Goal: Task Accomplishment & Management: Use online tool/utility

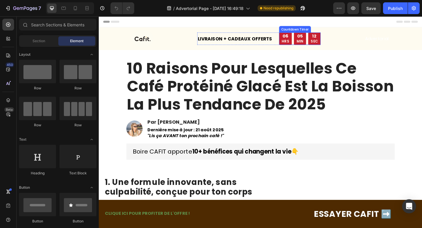
click at [319, 46] on p "MIN" at bounding box center [318, 43] width 8 height 5
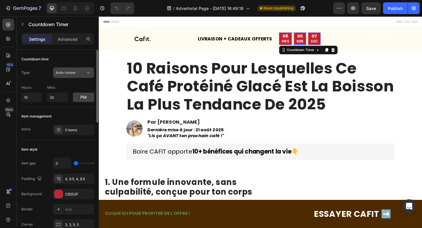
click at [64, 73] on span "Auto-renew" at bounding box center [66, 72] width 20 height 4
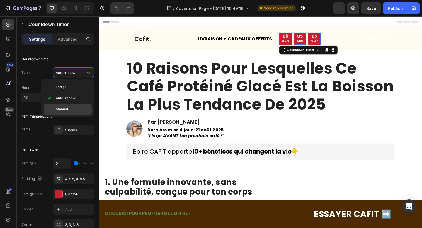
click at [67, 109] on span "Manual" at bounding box center [62, 109] width 12 height 5
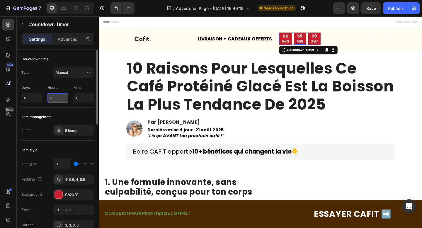
click at [59, 99] on input "3" at bounding box center [57, 97] width 21 height 9
type input "2"
type input "1"
click at [81, 100] on input "0" at bounding box center [84, 97] width 21 height 9
type input "24"
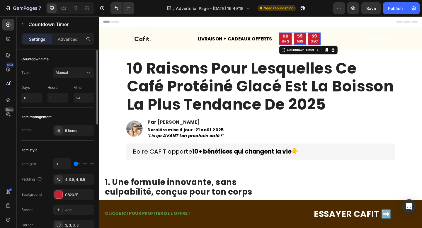
click at [55, 116] on div "Item management" at bounding box center [57, 116] width 73 height 9
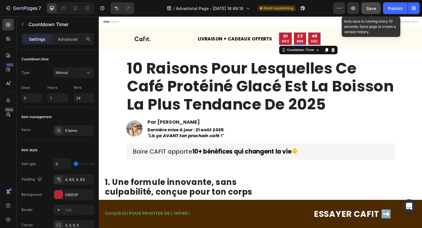
click at [371, 11] on div "Save" at bounding box center [371, 8] width 10 height 6
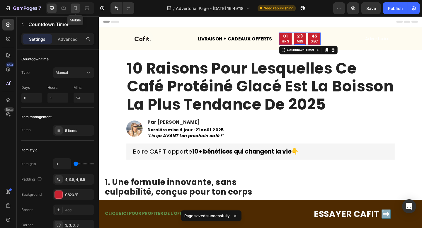
click at [72, 10] on icon at bounding box center [75, 8] width 6 height 6
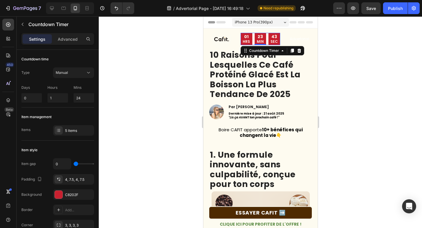
click at [189, 77] on div at bounding box center [260, 122] width 323 height 212
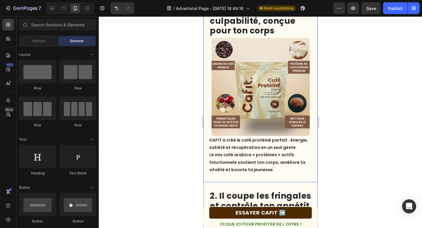
scroll to position [209, 0]
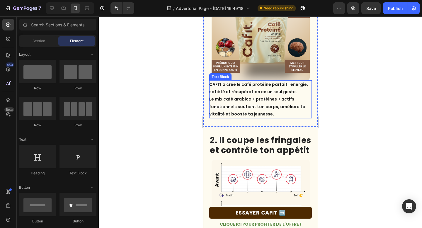
click at [250, 111] on p "CAFIT a créé le café protéiné parfait : énergie, satiété et récupération en un …" at bounding box center [260, 99] width 102 height 37
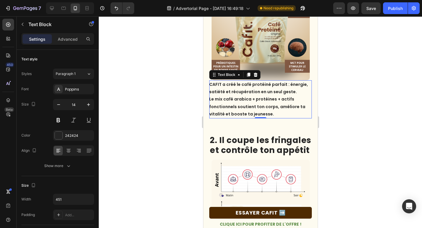
click at [260, 82] on p "CAFIT a créé le café protéiné parfait : énergie, satiété et récupération en un …" at bounding box center [260, 99] width 102 height 37
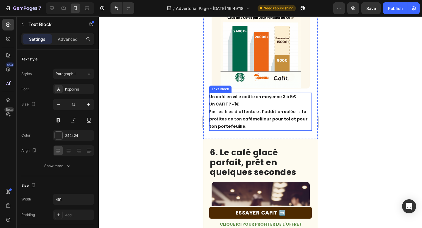
scroll to position [882, 0]
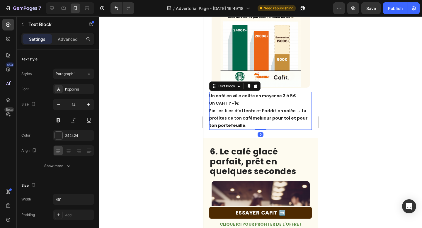
click at [238, 103] on p "Un café en ville coûte en moyenne 3 à 5€. Un CAFIT ? ~1€. Fini les files d’atte…" at bounding box center [260, 110] width 102 height 37
click at [237, 103] on p "Un café en ville coûte en moyenne 3 à 5€. Un CAFIT ? ~1€. Fini les files d’atte…" at bounding box center [260, 110] width 102 height 37
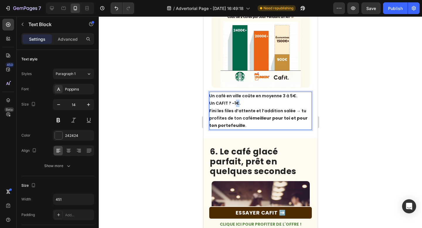
click at [237, 103] on p "Un café en ville coûte en moyenne 3 à 5€. Un CAFIT ? ~1€. Fini les files d’atte…" at bounding box center [260, 110] width 102 height 37
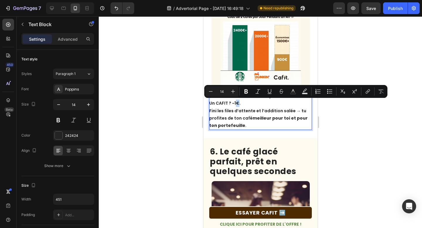
click at [236, 103] on p "Un café en ville coûte en moyenne 3 à 5€. Un CAFIT ? ~1€. Fini les files d’atte…" at bounding box center [260, 110] width 102 height 37
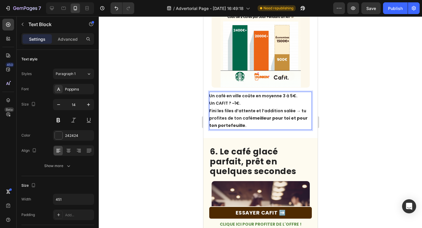
click at [234, 105] on p "Un café en ville coûte en moyenne 3 à 5€. Un CAFIT ? ~1€. Fini les files d’atte…" at bounding box center [260, 110] width 102 height 37
click at [242, 127] on p "Un café en ville coûte en moyenne 3 à 5€. Un CAFIT ? ~1€. Fini les files d’atte…" at bounding box center [260, 110] width 102 height 37
click at [234, 104] on p "Un café en ville coûte en moyenne 3 à 5€. Un CAFIT ? ~1€. Fini les files d’atte…" at bounding box center [260, 110] width 102 height 37
click at [236, 104] on p "Un café en ville coûte en moyenne 3 à 5€. Un CAFIT ? ~1€. Fini les files d’atte…" at bounding box center [260, 110] width 102 height 37
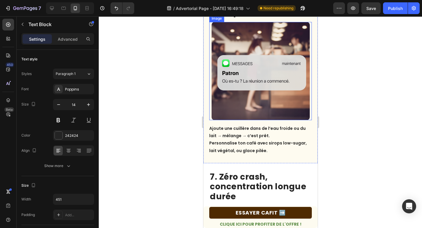
scroll to position [1042, 0]
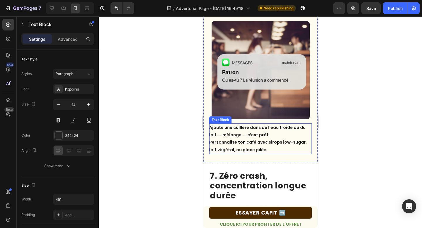
click at [285, 129] on p "Ajoute une cuillère dans de l’eau froide ou du lait → mélange → c’est prêt. Per…" at bounding box center [260, 139] width 102 height 30
click at [299, 128] on p "Ajoute une cuillère dans de l’eau ou du lait → mélange → c’est prêt. Personnali…" at bounding box center [260, 139] width 102 height 30
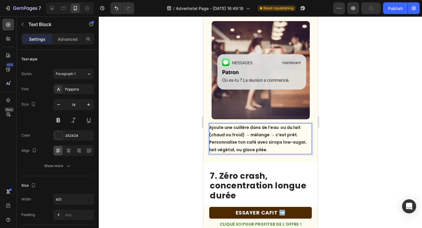
click at [250, 148] on p "Ajoute une cuillère dans de l’eau ou du lait (chaud ou froid) → mélange → c’est…" at bounding box center [260, 139] width 102 height 30
click at [276, 146] on p "Ajoute une cuillère dans de l’eau ou du lait (chaud ou froid) → mélange → c’est…" at bounding box center [260, 139] width 102 height 30
click at [274, 147] on p "Ajoute une cuillère dans de l’eau ou du lait (chaud ou froid) → mélange → c’est…" at bounding box center [260, 139] width 102 height 30
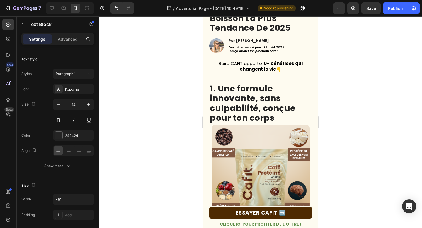
scroll to position [0, 0]
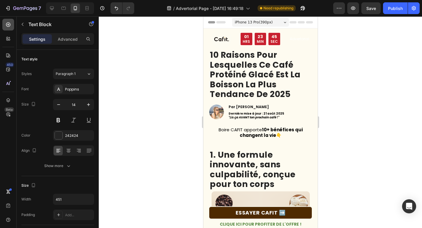
click at [6, 25] on icon at bounding box center [8, 25] width 4 height 4
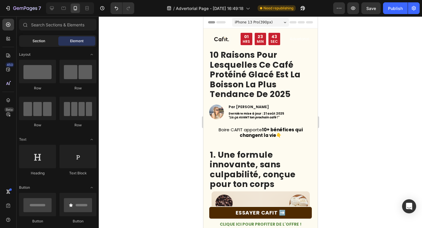
click at [33, 40] on span "Section" at bounding box center [39, 40] width 13 height 5
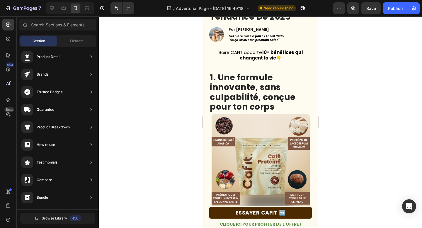
scroll to position [89, 0]
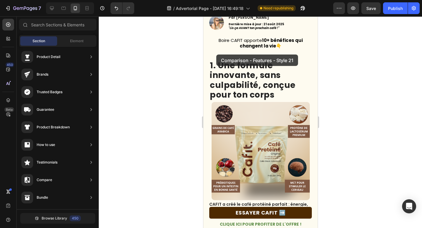
drag, startPoint x: 342, startPoint y: 121, endPoint x: 214, endPoint y: 55, distance: 144.1
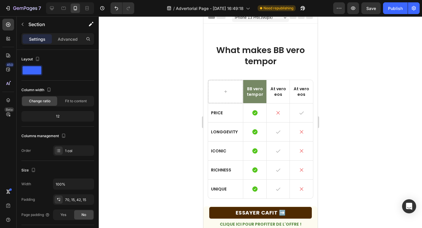
scroll to position [0, 0]
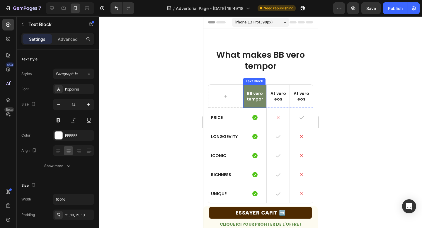
click at [255, 94] on p "BB vero tempor" at bounding box center [254, 96] width 17 height 11
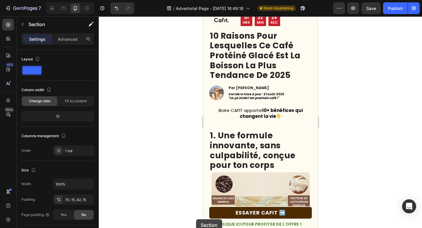
scroll to position [217, 0]
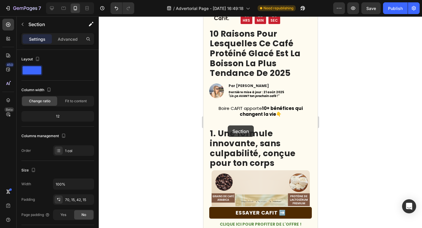
drag, startPoint x: 228, startPoint y: 97, endPoint x: 228, endPoint y: 125, distance: 27.9
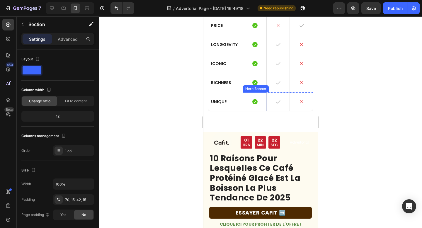
click at [262, 90] on div "Hero Banner" at bounding box center [256, 88] width 26 height 7
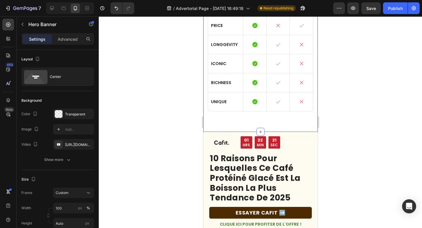
click at [220, 123] on div "What makes BB vero tempor Heading BB vero tempor Text Block At vero eos Text Bl…" at bounding box center [260, 34] width 114 height 196
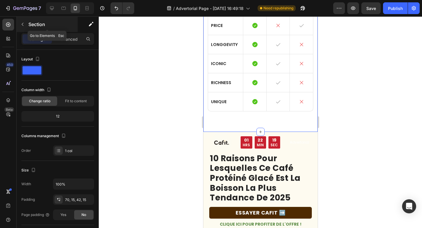
click at [21, 27] on button "button" at bounding box center [22, 24] width 9 height 9
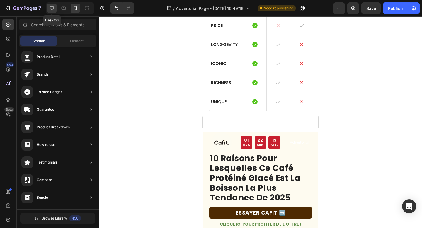
click at [50, 10] on icon at bounding box center [52, 8] width 6 height 6
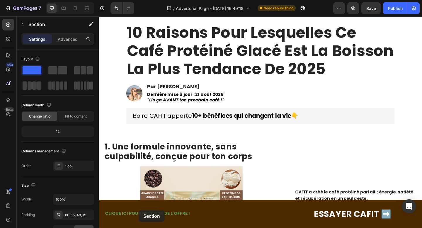
scroll to position [293, 0]
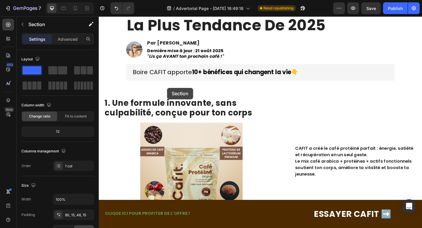
drag, startPoint x: 136, startPoint y: 112, endPoint x: 173, endPoint y: 94, distance: 41.3
click at [74, 5] on icon at bounding box center [75, 8] width 6 height 6
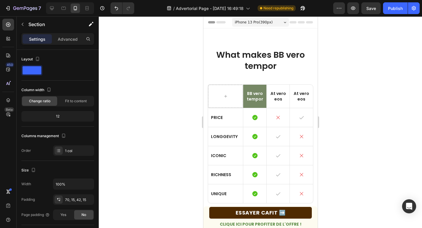
click at [256, 36] on div "What makes BB vero tempor Heading BB vero tempor Text Block At vero eos Text Bl…" at bounding box center [260, 126] width 114 height 196
click at [206, 72] on div "What makes BB vero tempor Heading BB vero tempor Text Block At vero eos Text Bl…" at bounding box center [260, 126] width 114 height 196
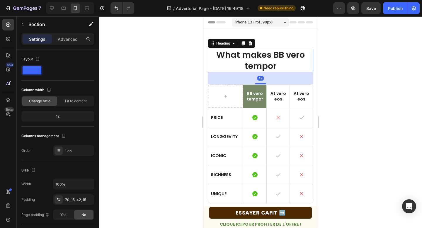
click at [209, 72] on h2 "What makes BB vero tempor" at bounding box center [261, 60] width 106 height 23
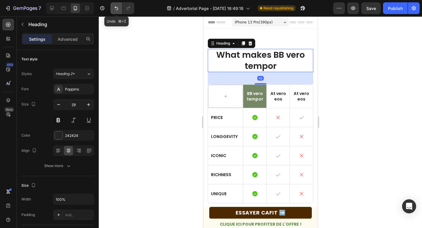
click at [115, 11] on button "Undo/Redo" at bounding box center [117, 8] width 12 height 12
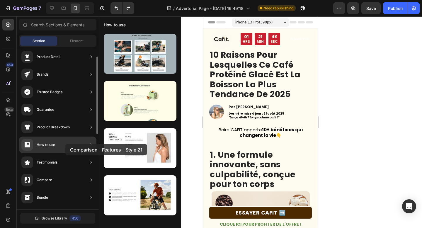
drag, startPoint x: 125, startPoint y: 73, endPoint x: 65, endPoint y: 144, distance: 92.6
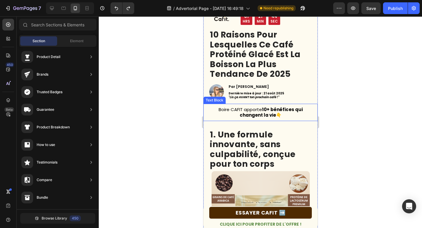
scroll to position [43, 0]
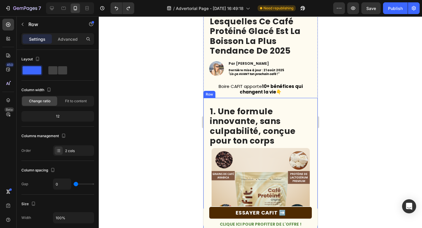
click at [252, 98] on div "1. Une formule innovante, sans culpabilité, conçue pour ton corps Heading Image…" at bounding box center [260, 195] width 114 height 195
click at [64, 40] on p "Advanced" at bounding box center [68, 39] width 20 height 6
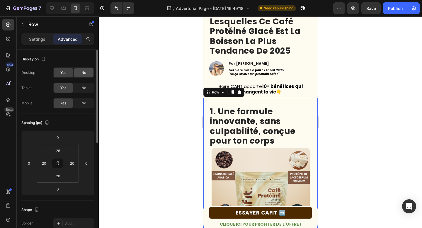
click at [80, 75] on div "No" at bounding box center [83, 72] width 19 height 9
click at [52, 7] on icon at bounding box center [52, 8] width 6 height 6
type input "32"
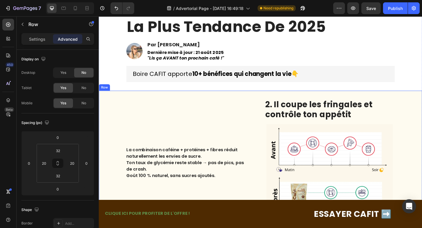
scroll to position [94, 0]
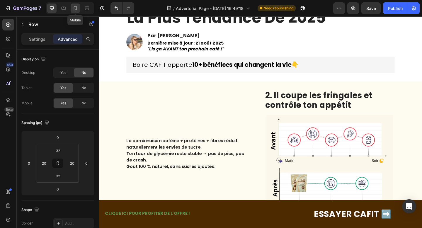
click at [72, 8] on div at bounding box center [75, 8] width 9 height 9
type input "28"
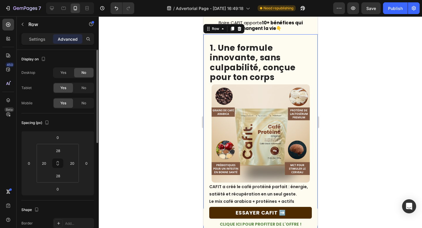
scroll to position [104, 0]
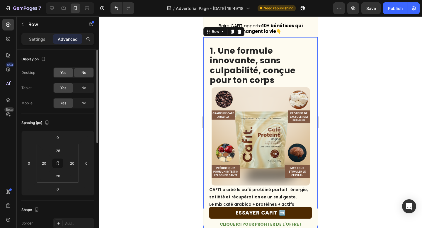
click at [57, 69] on div "Yes" at bounding box center [63, 72] width 19 height 9
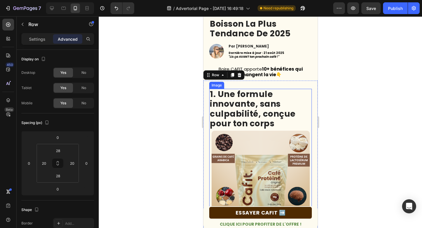
scroll to position [0, 0]
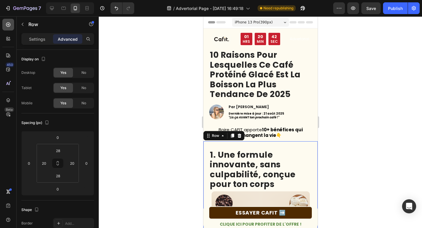
click at [8, 26] on icon at bounding box center [8, 25] width 6 height 6
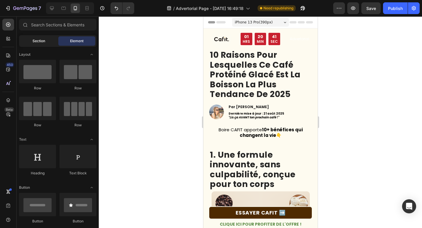
click at [35, 38] on div "Section" at bounding box center [38, 40] width 37 height 9
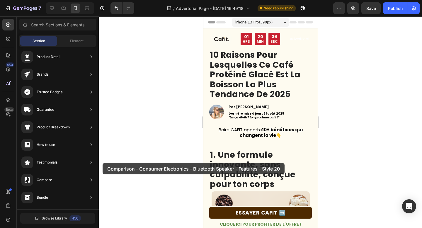
drag, startPoint x: 129, startPoint y: 186, endPoint x: 103, endPoint y: 163, distance: 35.5
click at [103, 0] on div "7 / Advertorial Page - Aug 24, 16:49:18 Need republishing Preview Save Publish …" at bounding box center [211, 0] width 422 height 0
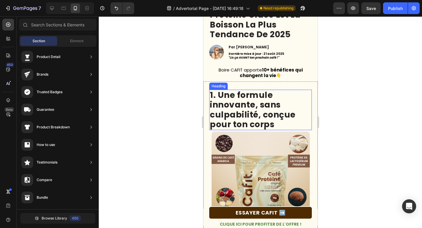
scroll to position [64, 0]
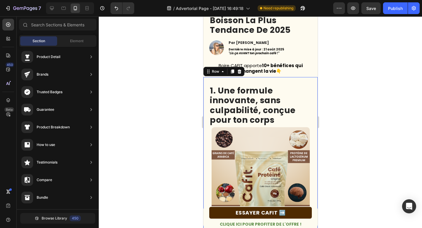
click at [260, 80] on div "1. Une formule innovante, sans culpabilité, conçue pour ton corps Heading Image…" at bounding box center [260, 174] width 114 height 195
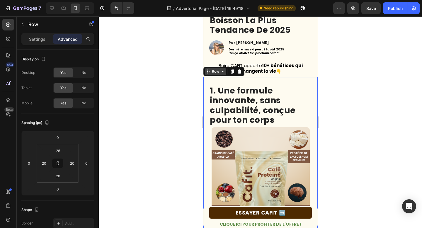
click at [224, 72] on icon at bounding box center [222, 71] width 5 height 5
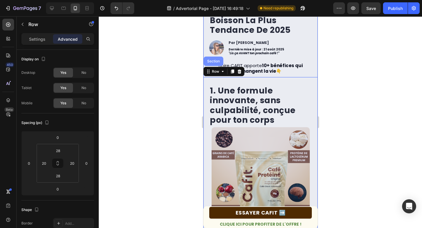
click at [214, 61] on div "Section" at bounding box center [213, 62] width 15 height 4
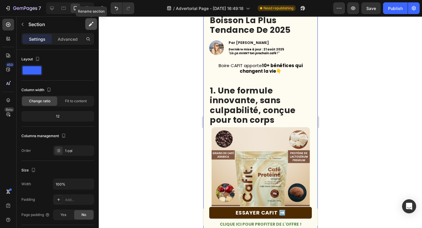
click at [89, 20] on button "button" at bounding box center [91, 24] width 12 height 12
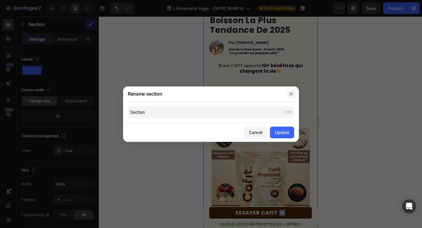
click at [289, 94] on button "button" at bounding box center [291, 93] width 9 height 9
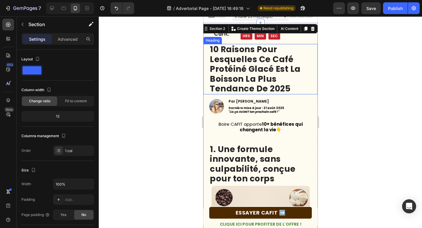
scroll to position [0, 0]
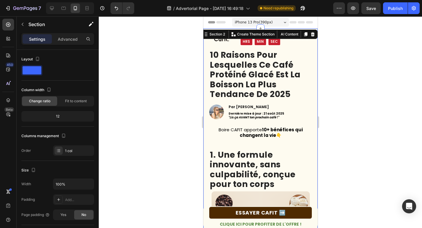
click at [154, 69] on div at bounding box center [260, 122] width 323 height 212
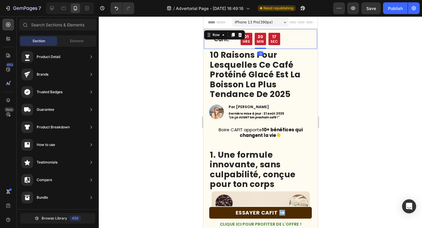
click at [258, 29] on div "LIVRAISON + CADEAUX OFFERTS Text Block 01 HRS 20 MIN 17 SEC Countdown Timer Row" at bounding box center [260, 39] width 40 height 20
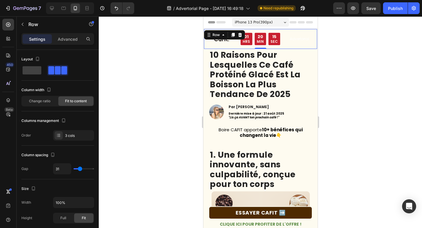
click at [259, 28] on div "iPhone 13 Pro ( 390 px) iPhone 13 Mini iPhone 13 Pro iPhone 11 Pro Max iPhone 1…" at bounding box center [260, 23] width 57 height 12
click at [185, 33] on div at bounding box center [260, 122] width 323 height 212
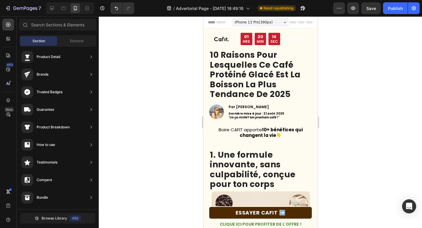
click at [257, 24] on span "iPhone 13 Pro ( 390 px)" at bounding box center [254, 22] width 38 height 6
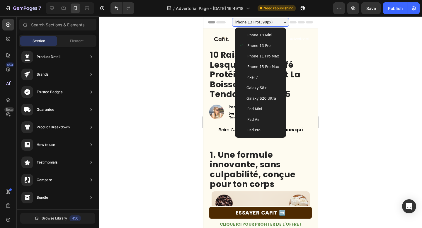
click at [252, 38] on span "iPhone 13 Mini" at bounding box center [259, 35] width 26 height 6
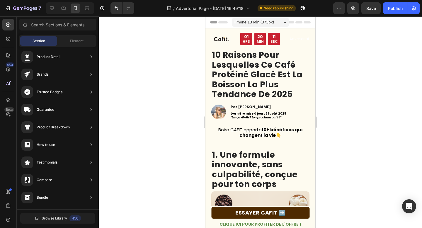
click at [264, 21] on span "iPhone 13 Mini ( 375 px)" at bounding box center [255, 22] width 40 height 6
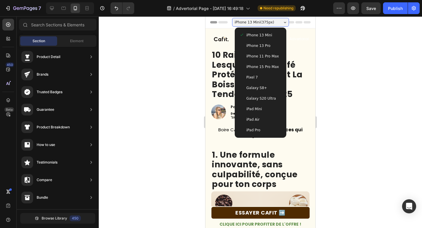
click at [264, 43] on span "iPhone 13 Pro" at bounding box center [259, 46] width 24 height 6
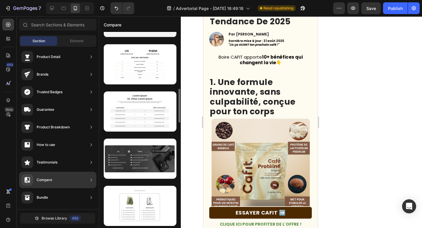
scroll to position [324, 0]
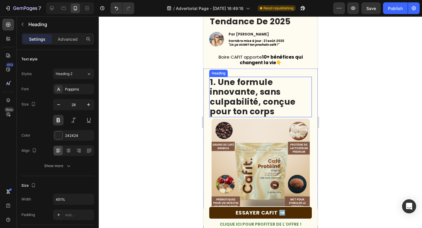
click at [250, 80] on h2 "1. Une formule innovante, sans culpabilité, conçue pour ton corps" at bounding box center [260, 97] width 103 height 40
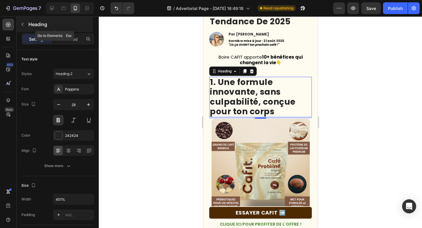
click at [22, 26] on icon "button" at bounding box center [22, 24] width 5 height 5
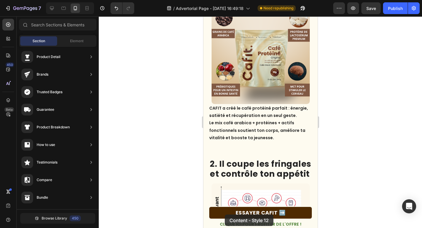
scroll to position [205, 0]
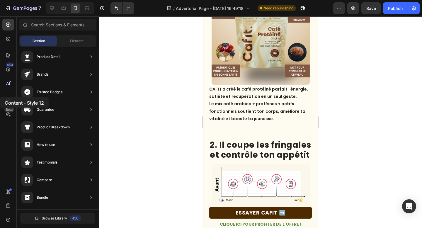
drag, startPoint x: 137, startPoint y: 152, endPoint x: 0, endPoint y: 97, distance: 147.6
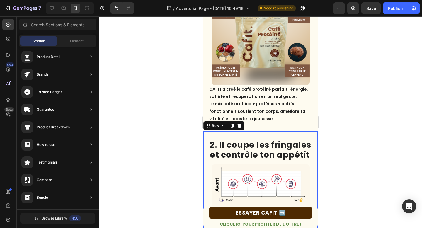
click at [252, 131] on div "La combinaison caféine + protéines + fibres réduit naturellement les envies de …" at bounding box center [260, 212] width 114 height 162
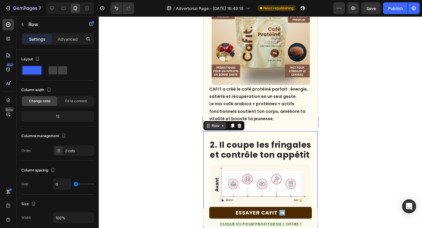
click at [224, 125] on icon at bounding box center [222, 125] width 5 height 5
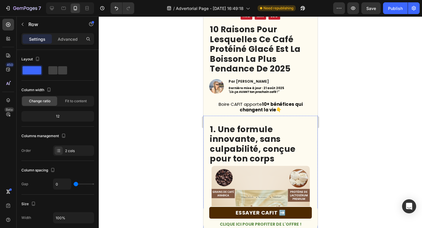
scroll to position [0, 0]
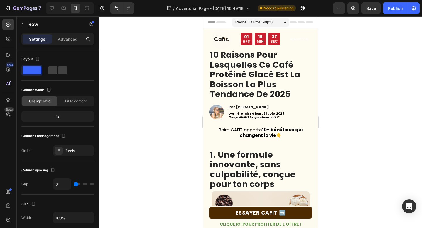
click at [161, 33] on div at bounding box center [260, 122] width 323 height 212
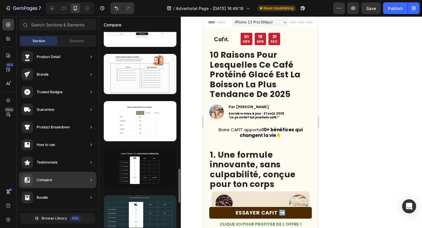
scroll to position [744, 0]
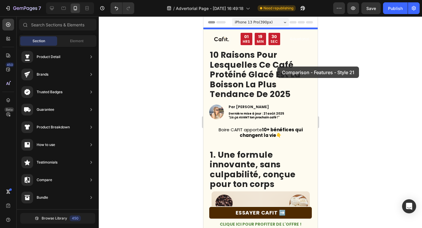
drag, startPoint x: 326, startPoint y: 134, endPoint x: 276, endPoint y: 66, distance: 84.3
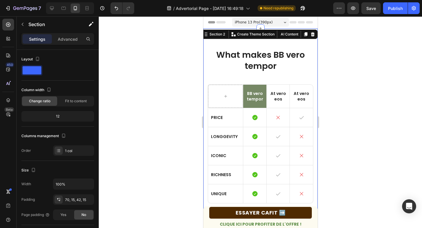
click at [248, 49] on div "What makes BB vero tempor Heading BB vero tempor Text Block At vero eos Text Bl…" at bounding box center [260, 126] width 114 height 196
click at [261, 26] on icon at bounding box center [260, 28] width 5 height 5
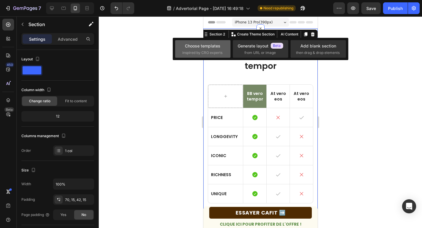
click at [211, 51] on span "inspired by CRO experts" at bounding box center [202, 52] width 40 height 5
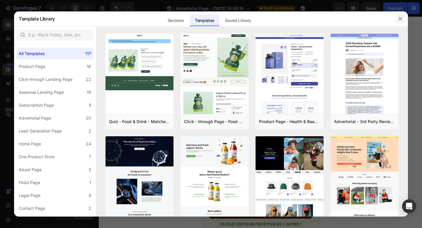
click at [398, 19] on button "button" at bounding box center [400, 18] width 9 height 9
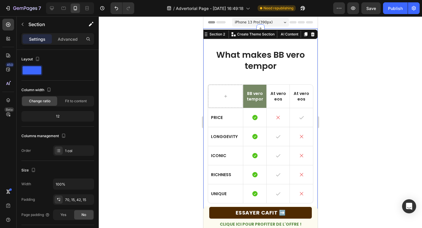
click at [169, 66] on div at bounding box center [260, 122] width 323 height 212
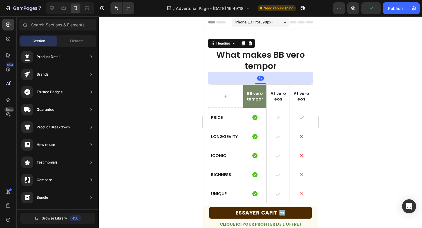
click at [248, 56] on h2 "What makes BB vero tempor" at bounding box center [261, 60] width 106 height 23
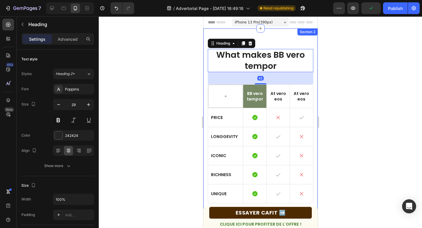
click at [288, 42] on div "What makes BB vero tempor Heading 42 BB vero tempor Text Block At vero eos Text…" at bounding box center [260, 126] width 114 height 196
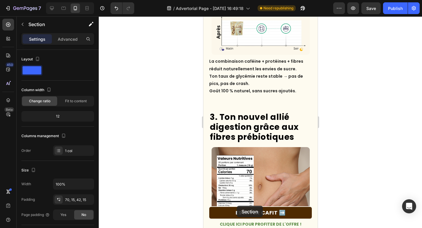
scroll to position [594, 0]
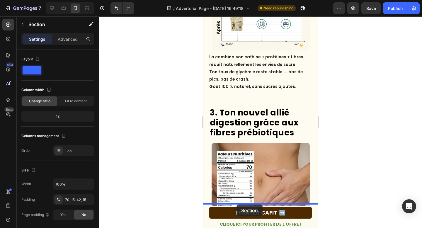
drag, startPoint x: 288, startPoint y: 42, endPoint x: 236, endPoint y: 205, distance: 170.3
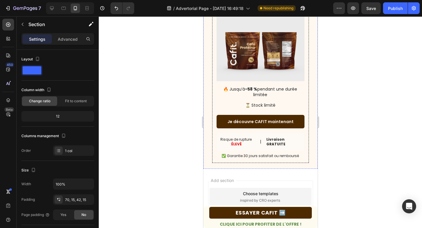
scroll to position [2220, 0]
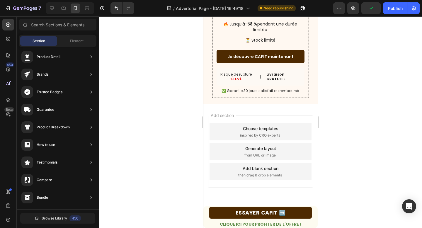
click at [247, 170] on div "Add blank section" at bounding box center [260, 168] width 36 height 6
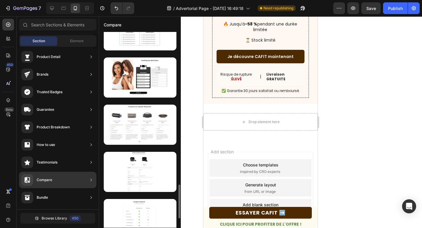
scroll to position [552, 0]
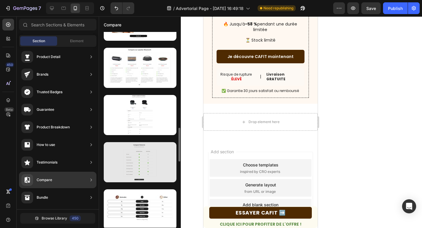
click at [147, 175] on div at bounding box center [140, 162] width 73 height 40
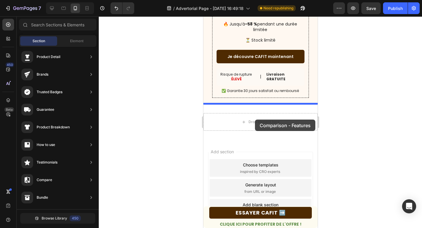
drag, startPoint x: 342, startPoint y: 179, endPoint x: 255, endPoint y: 119, distance: 105.9
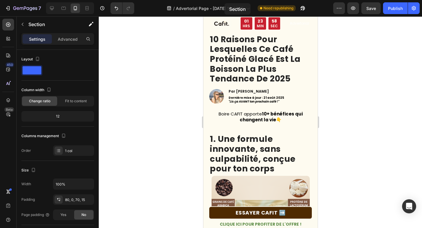
scroll to position [185, 0]
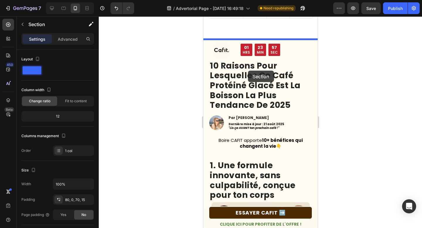
drag, startPoint x: 232, startPoint y: 45, endPoint x: 245, endPoint y: 74, distance: 32.0
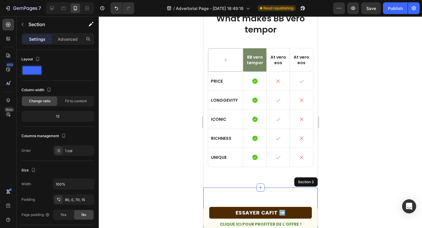
scroll to position [138, 0]
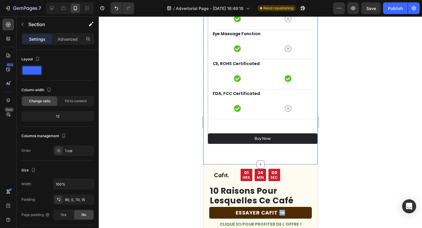
scroll to position [480, 0]
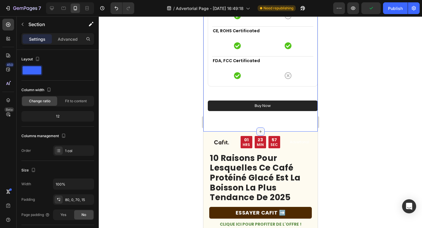
click at [259, 133] on icon at bounding box center [260, 131] width 5 height 5
click at [339, 125] on div at bounding box center [260, 122] width 323 height 212
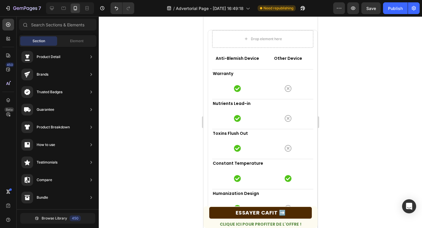
scroll to position [0, 0]
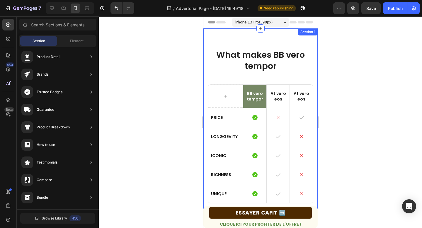
click at [240, 43] on div "What makes BB vero tempor Heading BB vero tempor Text Block At vero eos Text Bl…" at bounding box center [260, 126] width 114 height 196
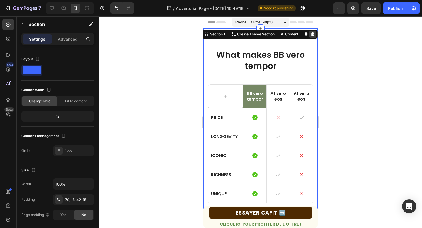
click at [312, 35] on icon at bounding box center [313, 34] width 4 height 4
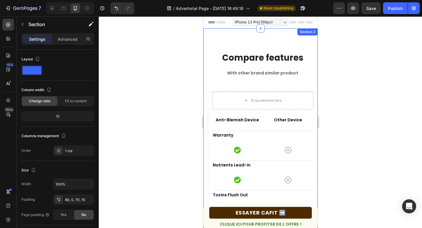
click at [309, 35] on div "Section 2" at bounding box center [307, 31] width 20 height 7
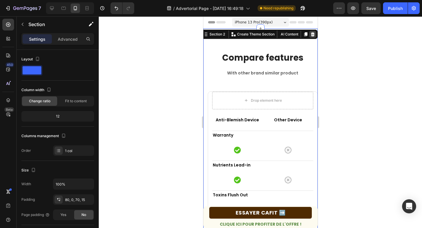
click at [313, 34] on icon at bounding box center [312, 34] width 5 height 5
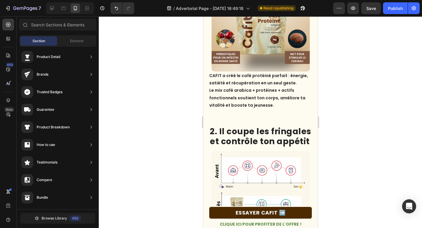
scroll to position [260, 0]
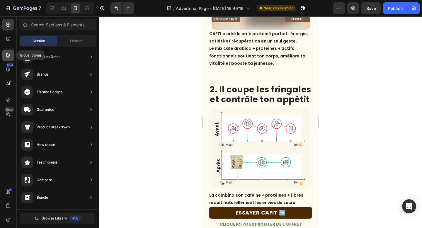
click at [9, 57] on icon at bounding box center [8, 55] width 6 height 6
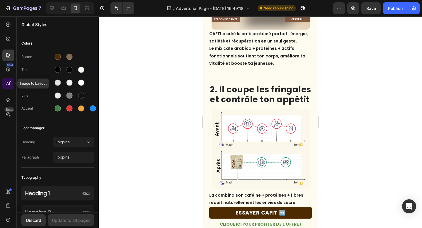
click at [10, 85] on icon at bounding box center [8, 84] width 6 height 6
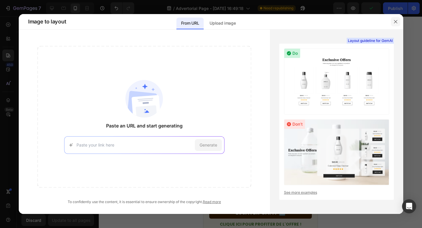
click at [398, 20] on icon "button" at bounding box center [395, 21] width 5 height 5
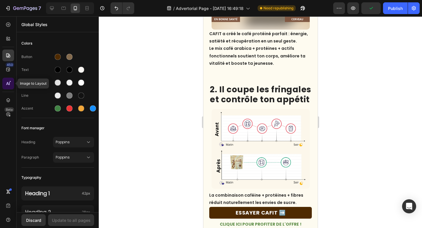
click at [8, 85] on icon at bounding box center [8, 84] width 6 height 6
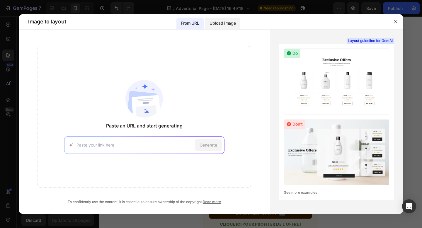
click at [229, 18] on div "Upload image" at bounding box center [222, 24] width 35 height 12
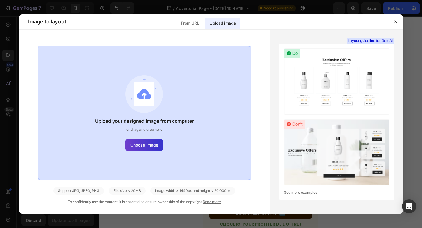
click at [145, 147] on span "Choose image" at bounding box center [144, 145] width 28 height 6
click at [0, 0] on input "Choose image" at bounding box center [0, 0] width 0 height 0
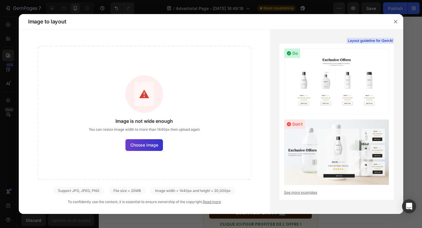
click at [136, 147] on span "Choose image" at bounding box center [144, 145] width 28 height 6
click at [0, 0] on input "Choose image" at bounding box center [0, 0] width 0 height 0
click at [395, 21] on icon "button" at bounding box center [395, 21] width 5 height 5
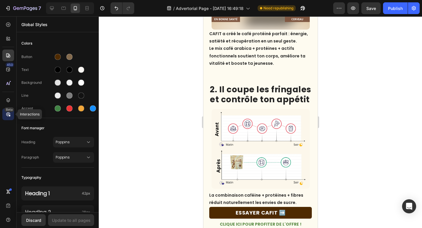
click at [8, 117] on div "Beta" at bounding box center [8, 114] width 12 height 12
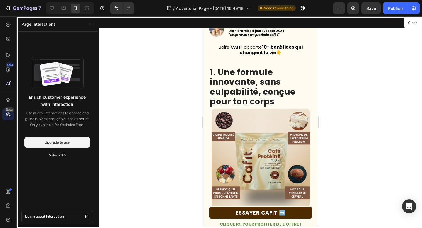
scroll to position [0, 0]
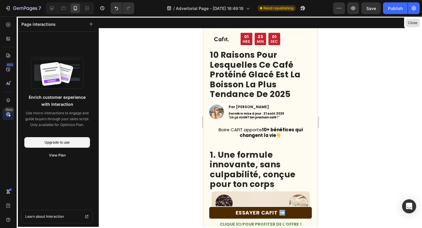
click at [411, 23] on button "Close" at bounding box center [412, 23] width 14 height 9
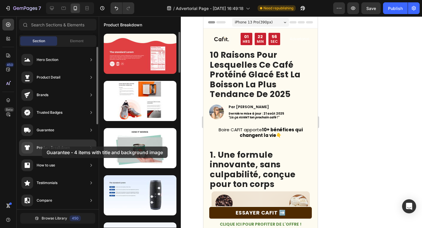
drag, startPoint x: 149, startPoint y: 157, endPoint x: 42, endPoint y: 147, distance: 107.8
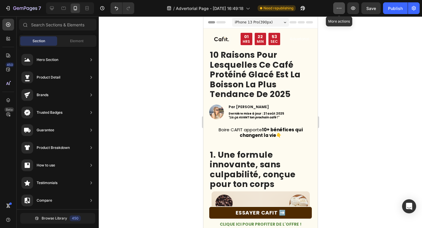
click at [338, 9] on icon "button" at bounding box center [339, 8] width 6 height 6
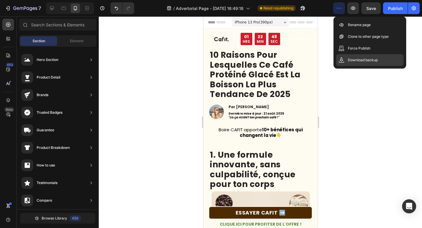
click at [344, 62] on div "Download backup" at bounding box center [369, 60] width 67 height 12
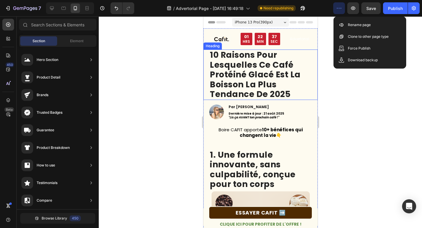
click at [230, 96] on strong "10 raisons pour lesquelles ce café protéiné glacé est la boisson la plus tendan…" at bounding box center [255, 74] width 91 height 51
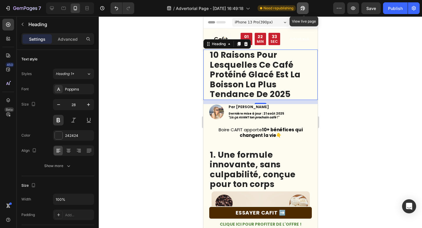
click at [302, 4] on button "button" at bounding box center [303, 8] width 12 height 12
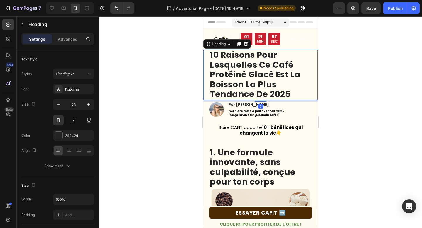
drag, startPoint x: 263, startPoint y: 103, endPoint x: 252, endPoint y: 101, distance: 11.1
click at [252, 100] on div "6" at bounding box center [266, 100] width 114 height 0
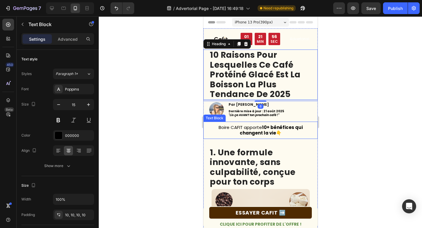
click at [262, 132] on strong "10+ bénéfices qui changent la vie" at bounding box center [271, 130] width 63 height 12
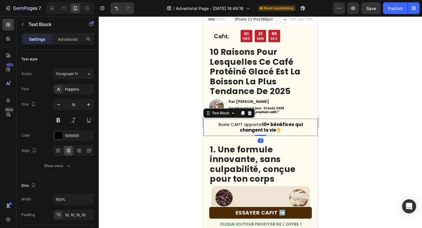
scroll to position [4, 0]
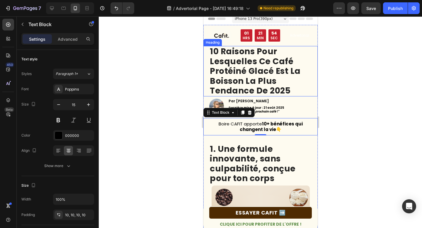
click at [257, 94] on strong "10 raisons pour lesquelles ce café protéiné glacé est la boisson la plus tendan…" at bounding box center [255, 71] width 91 height 51
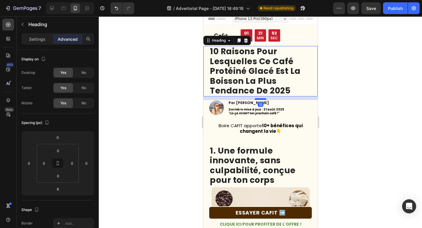
click at [259, 99] on div at bounding box center [260, 99] width 12 height 2
type input "12"
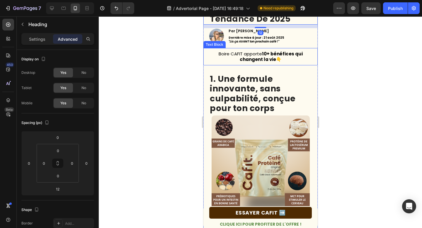
scroll to position [206, 0]
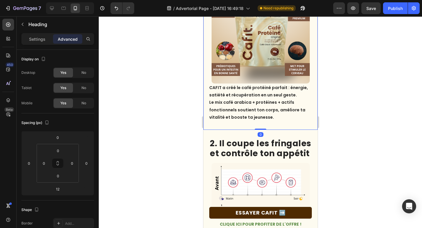
click at [254, 124] on div "1. Une formule innovante, sans culpabilité, conçue pour ton corps Heading Image…" at bounding box center [260, 32] width 114 height 195
click at [6, 55] on icon at bounding box center [8, 55] width 6 height 6
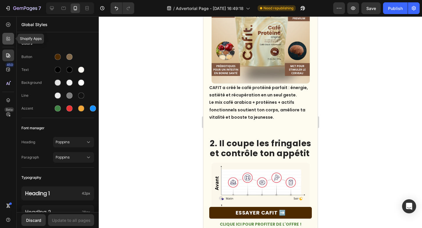
click at [7, 38] on icon at bounding box center [8, 39] width 6 height 6
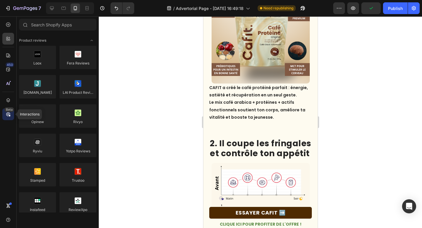
click at [4, 117] on div "Beta" at bounding box center [8, 114] width 12 height 12
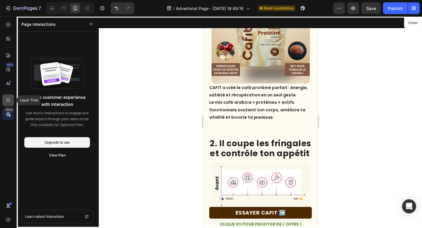
click at [7, 100] on icon at bounding box center [8, 100] width 6 height 6
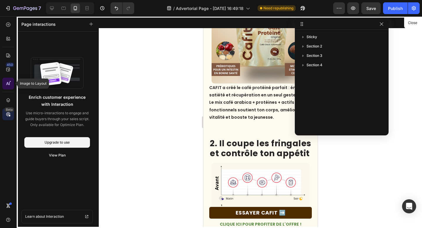
click at [7, 89] on div at bounding box center [8, 84] width 12 height 12
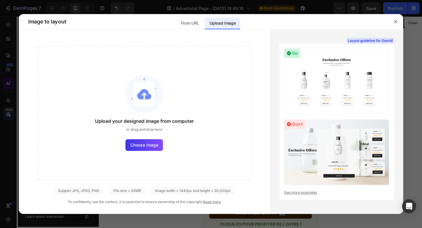
click at [7, 89] on div at bounding box center [211, 114] width 422 height 228
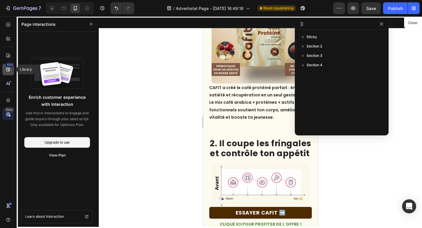
click at [9, 71] on icon at bounding box center [8, 70] width 4 height 4
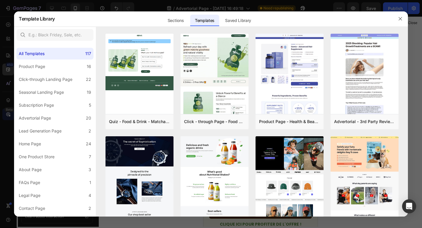
click at [9, 71] on div at bounding box center [211, 114] width 422 height 228
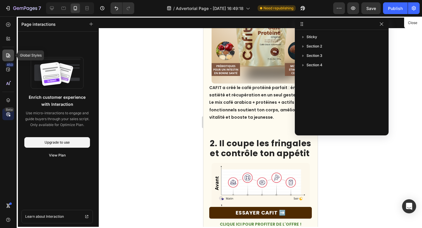
click at [9, 59] on div at bounding box center [8, 56] width 12 height 12
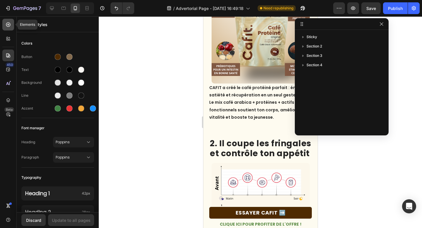
click at [8, 25] on icon at bounding box center [8, 24] width 2 height 2
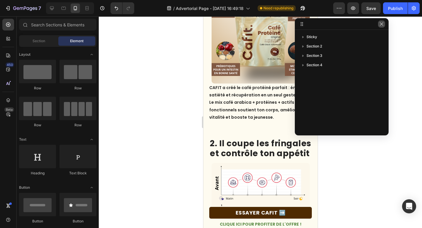
click at [385, 23] on button "button" at bounding box center [381, 24] width 7 height 7
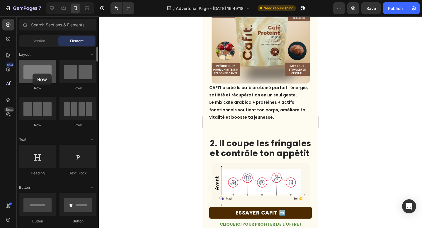
drag, startPoint x: 36, startPoint y: 72, endPoint x: 33, endPoint y: 74, distance: 3.5
click at [33, 74] on div at bounding box center [37, 71] width 37 height 23
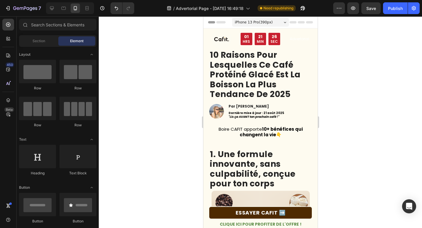
scroll to position [3, 0]
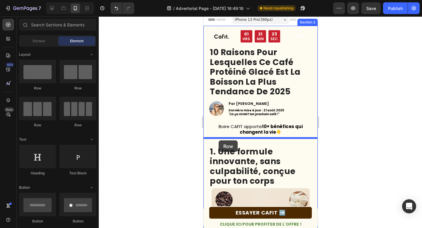
drag, startPoint x: 232, startPoint y: 85, endPoint x: 219, endPoint y: 140, distance: 57.0
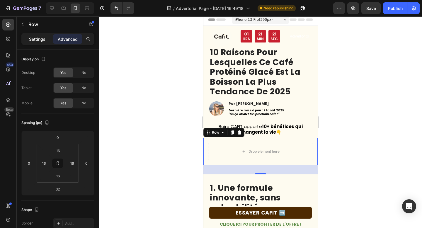
click at [42, 38] on p "Settings" at bounding box center [37, 39] width 16 height 6
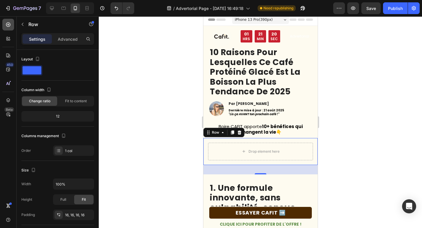
click at [12, 23] on div at bounding box center [8, 25] width 12 height 12
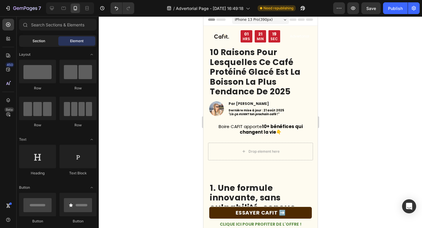
click at [34, 38] on div "Section" at bounding box center [38, 40] width 37 height 9
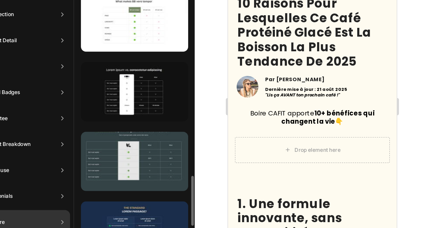
scroll to position [797, 0]
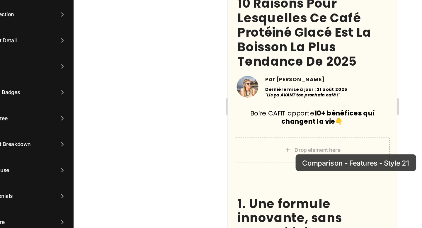
drag, startPoint x: 364, startPoint y: 20, endPoint x: 274, endPoint y: 89, distance: 113.4
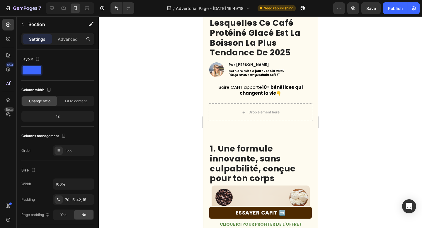
scroll to position [120, 0]
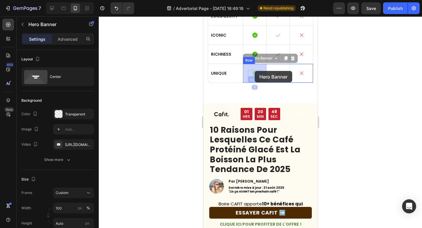
drag, startPoint x: 257, startPoint y: 65, endPoint x: 254, endPoint y: 71, distance: 7.1
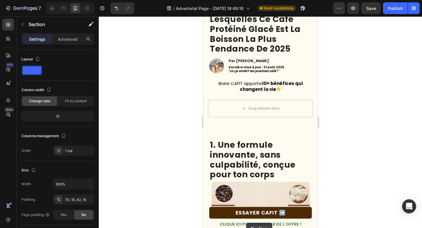
scroll to position [264, 0]
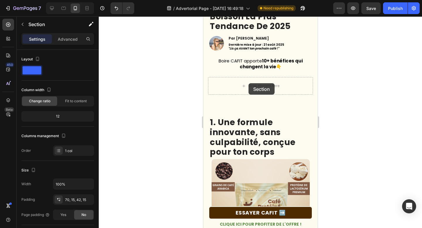
drag, startPoint x: 224, startPoint y: 90, endPoint x: 249, endPoint y: 84, distance: 25.2
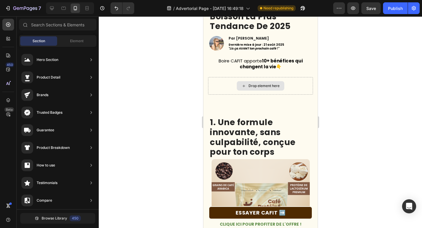
click at [249, 84] on div "Drop element here" at bounding box center [263, 86] width 31 height 5
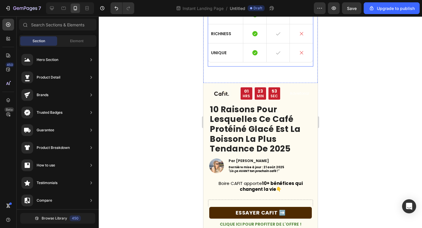
scroll to position [145, 0]
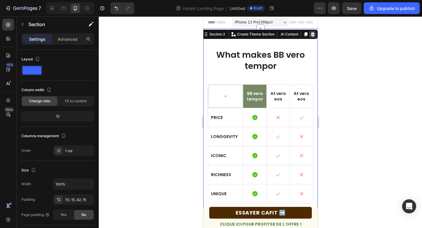
click at [312, 35] on icon at bounding box center [313, 34] width 4 height 4
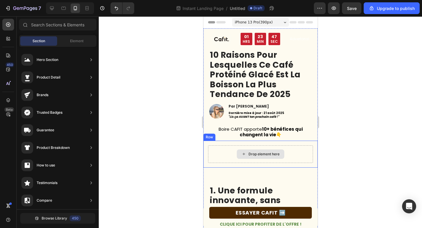
click at [259, 153] on div "Drop element here" at bounding box center [263, 154] width 31 height 5
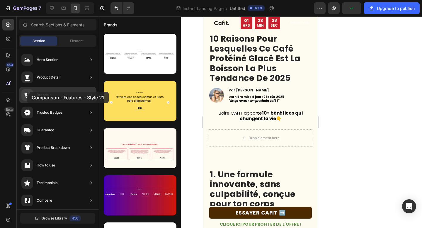
drag, startPoint x: 120, startPoint y: 81, endPoint x: 29, endPoint y: 92, distance: 91.9
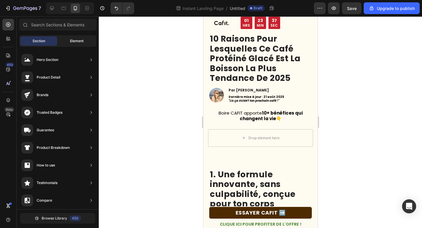
click at [71, 37] on div "Element" at bounding box center [76, 40] width 37 height 9
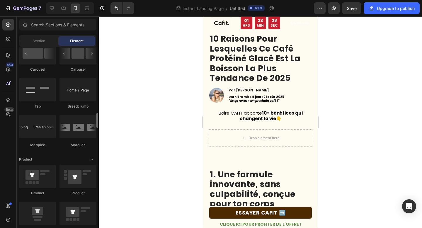
scroll to position [790, 0]
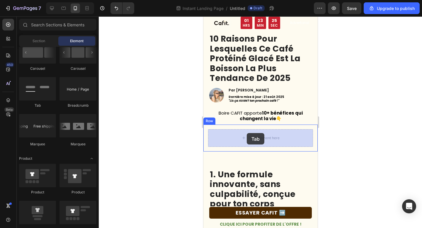
drag, startPoint x: 247, startPoint y: 112, endPoint x: 247, endPoint y: 133, distance: 21.7
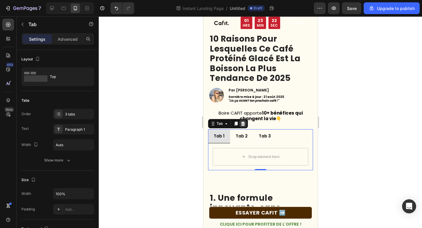
click at [243, 125] on icon at bounding box center [243, 123] width 4 height 4
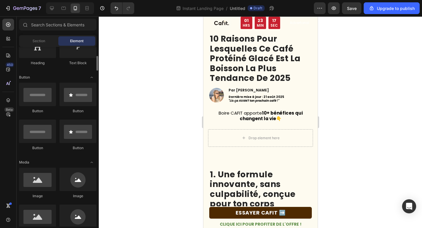
scroll to position [0, 0]
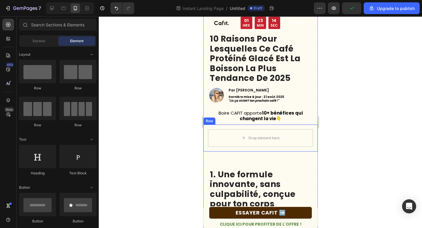
click at [204, 136] on div "Drop element here Row" at bounding box center [260, 138] width 114 height 27
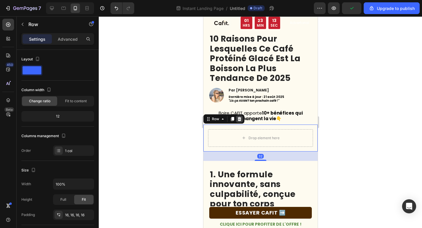
click at [241, 119] on icon at bounding box center [239, 119] width 5 height 5
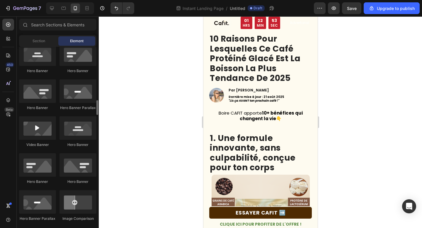
scroll to position [327, 0]
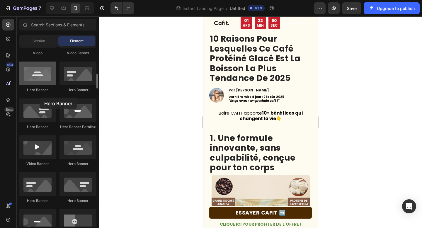
click at [35, 83] on div at bounding box center [37, 73] width 37 height 23
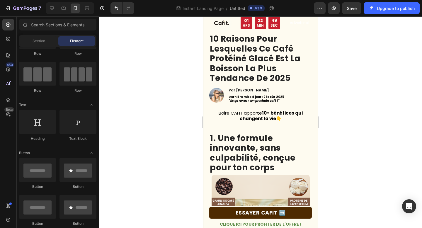
scroll to position [0, 0]
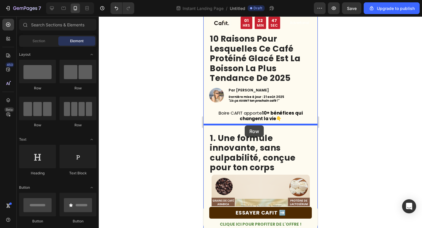
drag, startPoint x: 238, startPoint y: 95, endPoint x: 245, endPoint y: 125, distance: 31.2
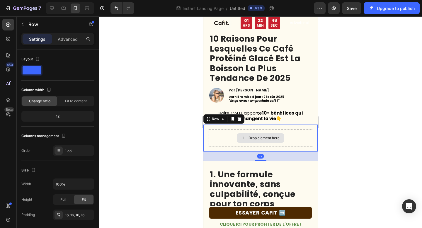
click at [247, 143] on div "Drop element here" at bounding box center [260, 138] width 105 height 18
click at [247, 137] on div "Drop element here" at bounding box center [260, 137] width 47 height 9
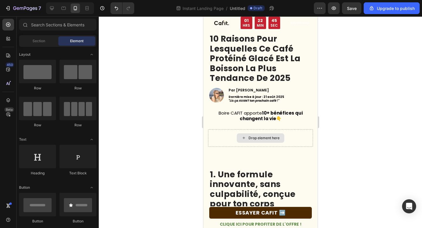
click at [247, 137] on div "Drop element here" at bounding box center [260, 137] width 47 height 9
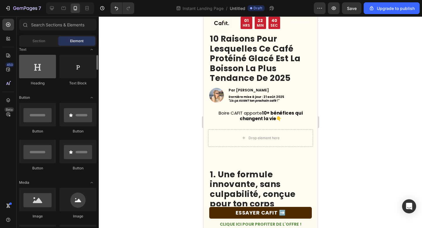
scroll to position [92, 0]
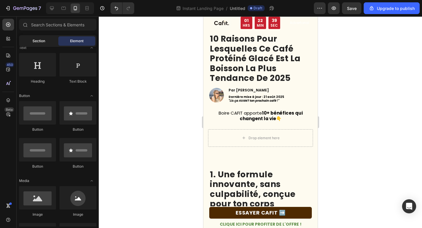
click at [33, 40] on span "Section" at bounding box center [39, 40] width 13 height 5
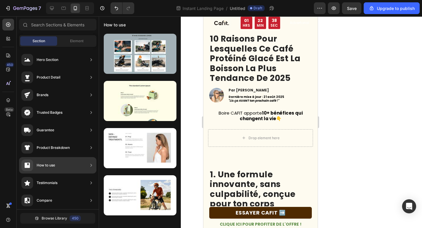
scroll to position [0, 0]
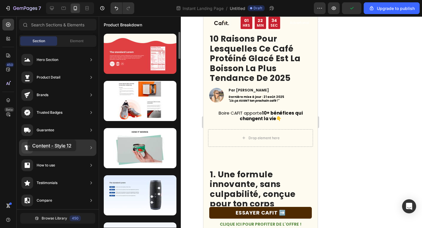
drag, startPoint x: 139, startPoint y: 149, endPoint x: 33, endPoint y: 138, distance: 106.6
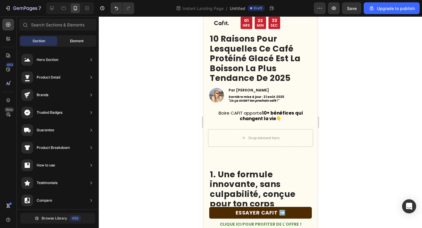
click at [68, 40] on div "Element" at bounding box center [76, 40] width 37 height 9
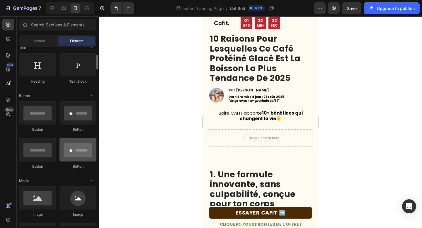
scroll to position [103, 0]
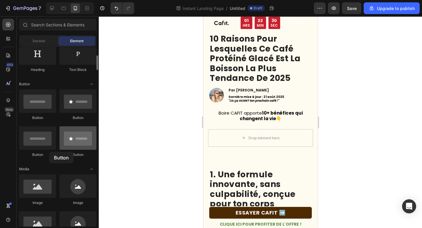
drag, startPoint x: 70, startPoint y: 141, endPoint x: 68, endPoint y: 137, distance: 4.6
click at [68, 137] on div at bounding box center [78, 137] width 37 height 23
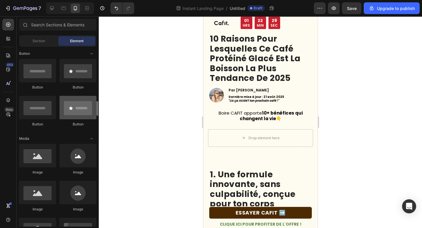
scroll to position [206, 0]
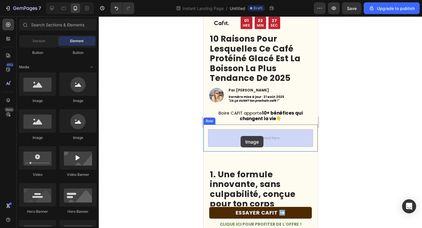
drag, startPoint x: 244, startPoint y: 109, endPoint x: 240, endPoint y: 136, distance: 26.9
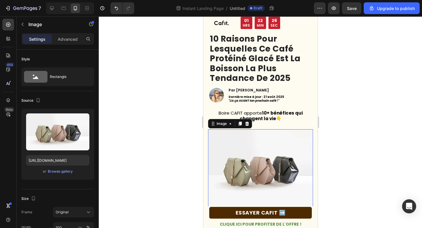
scroll to position [107, 0]
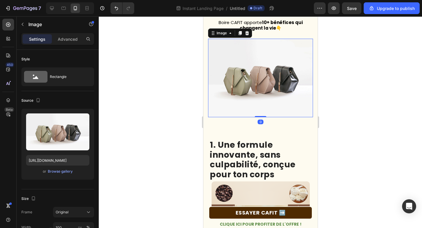
click at [257, 92] on img at bounding box center [260, 78] width 105 height 79
click at [66, 42] on div "Advanced" at bounding box center [67, 38] width 29 height 9
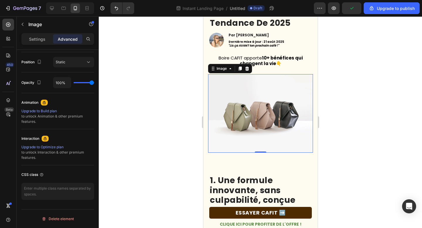
scroll to position [63, 0]
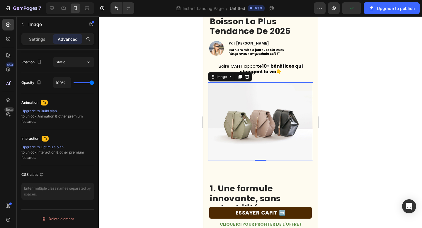
click at [257, 111] on img at bounding box center [260, 121] width 105 height 79
click at [7, 21] on div at bounding box center [8, 25] width 12 height 12
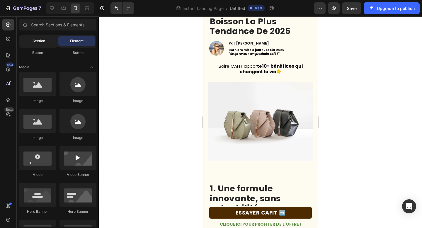
click at [32, 38] on div "Section" at bounding box center [38, 40] width 37 height 9
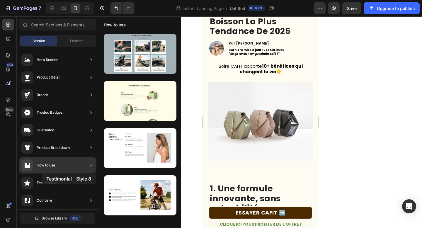
drag, startPoint x: 130, startPoint y: 203, endPoint x: 42, endPoint y: 173, distance: 93.0
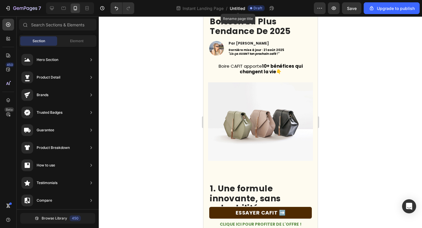
click at [244, 8] on span "Untitled" at bounding box center [238, 8] width 16 height 6
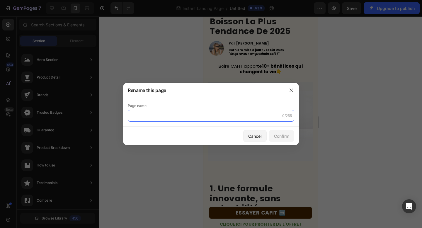
click at [222, 113] on input "text" at bounding box center [211, 116] width 167 height 12
type input "AD Cafit"
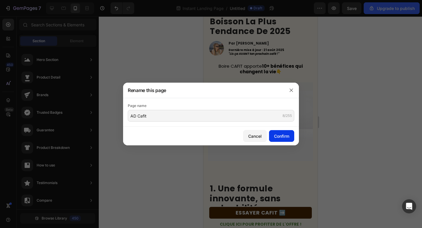
click at [270, 138] on button "Confirm" at bounding box center [281, 136] width 25 height 12
click at [277, 139] on div "Confirm" at bounding box center [281, 136] width 15 height 6
click at [290, 94] on button "button" at bounding box center [291, 90] width 9 height 9
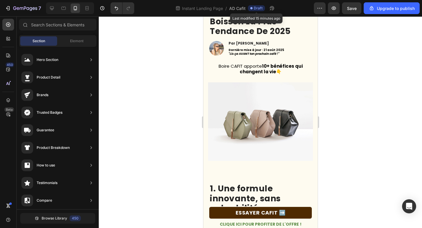
click at [255, 8] on span "Draft" at bounding box center [258, 8] width 9 height 5
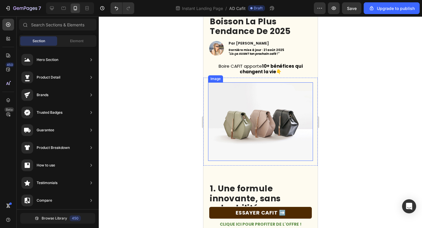
scroll to position [0, 0]
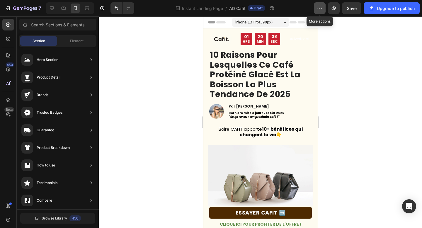
click at [318, 3] on button "button" at bounding box center [320, 8] width 12 height 12
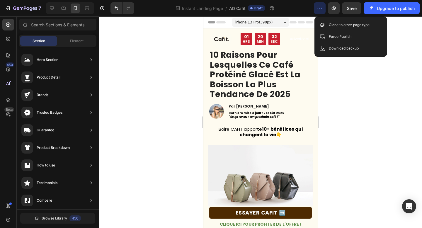
click at [195, 73] on div at bounding box center [260, 122] width 323 height 212
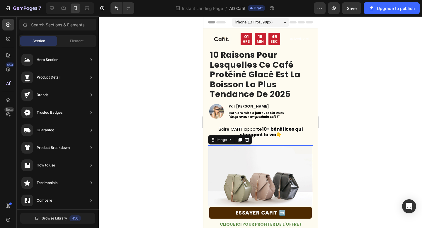
click at [258, 167] on img at bounding box center [260, 184] width 105 height 79
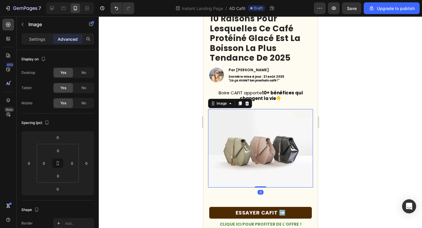
scroll to position [61, 0]
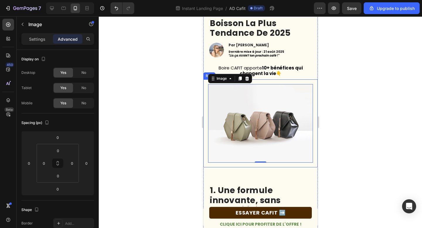
click at [267, 80] on div "Image 0 Row" at bounding box center [260, 123] width 114 height 88
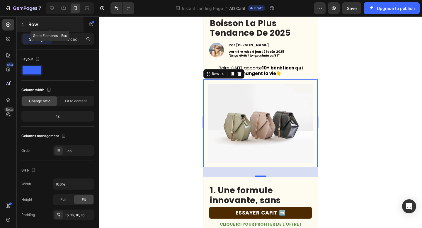
click at [24, 25] on icon "button" at bounding box center [22, 24] width 5 height 5
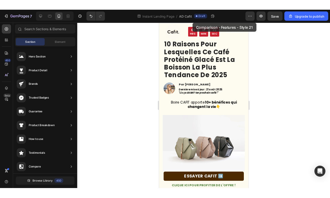
scroll to position [0, 0]
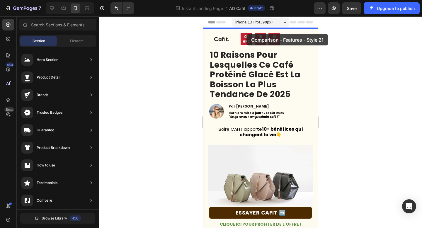
drag, startPoint x: 348, startPoint y: 113, endPoint x: 246, endPoint y: 34, distance: 128.5
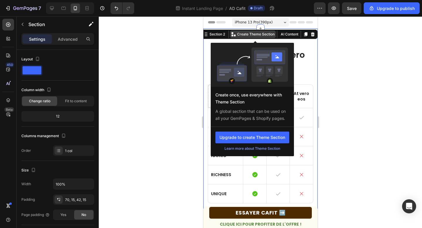
click at [248, 36] on p "Create Theme Section" at bounding box center [256, 34] width 38 height 5
click at [247, 34] on p "Create Theme Section" at bounding box center [256, 34] width 38 height 5
click at [240, 140] on button "Upgrade to create Theme Section" at bounding box center [252, 138] width 74 height 12
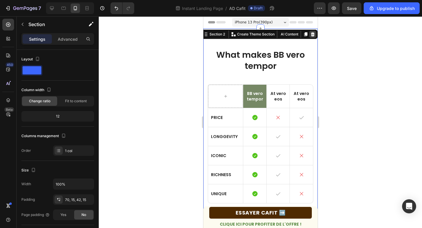
click at [313, 33] on icon at bounding box center [313, 34] width 4 height 4
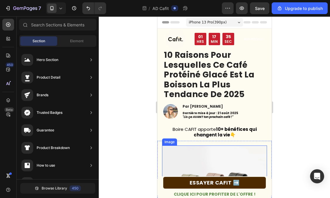
click at [180, 160] on img at bounding box center [214, 184] width 105 height 79
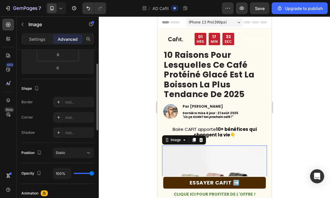
scroll to position [96, 0]
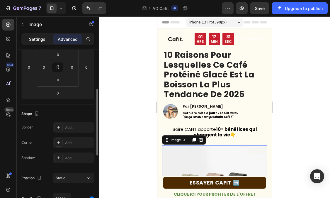
click at [35, 41] on p "Settings" at bounding box center [37, 39] width 16 height 6
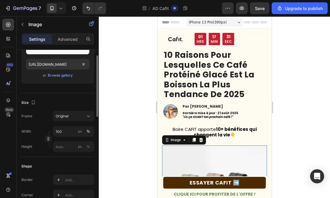
scroll to position [0, 0]
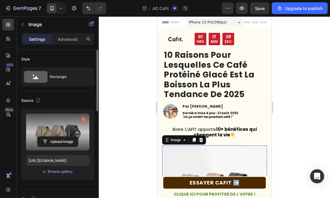
click at [86, 118] on icon "button" at bounding box center [84, 119] width 6 height 6
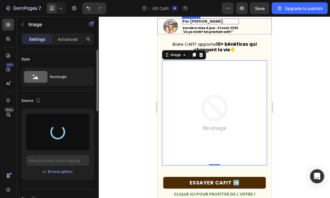
scroll to position [99, 0]
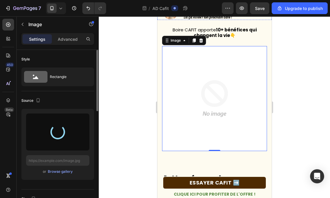
type input "https://cdn.shopify.com/s/files/1/0971/6455/8675/files/gempages_578471988817822…"
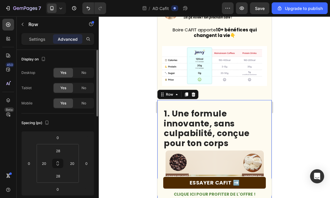
click at [210, 100] on div "1. Une formule innovante, sans culpabilité, conçue pour ton corps Heading Image…" at bounding box center [214, 197] width 114 height 195
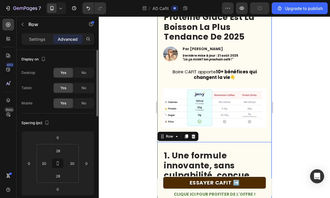
scroll to position [57, 0]
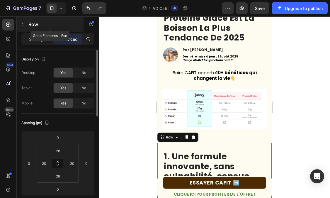
click at [21, 27] on button "button" at bounding box center [22, 24] width 9 height 9
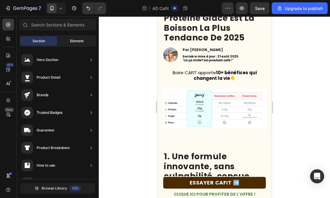
click at [71, 40] on span "Element" at bounding box center [76, 40] width 13 height 5
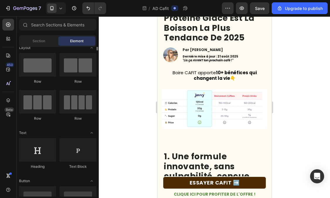
scroll to position [0, 0]
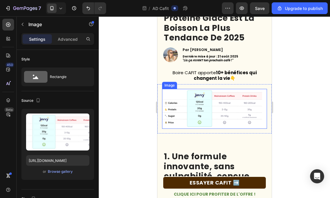
click at [205, 112] on img at bounding box center [214, 109] width 105 height 40
click at [201, 81] on icon at bounding box center [201, 83] width 4 height 4
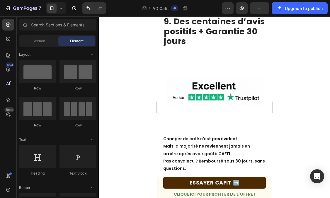
scroll to position [1615, 0]
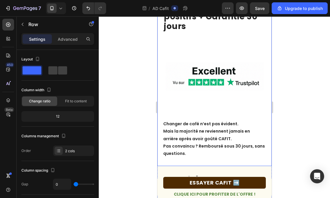
click at [207, 162] on div "9. Des centaines d’avis positifs + Garantie 30 jours Heading Image Changer de c…" at bounding box center [214, 79] width 114 height 173
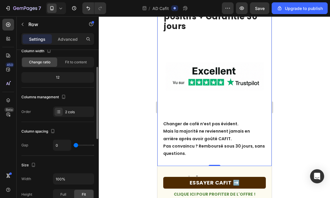
scroll to position [0, 0]
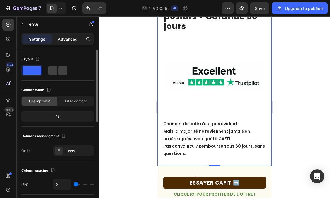
click at [66, 37] on p "Advanced" at bounding box center [68, 39] width 20 height 6
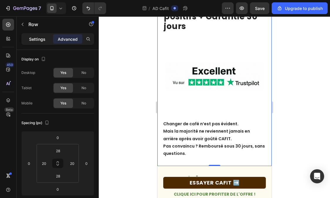
click at [37, 41] on p "Settings" at bounding box center [37, 39] width 16 height 6
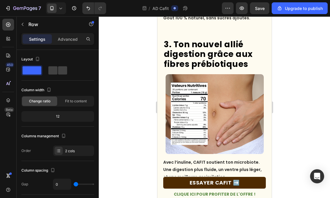
scroll to position [530, 0]
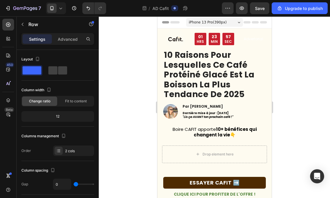
scroll to position [478, 0]
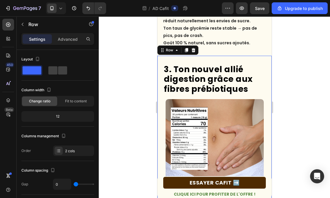
click at [161, 64] on div "3. Ton nouvel allié digestion grâce aux fibres prébiotiques Heading Image Avec …" at bounding box center [214, 135] width 114 height 159
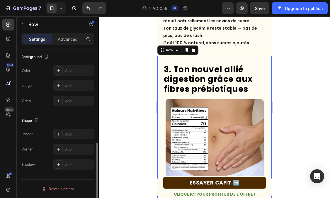
scroll to position [0, 0]
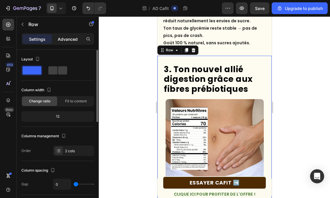
click at [60, 41] on p "Advanced" at bounding box center [68, 39] width 20 height 6
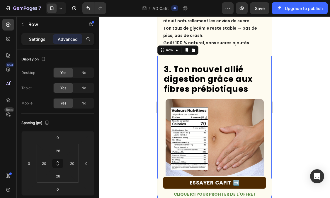
click at [37, 42] on p "Settings" at bounding box center [37, 39] width 16 height 6
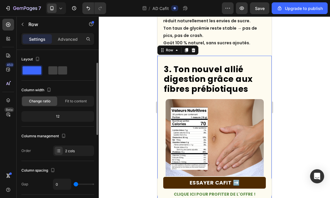
scroll to position [90, 0]
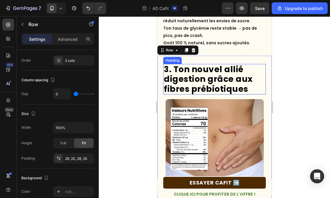
click at [172, 64] on h2 "3. Ton nouvel allié digestion grâce aux fibres prébiotiques" at bounding box center [214, 79] width 103 height 31
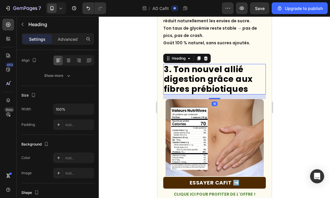
scroll to position [0, 0]
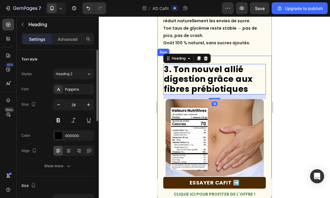
click at [160, 69] on div "3. Ton nouvel allié digestion grâce aux fibres prébiotiques Heading 16 Image Av…" at bounding box center [214, 135] width 114 height 159
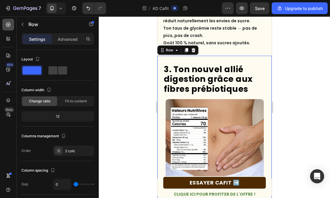
click at [10, 26] on icon at bounding box center [8, 25] width 6 height 6
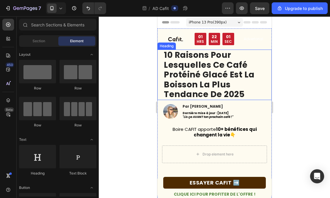
click at [257, 70] on h1 "10 raisons pour lesquelles ce café protéiné glacé est la boisson la plus tendan…" at bounding box center [214, 75] width 103 height 50
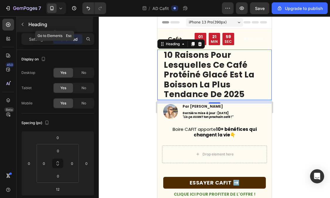
click at [24, 26] on icon "button" at bounding box center [22, 24] width 5 height 5
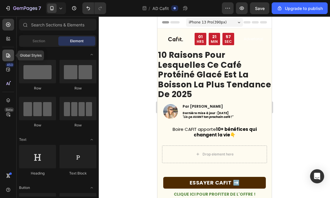
click at [8, 55] on icon at bounding box center [8, 55] width 6 height 6
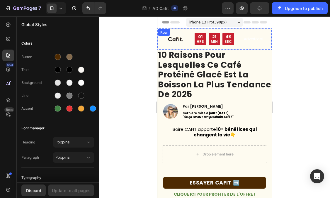
click at [264, 42] on div "Image LIVRAISON + CADEAUX OFFERTS Text Block 01 HRS 21 MIN 48 SEC Countdown Tim…" at bounding box center [214, 39] width 113 height 20
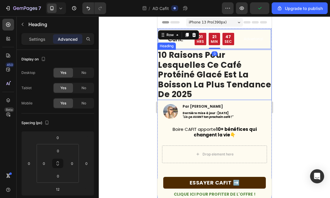
click at [264, 52] on h1 "10 raisons pour lesquelles ce café protéiné glacé est la boisson la plus tendan…" at bounding box center [214, 75] width 114 height 50
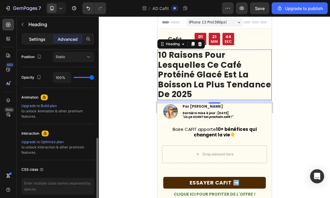
click at [41, 38] on p "Settings" at bounding box center [37, 39] width 16 height 6
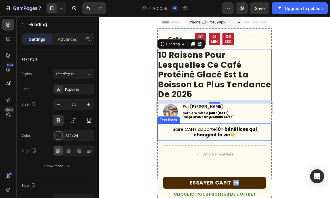
click at [161, 128] on div "Boire CAFIT apporte 10+ bénéfices qui changent la vie 👇 Text Block" at bounding box center [214, 131] width 114 height 17
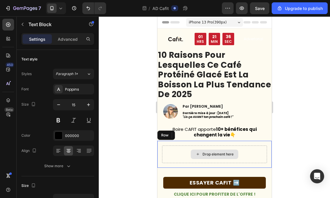
click at [162, 151] on div "Drop element here" at bounding box center [214, 154] width 105 height 18
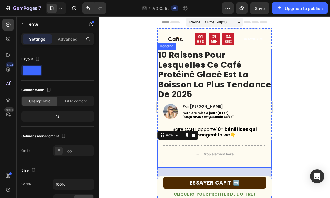
click at [258, 68] on h1 "10 raisons pour lesquelles ce café protéiné glacé est la boisson la plus tendan…" at bounding box center [214, 75] width 114 height 50
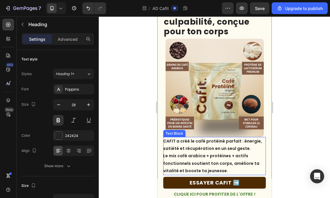
scroll to position [200, 0]
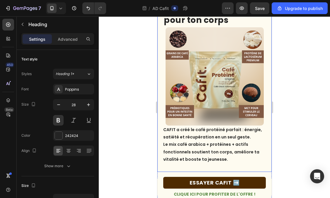
click at [162, 124] on div "1. Une formule innovante, sans culpabilité, conçue pour ton corps Heading Image…" at bounding box center [214, 74] width 114 height 195
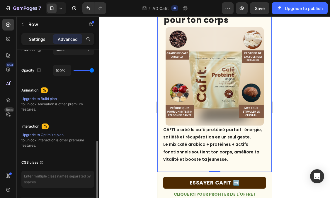
click at [39, 38] on p "Settings" at bounding box center [37, 39] width 16 height 6
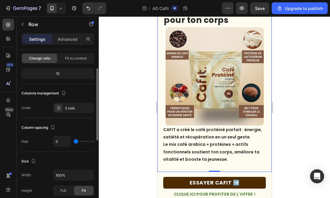
scroll to position [3, 0]
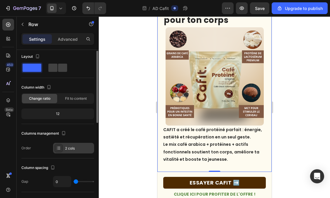
click at [74, 150] on div "2 cols" at bounding box center [79, 148] width 28 height 5
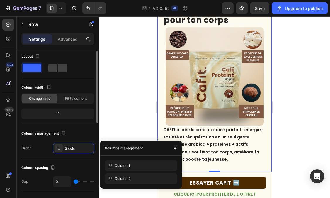
scroll to position [0, 0]
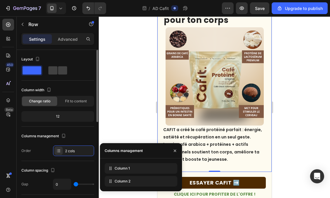
click at [75, 92] on div "Column width" at bounding box center [57, 89] width 73 height 9
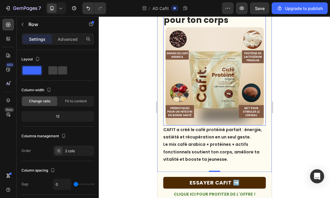
scroll to position [304, 0]
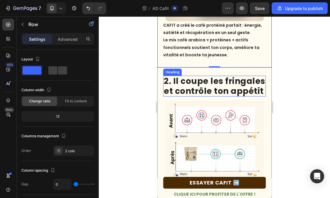
click at [186, 82] on h2 "2. Il coupe les fringales et contrôle ton appétit" at bounding box center [214, 86] width 103 height 21
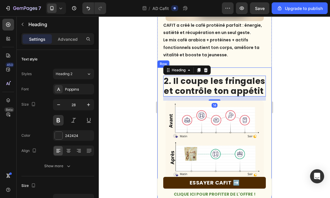
click at [160, 92] on div "La combinaison caféine + protéines + fibres réduit naturellement les envies de …" at bounding box center [214, 148] width 114 height 162
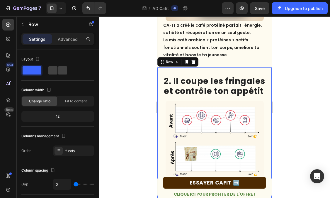
click at [160, 92] on div "La combinaison caféine + protéines + fibres réduit naturellement les envies de …" at bounding box center [214, 148] width 114 height 162
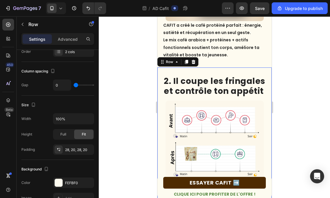
scroll to position [172, 0]
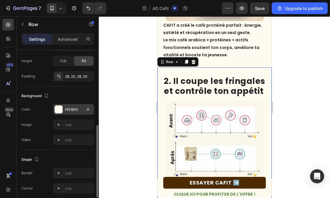
click at [58, 109] on div at bounding box center [59, 110] width 8 height 8
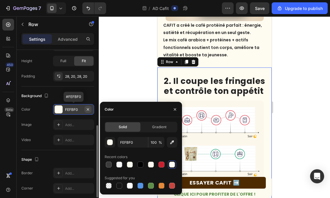
click at [88, 108] on icon "button" at bounding box center [88, 109] width 5 height 5
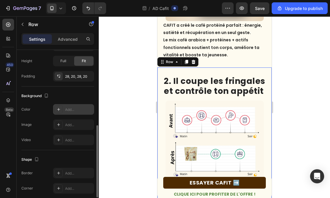
click at [85, 97] on div "Background" at bounding box center [57, 95] width 73 height 9
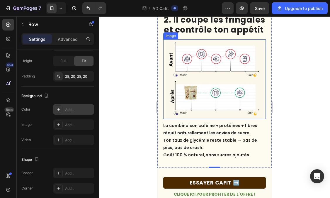
scroll to position [417, 0]
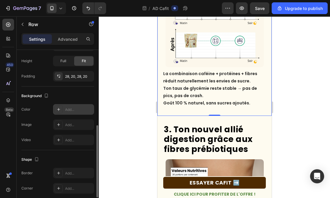
click at [64, 97] on div "Background" at bounding box center [57, 95] width 73 height 9
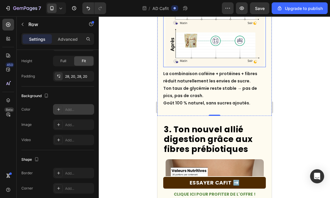
scroll to position [390, 0]
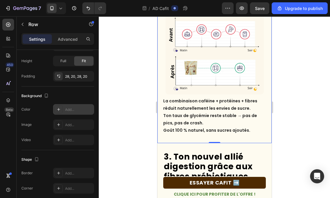
click at [164, 140] on div "La combinaison caféine + protéines + fibres réduit naturellement les envies de …" at bounding box center [214, 63] width 114 height 162
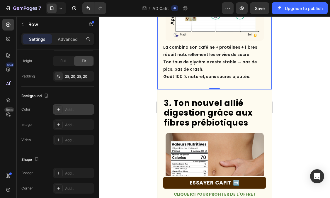
scroll to position [535, 0]
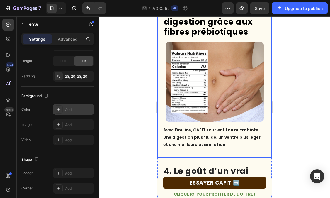
click at [161, 112] on div "3. Ton nouvel allié digestion grâce aux fibres prébiotiques Heading Image Avec …" at bounding box center [214, 78] width 114 height 159
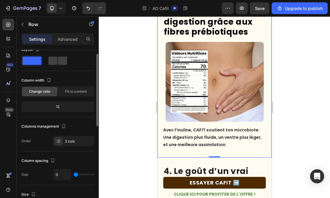
scroll to position [0, 0]
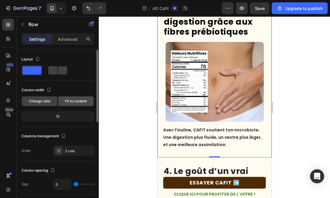
click at [71, 101] on span "Fit to content" at bounding box center [76, 101] width 22 height 5
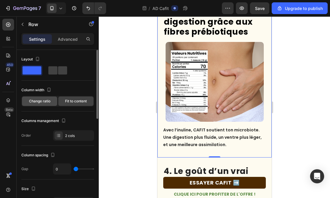
click at [34, 99] on span "Change ratio" at bounding box center [39, 101] width 21 height 5
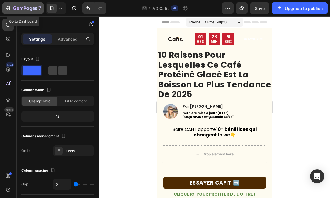
click at [4, 7] on button "7" at bounding box center [22, 8] width 41 height 12
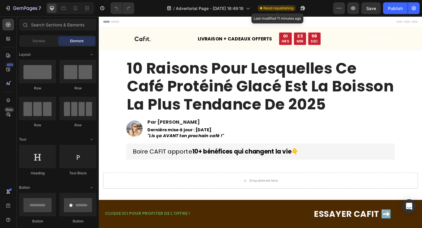
click at [276, 6] on span "Need republishing" at bounding box center [279, 8] width 30 height 5
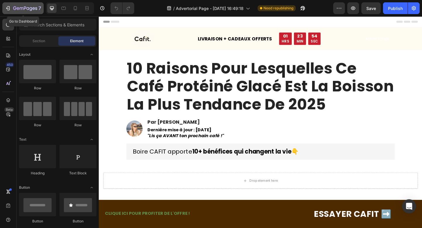
click at [12, 6] on div "7" at bounding box center [23, 8] width 36 height 7
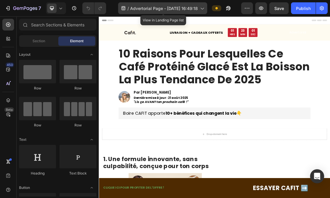
click at [140, 5] on span "Advertorial Page - [DATE] 16:49:18" at bounding box center [164, 8] width 68 height 6
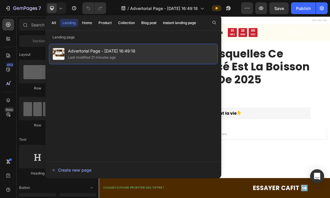
click at [111, 49] on span "Advertorial Page - [DATE] 16:49:18" at bounding box center [101, 50] width 67 height 7
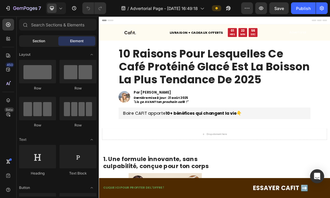
click at [25, 38] on div "Section" at bounding box center [38, 40] width 37 height 9
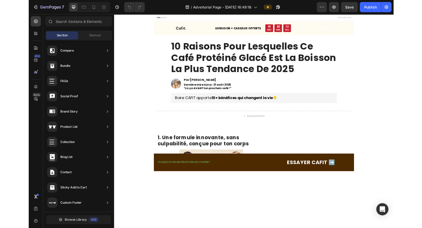
scroll to position [142, 0]
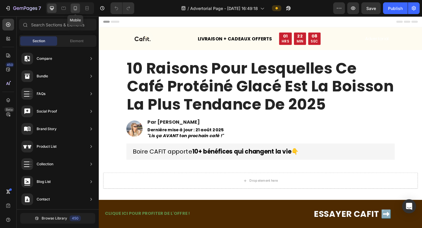
click at [74, 7] on icon at bounding box center [75, 8] width 6 height 6
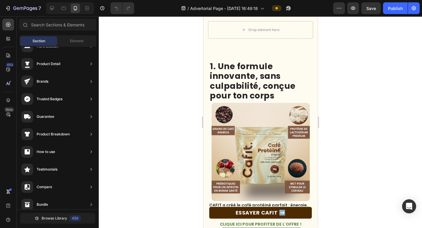
scroll to position [161, 0]
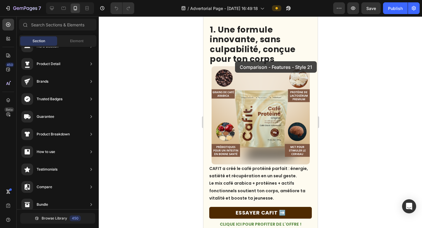
drag, startPoint x: 343, startPoint y: 168, endPoint x: 235, endPoint y: 62, distance: 151.6
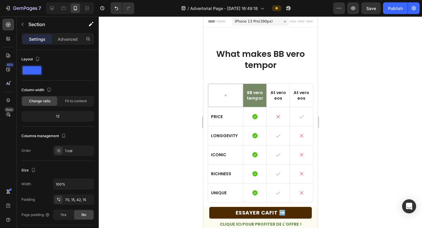
scroll to position [0, 0]
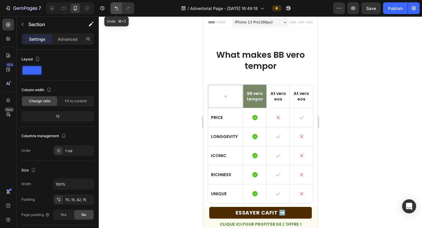
click at [114, 11] on icon "Undo/Redo" at bounding box center [116, 8] width 6 height 6
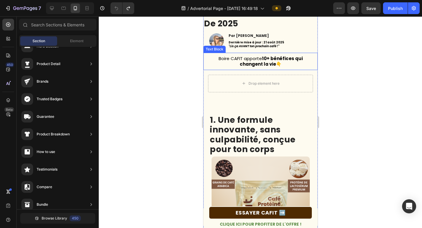
scroll to position [78, 0]
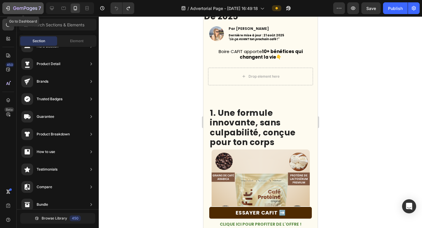
click at [9, 4] on button "7" at bounding box center [22, 8] width 41 height 12
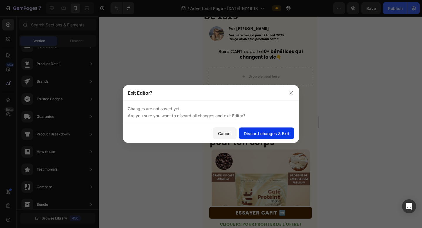
click at [253, 138] on button "Discard changes & Exit" at bounding box center [266, 134] width 55 height 12
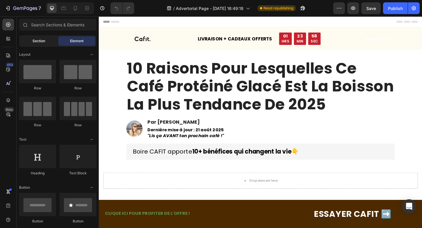
click at [29, 40] on div "Section" at bounding box center [38, 40] width 37 height 9
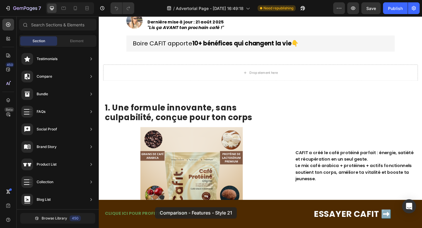
scroll to position [152, 0]
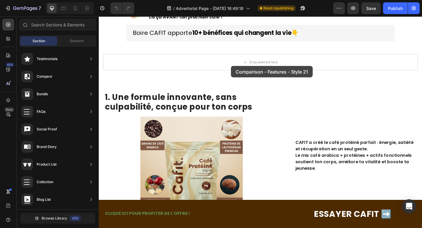
drag, startPoint x: 229, startPoint y: 65, endPoint x: 243, endPoint y: 71, distance: 14.8
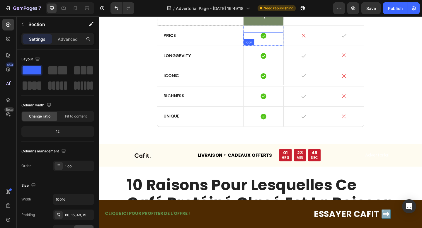
scroll to position [79, 0]
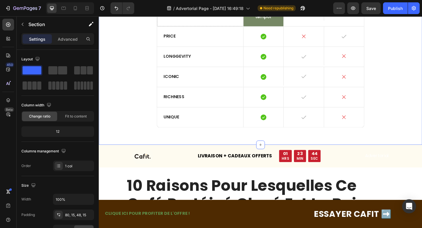
click at [130, 118] on div "What makes BB vero tempor Heading Drop element here BB vero tempor Text Block A…" at bounding box center [274, 57] width 343 height 169
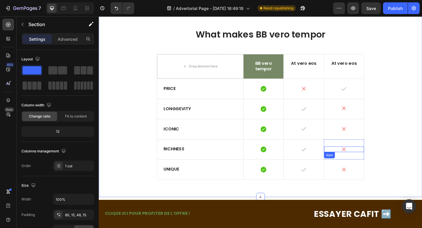
scroll to position [0, 0]
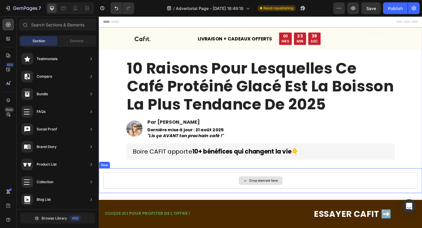
click at [281, 192] on div "Drop element here" at bounding box center [274, 195] width 47 height 9
click at [272, 195] on div "Drop element here" at bounding box center [278, 195] width 31 height 5
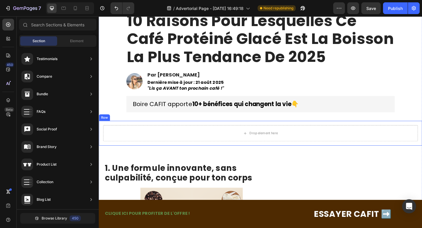
scroll to position [56, 0]
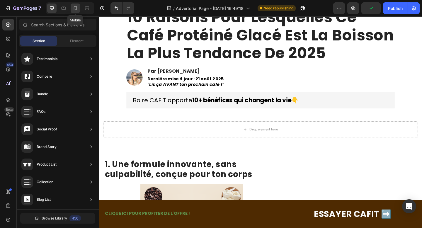
click at [79, 9] on div at bounding box center [75, 8] width 9 height 9
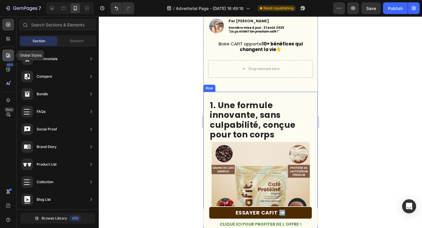
click at [6, 55] on icon at bounding box center [8, 55] width 6 height 6
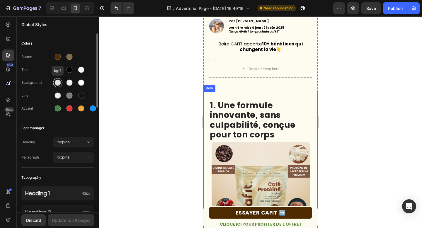
click at [59, 82] on div at bounding box center [58, 83] width 6 height 6
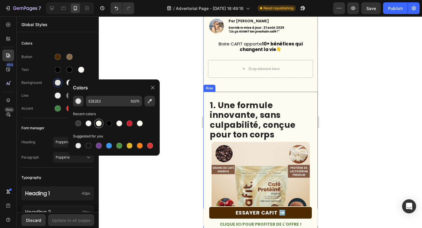
click at [100, 123] on div at bounding box center [99, 123] width 6 height 6
click at [140, 123] on div at bounding box center [140, 123] width 6 height 6
type input "FEFBF0"
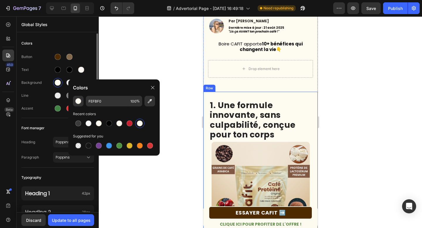
click at [43, 125] on span "Font manager" at bounding box center [32, 128] width 23 height 7
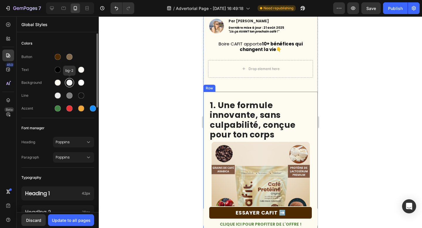
click at [69, 84] on div at bounding box center [70, 83] width 6 height 6
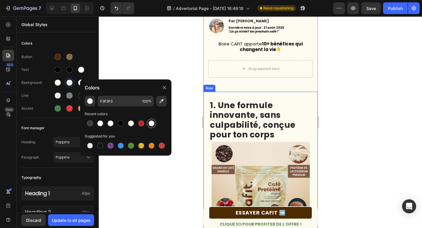
click at [152, 122] on div at bounding box center [152, 123] width 6 height 6
type input "FEFBF0"
click at [78, 82] on div at bounding box center [81, 83] width 6 height 6
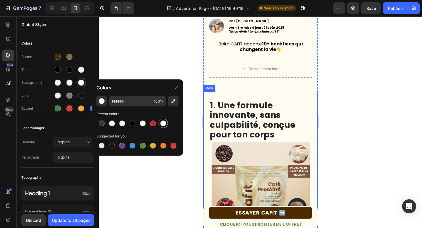
click at [164, 125] on div at bounding box center [163, 123] width 6 height 6
click at [121, 100] on input "FEFBF0" at bounding box center [130, 101] width 42 height 11
click at [132, 86] on div "Colors" at bounding box center [137, 87] width 91 height 16
click at [127, 102] on input "FEFBF0" at bounding box center [130, 101] width 42 height 11
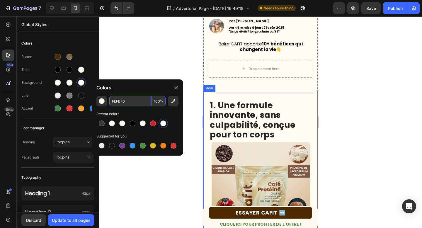
click at [127, 102] on input "FEFBF0" at bounding box center [130, 101] width 42 height 11
type input "FFFFFF"
click at [135, 88] on div "Colors" at bounding box center [137, 87] width 91 height 16
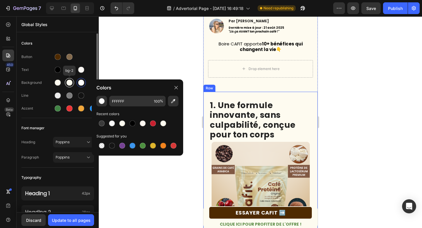
click at [69, 85] on div at bounding box center [70, 83] width 6 height 6
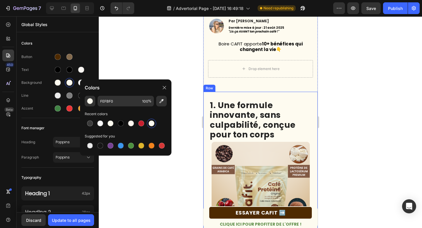
click at [151, 121] on div at bounding box center [152, 123] width 6 height 6
click at [130, 124] on div at bounding box center [131, 123] width 6 height 6
click at [119, 103] on input "FFF8F1" at bounding box center [119, 101] width 42 height 11
type input "FFFFFF"
click at [60, 90] on div "Button Text Background Line Accent" at bounding box center [57, 83] width 73 height 69
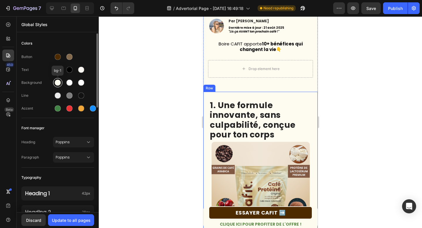
click at [56, 84] on div at bounding box center [58, 83] width 6 height 6
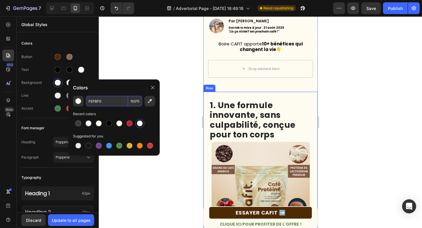
click at [105, 104] on input "FEFBF0" at bounding box center [107, 101] width 42 height 11
type input "FFFFFF"
click at [108, 86] on div "Colors" at bounding box center [113, 87] width 91 height 16
click at [91, 71] on div "Text" at bounding box center [57, 69] width 73 height 9
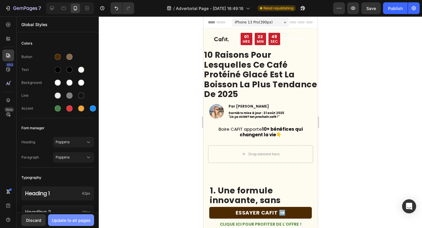
click at [57, 221] on div "Update to all pages" at bounding box center [71, 220] width 39 height 6
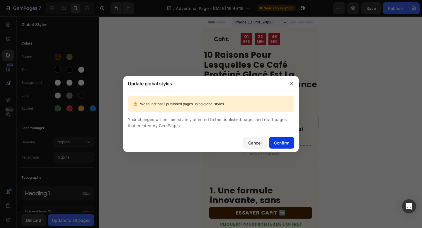
click at [278, 141] on div "Confirm" at bounding box center [281, 143] width 15 height 6
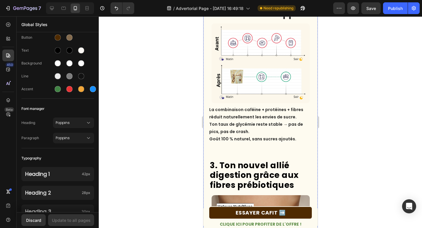
scroll to position [396, 0]
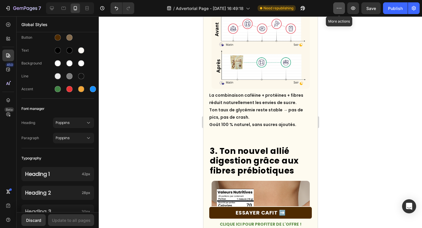
click at [338, 9] on icon "button" at bounding box center [339, 8] width 6 height 6
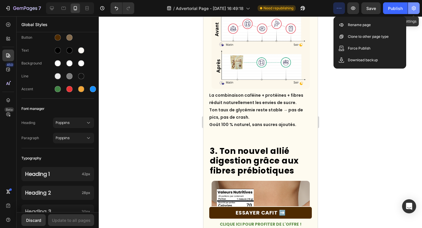
click at [413, 9] on icon "button" at bounding box center [414, 8] width 6 height 6
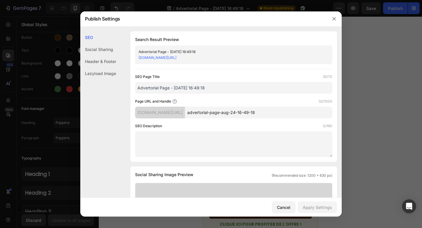
click at [171, 86] on input "Advertorial Page - [DATE] 16:49:18" at bounding box center [233, 88] width 197 height 12
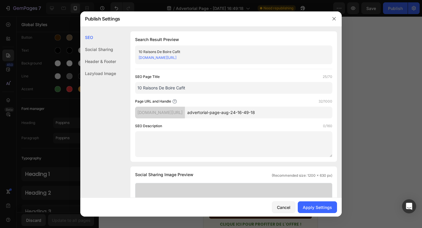
type input "10 Raisons De Boire Cafit"
click at [225, 112] on input "advertorial-page-aug-24-16-49-18" at bounding box center [258, 113] width 147 height 12
type input "cafit"
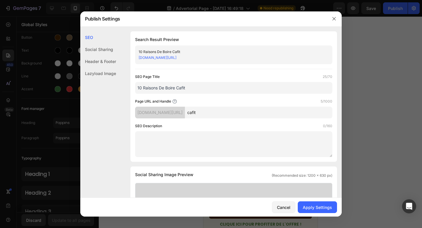
click at [242, 125] on div "SEO Description 0/160" at bounding box center [233, 126] width 197 height 6
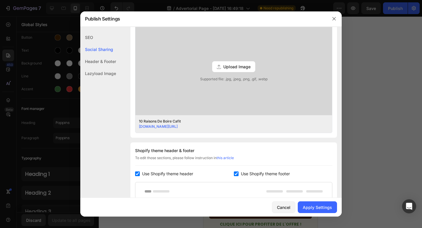
scroll to position [161, 0]
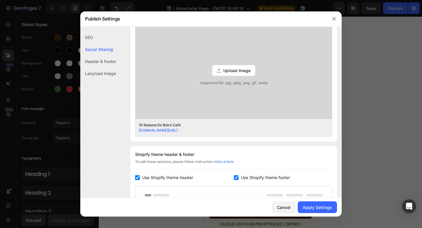
click at [233, 68] on span "Upload Image" at bounding box center [236, 70] width 27 height 6
click at [0, 0] on input "Upload Image Supported file: .jpg, .jpeg, .png, .gif, .webp" at bounding box center [0, 0] width 0 height 0
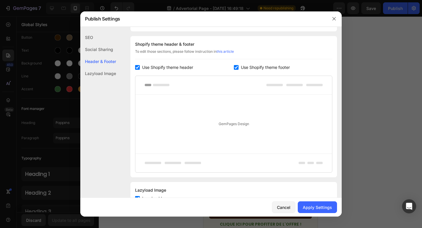
scroll to position [271, 0]
click at [141, 65] on label "Use Shopify theme header" at bounding box center [166, 67] width 53 height 7
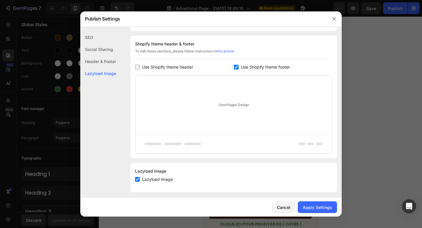
click at [141, 65] on label "Use Shopify theme header" at bounding box center [166, 67] width 53 height 7
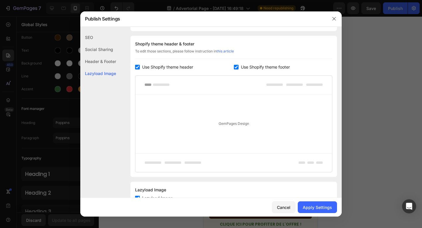
click at [141, 65] on label "Use Shopify theme header" at bounding box center [166, 67] width 53 height 7
checkbox input "false"
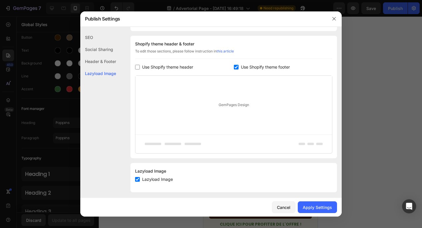
click at [242, 68] on span "Use Shopify theme footer" at bounding box center [265, 67] width 49 height 7
checkbox input "false"
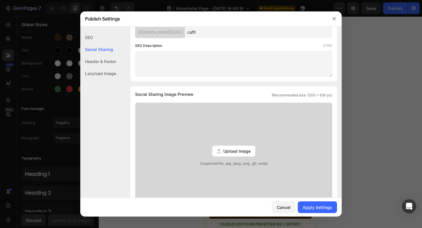
scroll to position [0, 0]
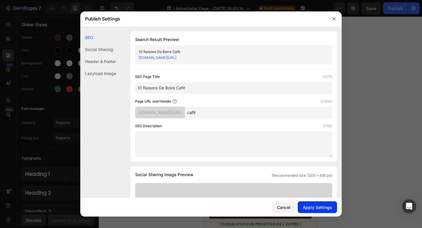
click at [315, 209] on div "Apply Settings" at bounding box center [317, 207] width 29 height 6
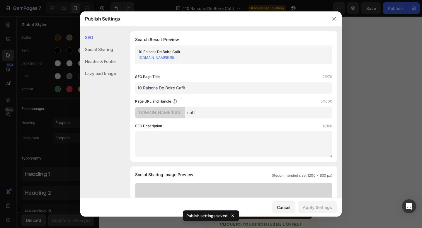
click at [374, 115] on div at bounding box center [211, 114] width 422 height 228
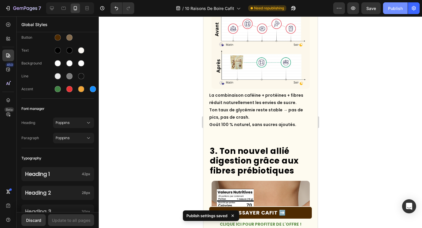
click at [395, 11] on div "Publish" at bounding box center [395, 8] width 15 height 6
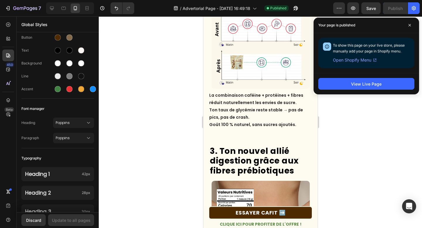
click at [245, 148] on h2 "3. Ton nouvel allié digestion grâce aux fibres prébiotiques" at bounding box center [260, 161] width 103 height 31
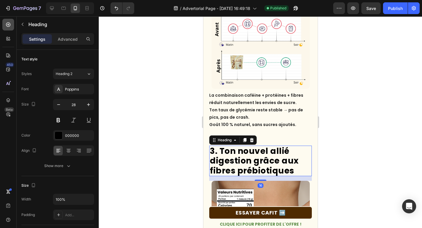
click at [6, 25] on icon at bounding box center [8, 25] width 6 height 6
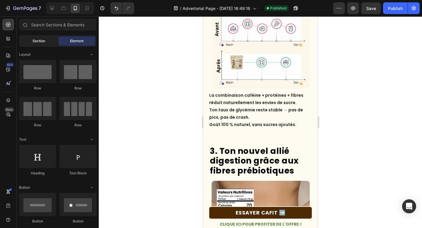
click at [33, 45] on div "Section" at bounding box center [38, 40] width 37 height 9
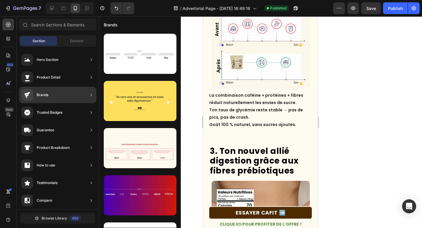
scroll to position [84, 0]
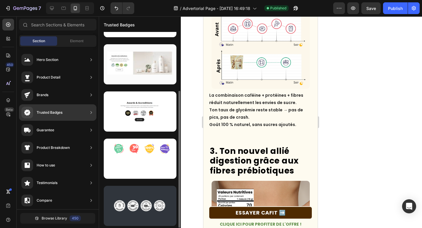
click at [42, 116] on div "Trusted Badges" at bounding box center [41, 113] width 41 height 12
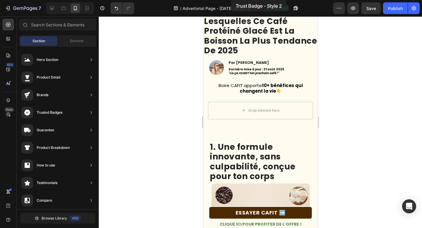
scroll to position [0, 0]
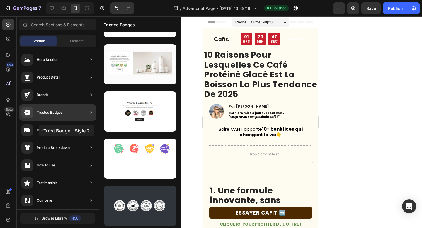
drag, startPoint x: 149, startPoint y: 103, endPoint x: 38, endPoint y: 125, distance: 112.3
click at [38, 125] on div "450 Beta Sections(18) Elements(83) Section Element Hero Section Product Detail …" at bounding box center [49, 122] width 99 height 212
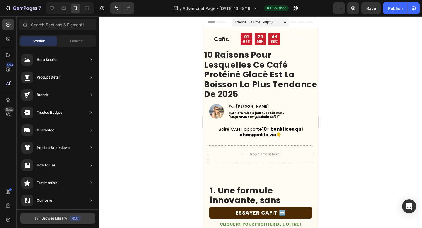
click at [46, 214] on button "Browse Library 450" at bounding box center [57, 218] width 75 height 11
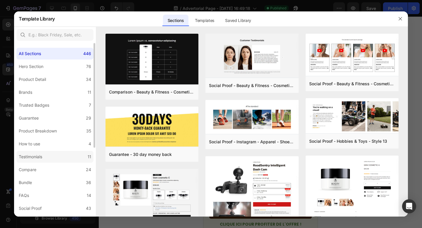
scroll to position [27, 0]
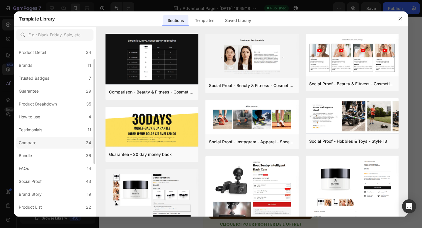
click at [26, 147] on label "Compare 24" at bounding box center [54, 143] width 77 height 12
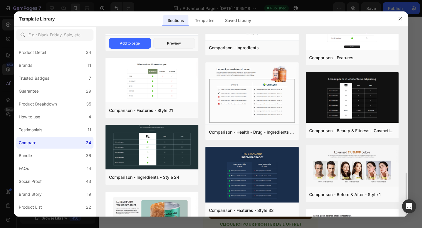
scroll to position [387, 0]
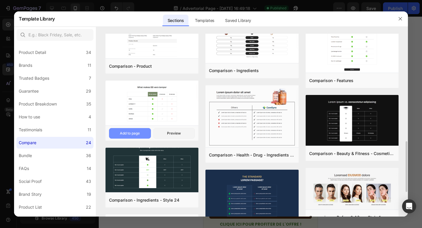
click at [122, 131] on div "Add to page" at bounding box center [130, 133] width 20 height 5
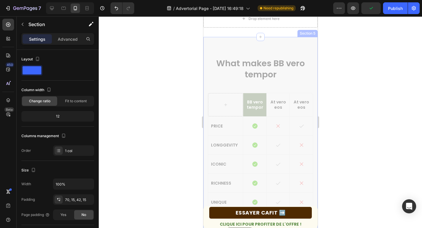
scroll to position [2133, 0]
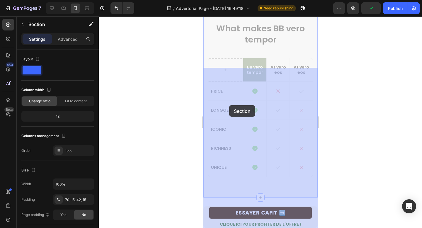
drag, startPoint x: 242, startPoint y: 119, endPoint x: 229, endPoint y: 105, distance: 19.5
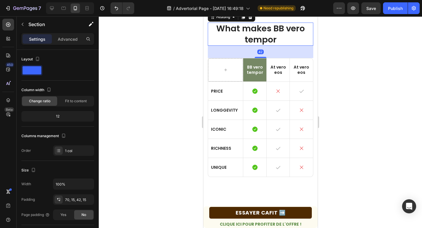
click at [273, 46] on h2 "What makes BB vero tempor" at bounding box center [261, 34] width 106 height 23
click at [285, 81] on div "What makes BB vero tempor Heading 42 BB vero tempor Text Block At vero eos Text…" at bounding box center [260, 100] width 114 height 196
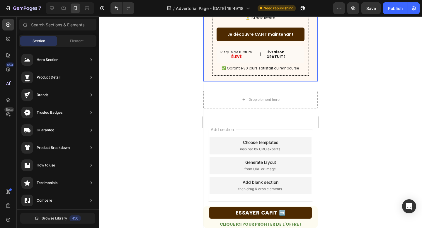
click at [209, 74] on div "SALE ENDS SOON Text Block 23 hrs 13 min 40 sec Countdown Timer 🎁 CADEAUX OFFERT…" at bounding box center [260, 3] width 114 height 156
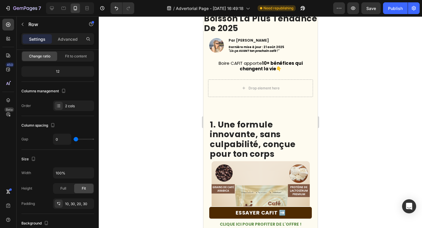
scroll to position [0, 0]
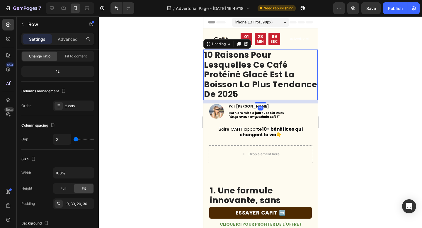
click at [208, 69] on strong "10 raisons pour lesquelles ce café protéiné glacé est la boisson la plus tendan…" at bounding box center [260, 74] width 113 height 51
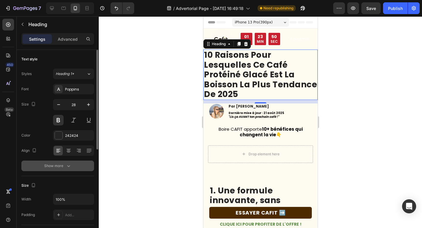
click at [63, 168] on div "Show more" at bounding box center [57, 166] width 27 height 6
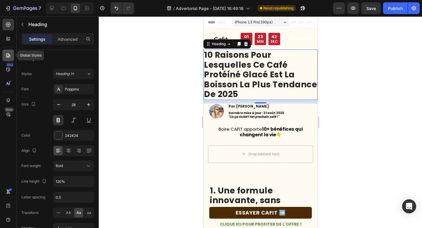
click at [6, 55] on icon at bounding box center [8, 55] width 6 height 6
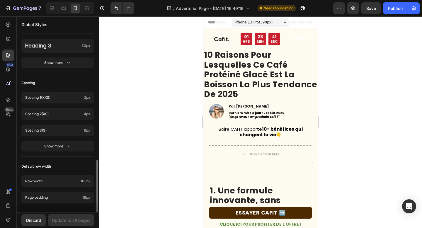
scroll to position [220, 0]
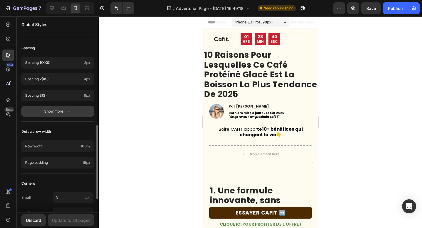
click at [45, 110] on div "Show more" at bounding box center [57, 111] width 27 height 6
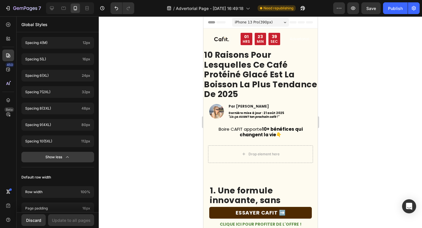
scroll to position [366, 0]
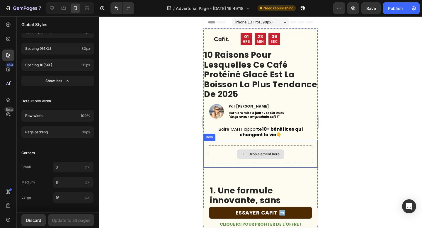
click at [246, 156] on icon at bounding box center [243, 154] width 5 height 5
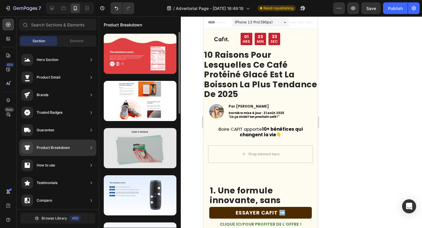
click at [105, 151] on div at bounding box center [140, 148] width 73 height 40
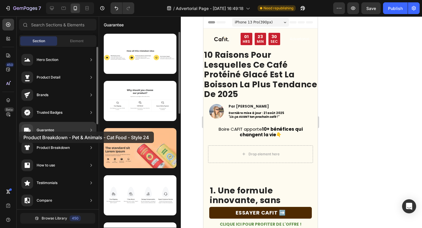
drag, startPoint x: 105, startPoint y: 151, endPoint x: 19, endPoint y: 132, distance: 88.4
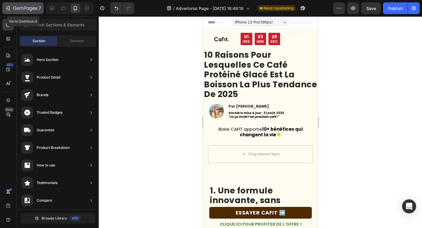
click at [8, 8] on icon "button" at bounding box center [8, 8] width 6 height 6
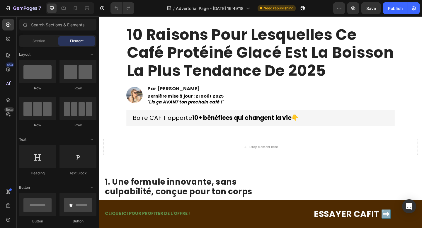
scroll to position [83, 0]
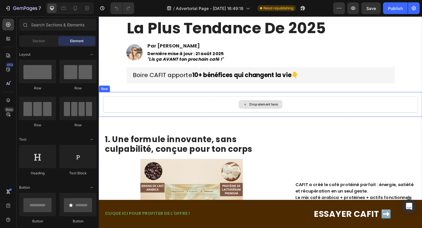
click at [268, 112] on div "Drop element here" at bounding box center [278, 112] width 31 height 5
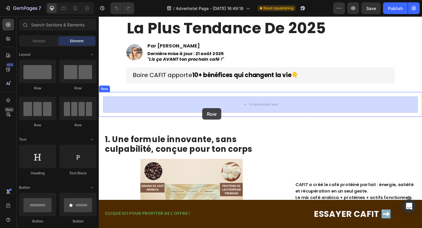
drag, startPoint x: 174, startPoint y: 91, endPoint x: 211, endPoint y: 116, distance: 45.5
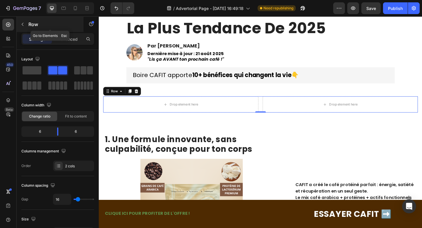
click at [23, 26] on icon "button" at bounding box center [23, 24] width 2 height 3
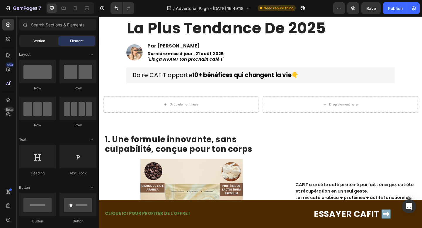
click at [33, 40] on span "Section" at bounding box center [39, 40] width 13 height 5
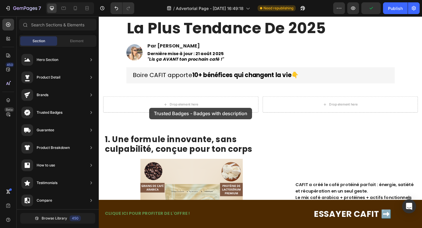
drag, startPoint x: 232, startPoint y: 121, endPoint x: 155, endPoint y: 113, distance: 77.5
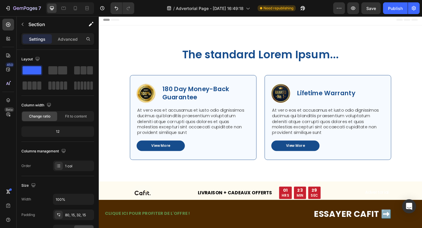
scroll to position [0, 0]
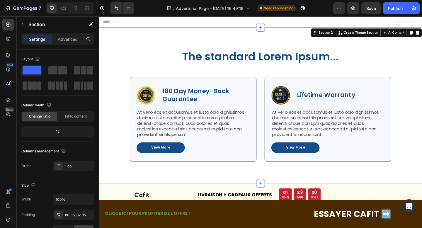
click at [166, 44] on div "The standard Lorem Ipsum... Heading Row Image 180 Day Money-Back Guarantee Text…" at bounding box center [275, 113] width 352 height 170
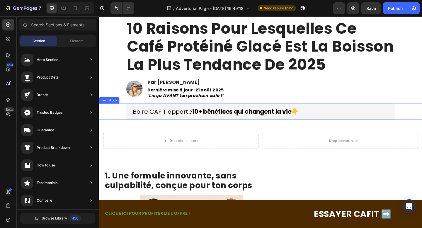
scroll to position [94, 0]
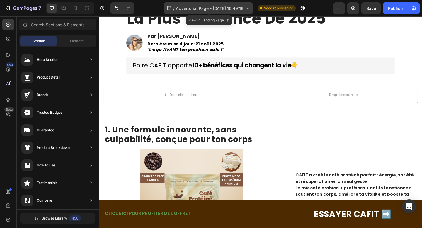
click at [179, 14] on div "/ Advertorial Page - [DATE] 16:49:18" at bounding box center [208, 8] width 89 height 12
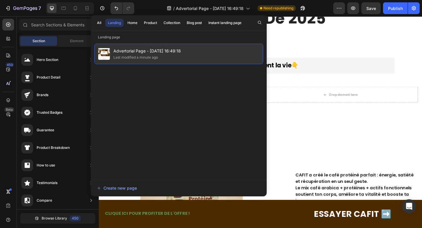
click at [162, 58] on div "Last modified a minute ago" at bounding box center [146, 58] width 67 height 6
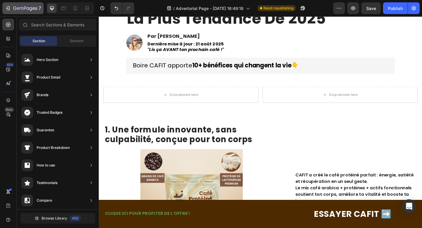
click at [6, 4] on button "7" at bounding box center [22, 8] width 41 height 12
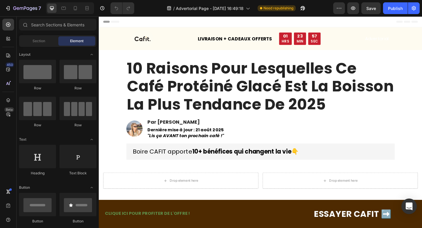
click at [407, 203] on div "Open Intercom Messenger" at bounding box center [410, 207] width 16 height 16
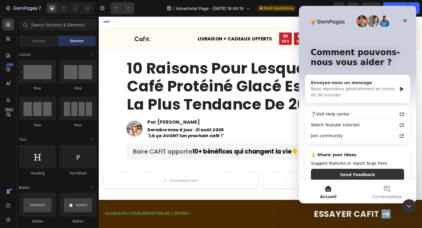
click at [338, 94] on div "Nous répondons généralement en moins de 30 minutes" at bounding box center [354, 92] width 86 height 12
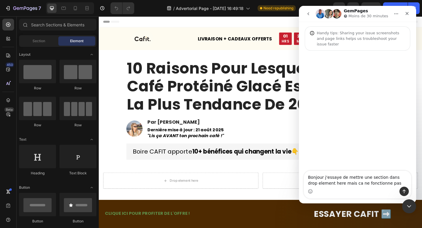
type textarea "Bonjour j'essaye de mettre une section dans drop element here mais ca ne foncti…"
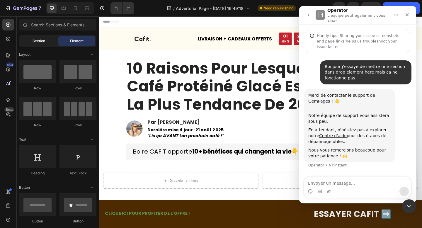
click at [39, 39] on span "Section" at bounding box center [39, 40] width 13 height 5
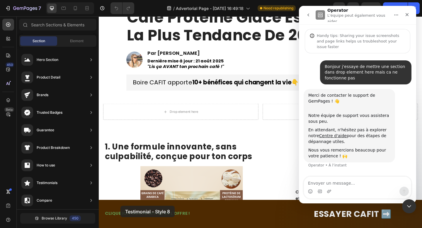
scroll to position [88, 0]
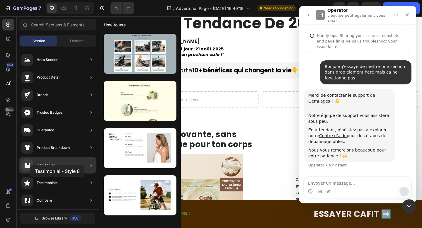
drag, startPoint x: 112, startPoint y: 191, endPoint x: 31, endPoint y: 165, distance: 84.9
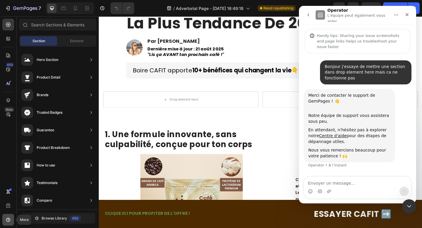
click at [5, 217] on div at bounding box center [8, 220] width 12 height 12
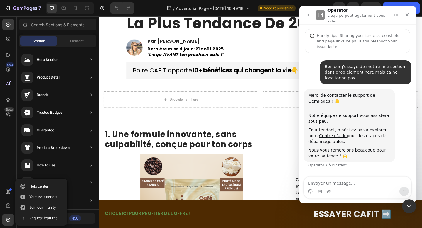
click at [368, 171] on div "Bonjour j'essaye de mettre une section dans drop element here mais ca ne foncti…" at bounding box center [357, 115] width 117 height 124
click at [338, 133] on link "Centre d'aide" at bounding box center [333, 135] width 28 height 5
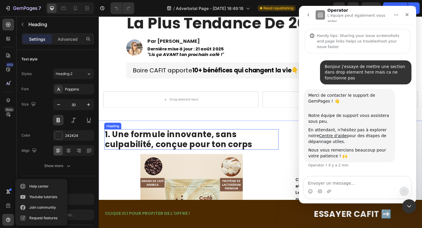
click at [172, 151] on h2 "1. Une formule innovante, sans culpabilité, conçue pour ton corps" at bounding box center [200, 150] width 190 height 22
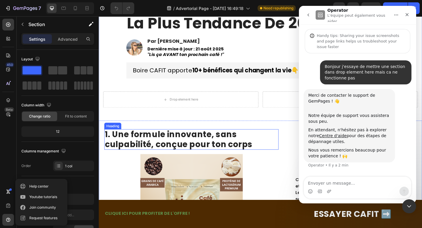
click at [202, 148] on h2 "1. Une formule innovante, sans culpabilité, conçue pour ton corps" at bounding box center [200, 150] width 190 height 22
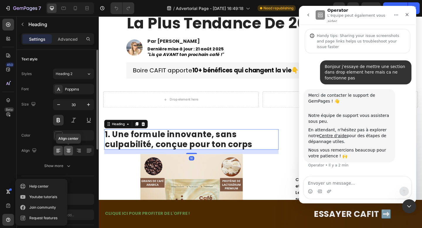
click at [68, 152] on icon at bounding box center [68, 152] width 3 height 1
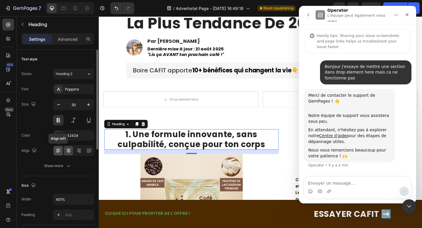
click at [57, 152] on icon at bounding box center [57, 152] width 3 height 1
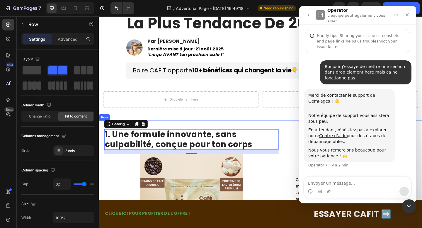
click at [301, 151] on div "1. Une formule innovante, sans culpabilité, conçue pour ton corps Heading 16 Im…" at bounding box center [275, 208] width 352 height 157
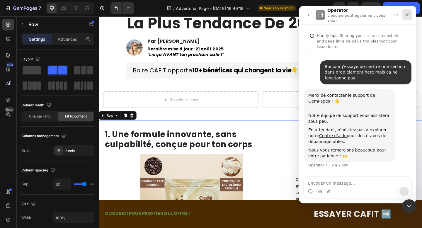
click at [408, 15] on icon "Fermer" at bounding box center [407, 14] width 5 height 5
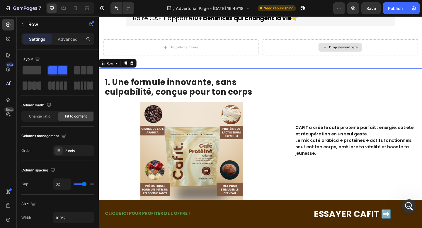
scroll to position [167, 0]
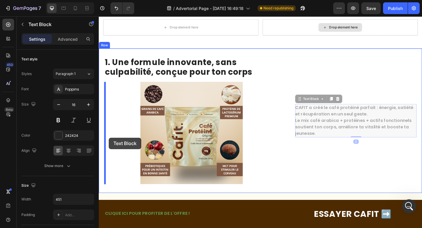
drag, startPoint x: 355, startPoint y: 126, endPoint x: 110, endPoint y: 148, distance: 246.4
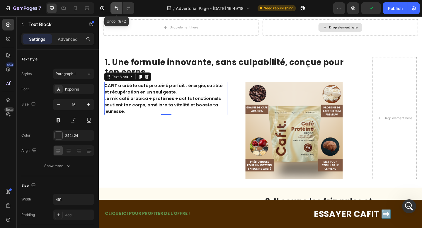
click at [113, 8] on icon "Undo/Redo" at bounding box center [116, 8] width 6 height 6
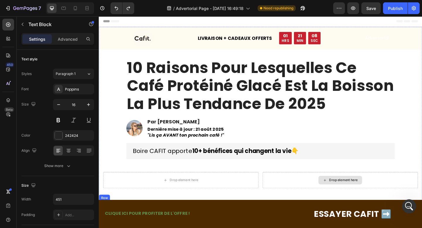
scroll to position [0, 0]
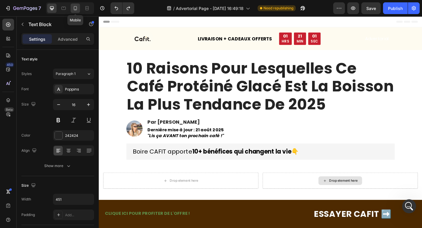
click at [74, 11] on div at bounding box center [75, 8] width 9 height 9
type input "14"
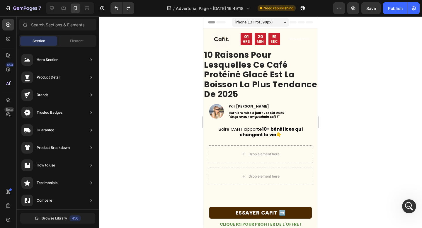
click at [217, 22] on span "Header" at bounding box center [220, 22] width 13 height 6
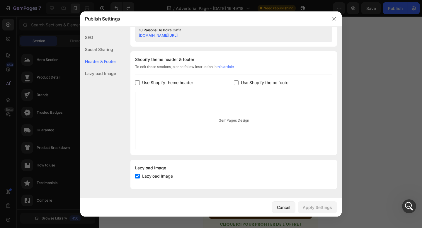
scroll to position [257, 0]
click at [279, 209] on div "Cancel" at bounding box center [283, 207] width 13 height 6
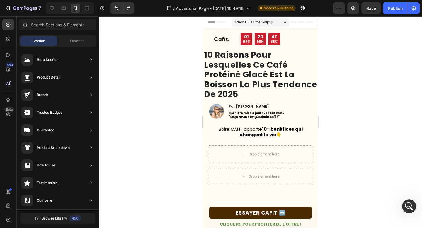
click at [298, 22] on icon at bounding box center [301, 22] width 7 height 2
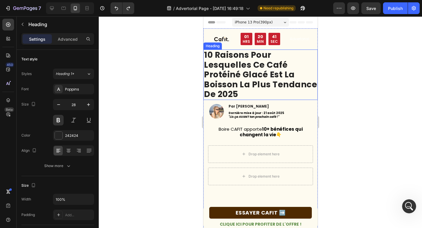
click at [205, 53] on strong "10 raisons pour lesquelles ce café protéiné glacé est la boisson la plus tendan…" at bounding box center [260, 74] width 113 height 51
drag, startPoint x: 224, startPoint y: 71, endPoint x: 245, endPoint y: 71, distance: 21.1
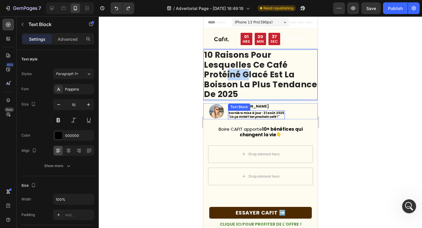
click at [241, 113] on strong "Dernière mise à jour : 21 août 2025" at bounding box center [256, 113] width 56 height 4
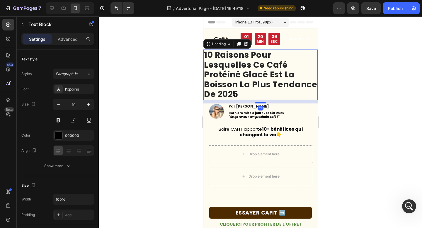
click at [224, 75] on strong "10 raisons pour lesquelles ce café protéiné glacé est la boisson la plus tendan…" at bounding box center [260, 74] width 113 height 51
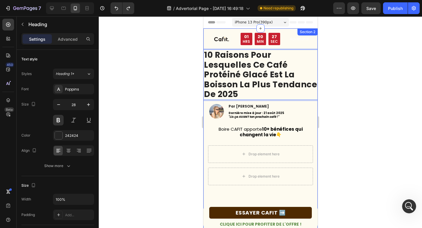
drag, startPoint x: 206, startPoint y: 56, endPoint x: 240, endPoint y: 102, distance: 57.2
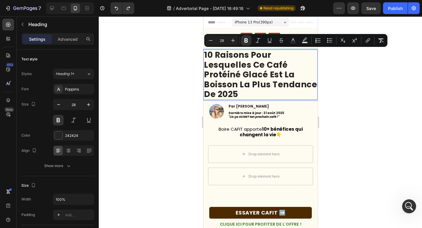
click at [240, 96] on p "10 raisons pour lesquelles ce café protéiné glacé est la boisson la plus tendan…" at bounding box center [260, 74] width 113 height 49
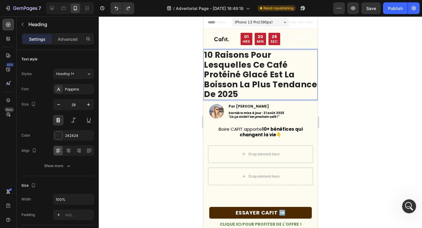
drag, startPoint x: 240, startPoint y: 96, endPoint x: 201, endPoint y: 58, distance: 54.5
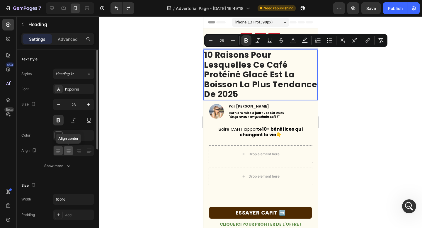
click at [65, 148] on div at bounding box center [68, 150] width 9 height 9
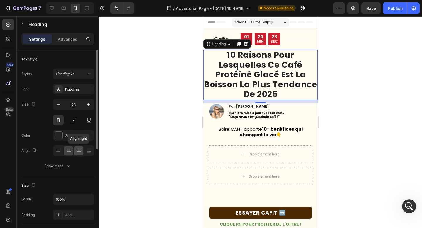
click at [77, 148] on icon at bounding box center [79, 151] width 6 height 6
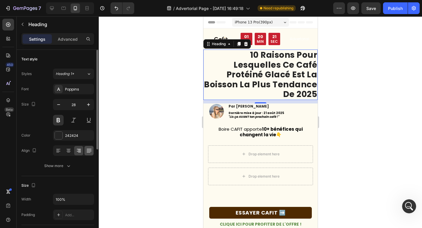
click at [85, 151] on div at bounding box center [88, 150] width 9 height 9
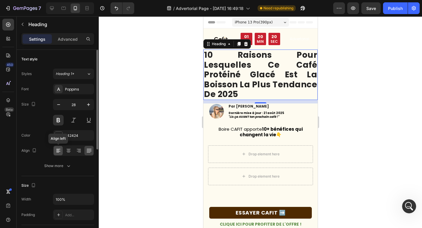
click at [60, 152] on icon at bounding box center [58, 151] width 6 height 6
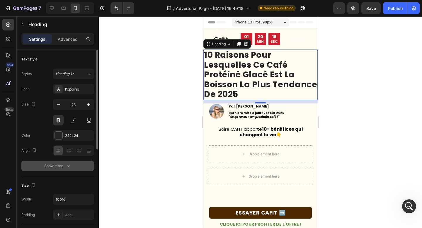
click at [60, 163] on div "Show more" at bounding box center [57, 166] width 27 height 6
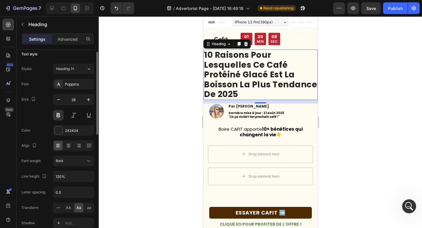
scroll to position [0, 0]
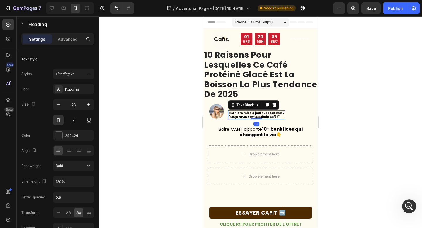
click at [278, 111] on strong "Dernière mise à jour : 21 août 2025" at bounding box center [256, 113] width 56 height 4
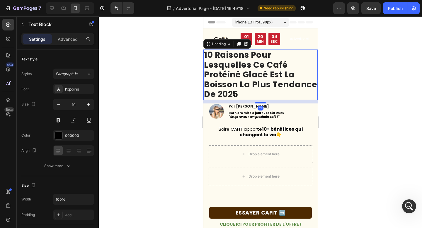
click at [225, 69] on strong "10 raisons pour lesquelles ce café protéiné glacé est la boisson la plus tendan…" at bounding box center [260, 74] width 113 height 51
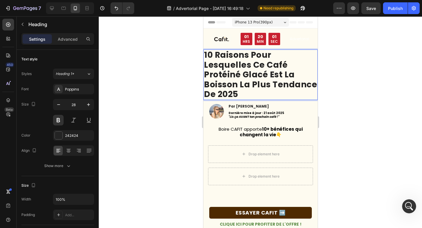
click at [206, 66] on strong "10 raisons pour lesquelles ce café protéiné glacé est la boisson la plus tendan…" at bounding box center [260, 74] width 113 height 51
click at [208, 56] on strong "10 raisons pour lesquelles ce café protéiné glacé est la boisson la plus tendan…" at bounding box center [260, 74] width 113 height 51
click at [141, 59] on div at bounding box center [260, 122] width 323 height 212
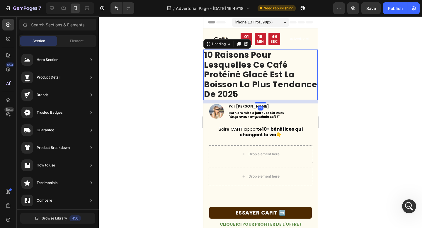
click at [235, 81] on strong "10 raisons pour lesquelles ce café protéiné glacé est la boisson la plus tendan…" at bounding box center [260, 74] width 113 height 51
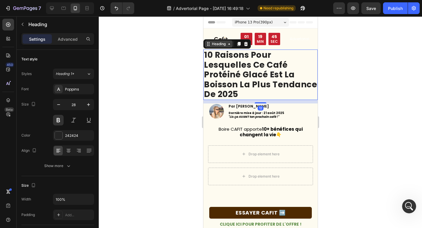
click at [225, 47] on div "Heading" at bounding box center [219, 43] width 28 height 7
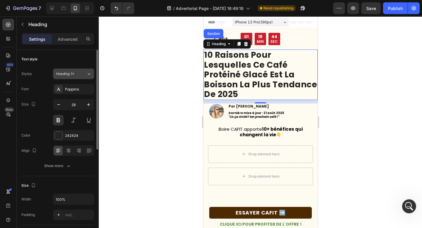
click at [80, 73] on div "Heading 1*" at bounding box center [71, 73] width 31 height 5
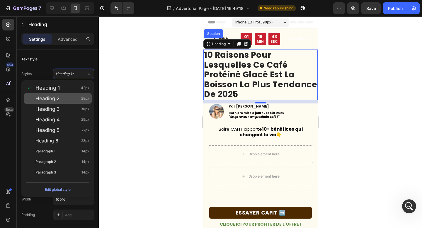
click at [60, 101] on div "Heading 2 28px" at bounding box center [62, 99] width 54 height 6
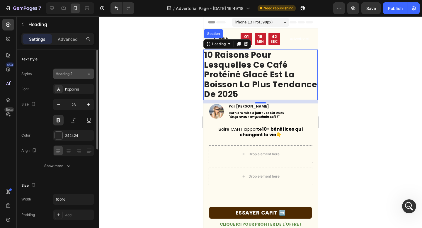
click at [63, 73] on span "Heading 2" at bounding box center [64, 73] width 17 height 5
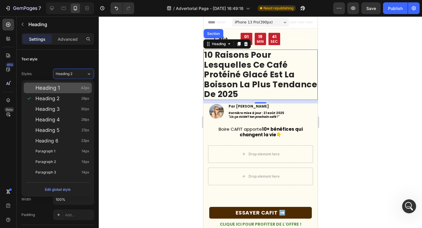
click at [66, 88] on div "Heading 1 42px" at bounding box center [62, 88] width 54 height 6
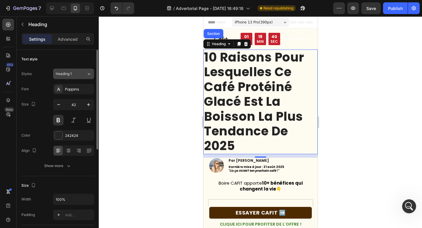
click at [66, 74] on span "Heading 1" at bounding box center [64, 73] width 16 height 5
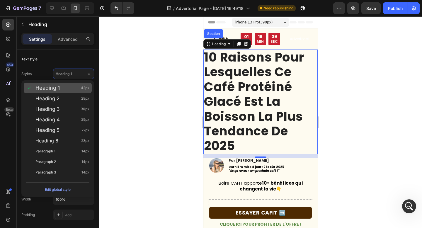
click at [66, 86] on div "Heading 1 42px" at bounding box center [62, 88] width 54 height 6
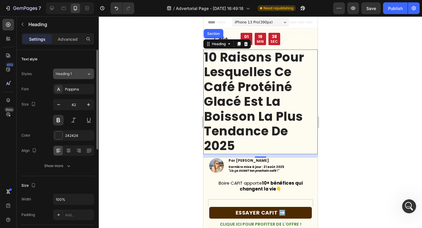
click at [67, 72] on span "Heading 1" at bounding box center [64, 73] width 16 height 5
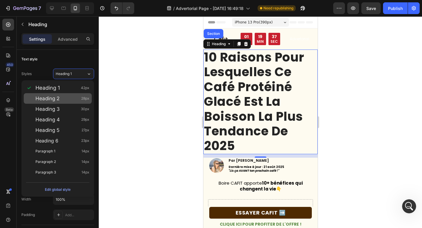
click at [67, 102] on div "Heading 2 28px" at bounding box center [58, 98] width 68 height 11
type input "28"
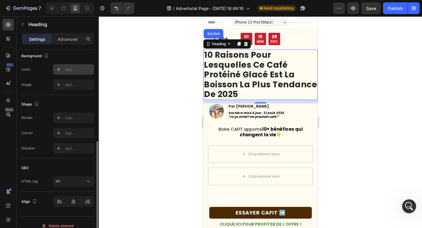
scroll to position [186, 0]
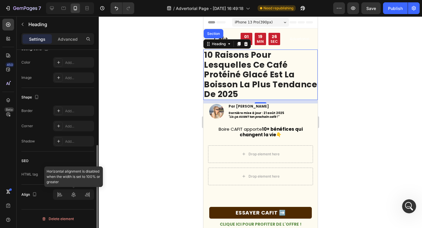
click at [59, 195] on div at bounding box center [73, 194] width 41 height 11
click at [75, 194] on div at bounding box center [73, 194] width 41 height 11
click at [89, 193] on div at bounding box center [73, 194] width 41 height 11
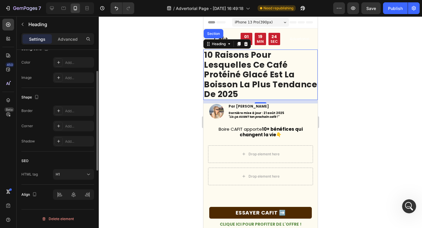
scroll to position [0, 0]
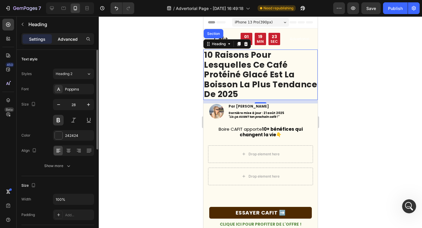
click at [66, 39] on p "Advanced" at bounding box center [68, 39] width 20 height 6
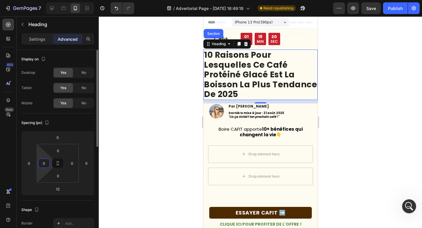
click at [42, 164] on input "0" at bounding box center [44, 163] width 9 height 9
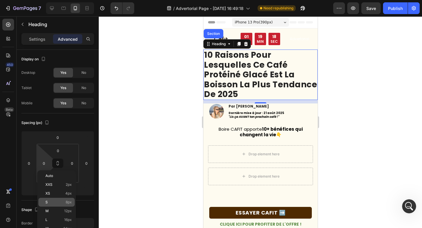
click at [55, 198] on div "S 8px" at bounding box center [56, 202] width 36 height 9
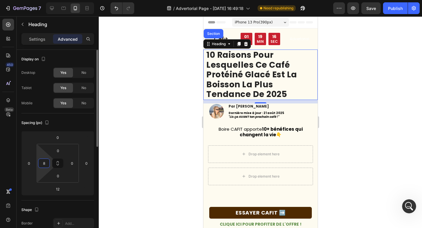
click at [45, 165] on input "8" at bounding box center [44, 163] width 9 height 9
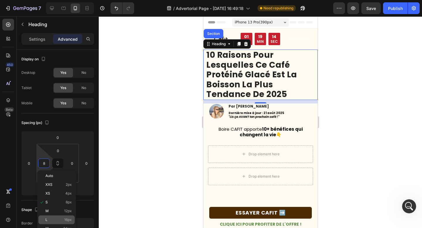
click at [59, 218] on p "L 16px" at bounding box center [58, 220] width 26 height 4
type input "16"
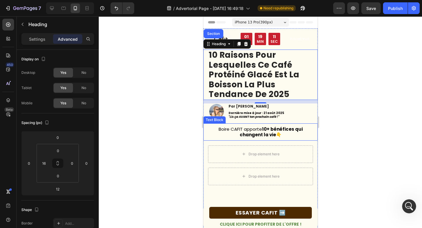
click at [188, 99] on div at bounding box center [260, 122] width 323 height 212
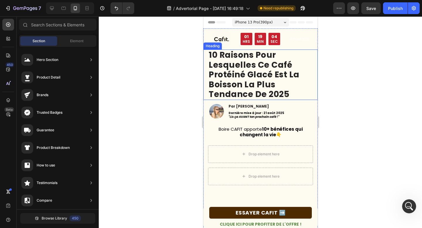
click at [251, 76] on strong "10 raisons pour lesquelles ce café protéiné glacé est la boisson la plus tendan…" at bounding box center [253, 74] width 91 height 51
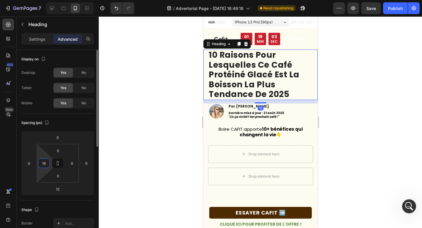
click at [45, 164] on input "16" at bounding box center [44, 163] width 9 height 9
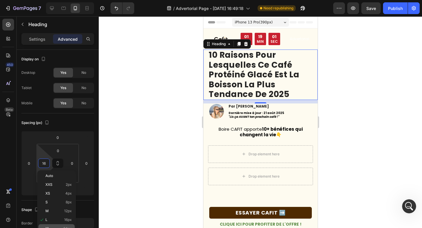
click at [58, 228] on p "XL 24px" at bounding box center [58, 229] width 26 height 4
type input "24"
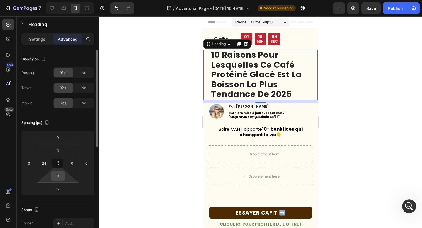
click at [56, 178] on input "0" at bounding box center [58, 176] width 12 height 9
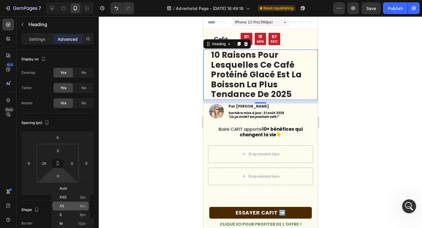
click at [59, 202] on div "XS 4px" at bounding box center [70, 206] width 36 height 9
type input "4"
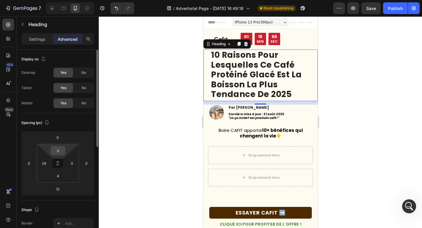
click at [59, 155] on div "0" at bounding box center [58, 150] width 15 height 9
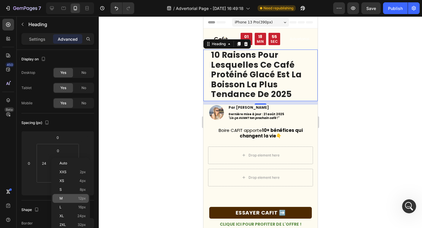
click at [69, 196] on div "M 12px" at bounding box center [70, 198] width 36 height 9
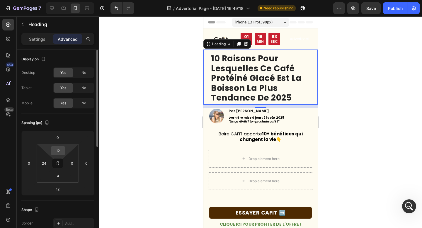
click at [65, 152] on div "12" at bounding box center [58, 150] width 15 height 9
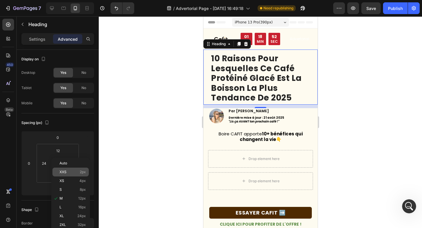
click at [67, 170] on div "XXS 2px" at bounding box center [70, 172] width 36 height 9
type input "2"
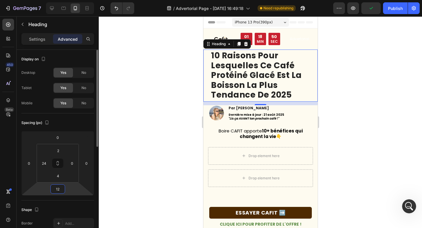
click at [58, 188] on input "12" at bounding box center [58, 189] width 12 height 9
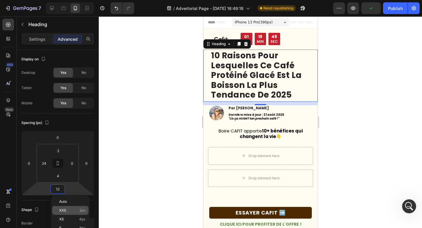
click at [69, 208] on div "XXS 2px" at bounding box center [70, 210] width 36 height 9
type input "2"
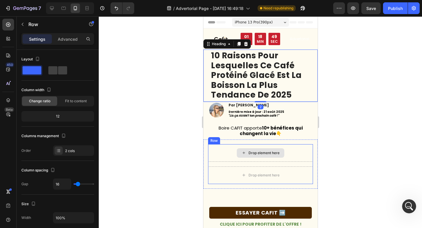
click at [255, 146] on div "Drop element here" at bounding box center [260, 153] width 105 height 18
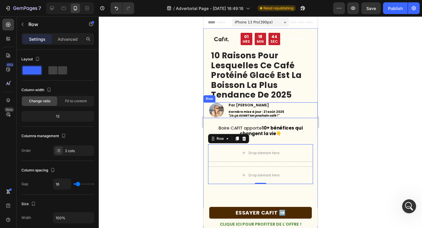
click at [206, 106] on div "Image Par [PERSON_NAME] Heading Dernière mise à jour : [DATE] "Lis ça AVANT ton…" at bounding box center [260, 110] width 114 height 16
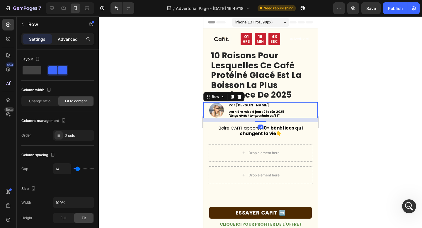
click at [66, 41] on p "Advanced" at bounding box center [68, 39] width 20 height 6
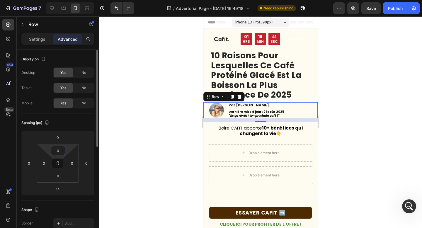
click at [58, 151] on input "0" at bounding box center [58, 150] width 12 height 9
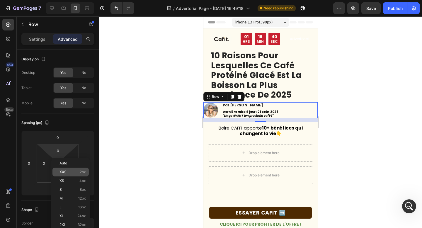
click at [62, 175] on div "XXS 2px" at bounding box center [70, 172] width 36 height 9
type input "2"
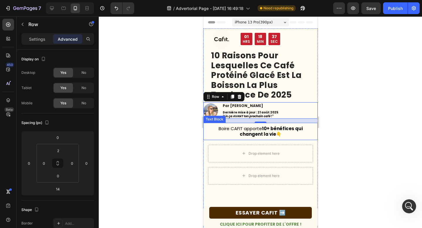
click at [171, 134] on div at bounding box center [260, 122] width 323 height 212
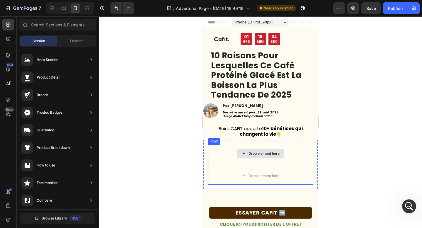
click at [251, 155] on div "Drop element here" at bounding box center [263, 153] width 31 height 5
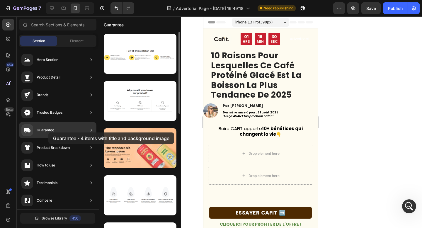
drag, startPoint x: 129, startPoint y: 149, endPoint x: 48, endPoint y: 133, distance: 82.9
click at [48, 133] on div "450 Beta Sections(18) Elements(83) Section Element Hero Section Product Detail …" at bounding box center [49, 122] width 99 height 212
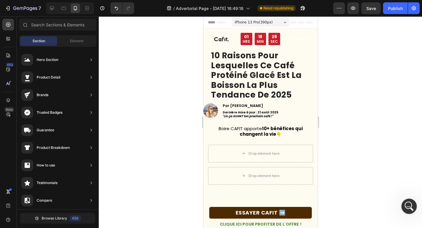
click at [405, 202] on div "Ouvrir le Messenger Intercom" at bounding box center [408, 205] width 19 height 19
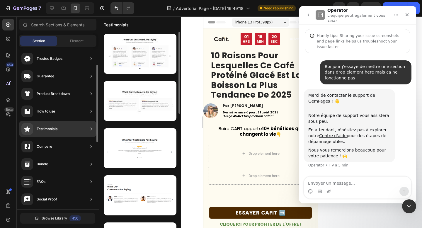
scroll to position [80, 0]
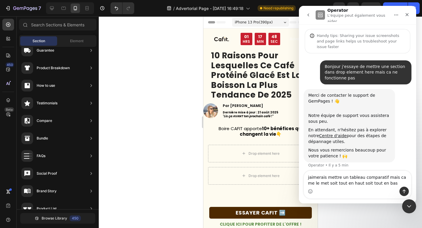
type textarea "jaimerais mettre un tableau comparatif mais ca me le met soit tout en haut soit…"
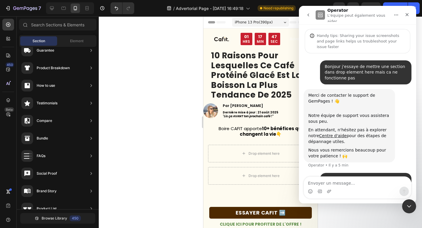
scroll to position [21, 0]
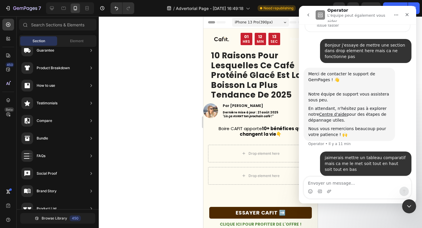
click at [163, 133] on div at bounding box center [260, 122] width 323 height 212
click at [271, 135] on strong "10+ bénéfices qui changent la vie" at bounding box center [271, 131] width 63 height 12
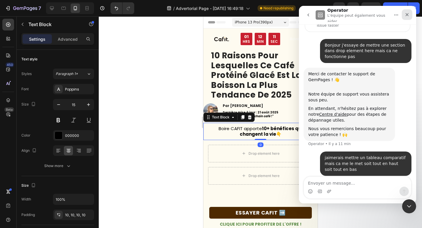
click at [407, 13] on icon "Fermer" at bounding box center [407, 14] width 5 height 5
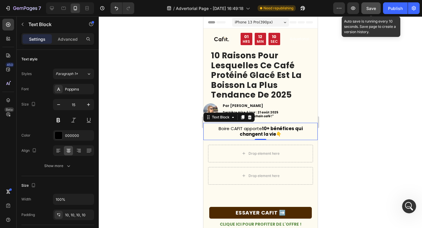
click at [377, 11] on button "Save" at bounding box center [370, 8] width 19 height 12
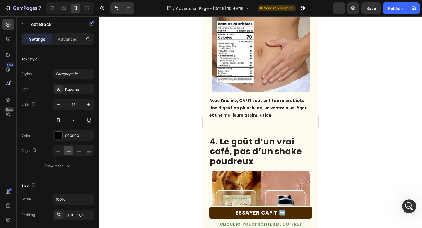
scroll to position [537, 0]
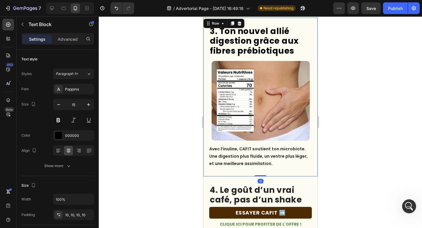
click at [301, 171] on div "3. Ton nouvel allié digestion grâce aux fibres prébiotiques Heading Image Avec …" at bounding box center [260, 97] width 114 height 159
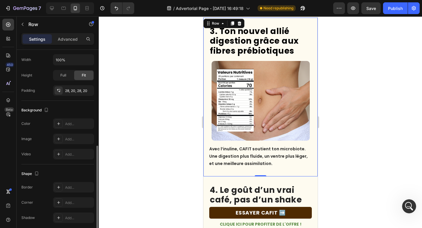
scroll to position [181, 0]
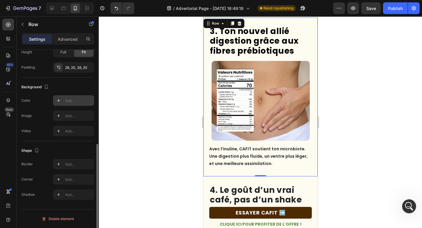
click at [60, 103] on div at bounding box center [59, 100] width 8 height 8
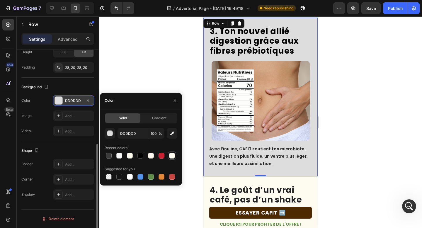
click at [174, 154] on div at bounding box center [172, 156] width 6 height 6
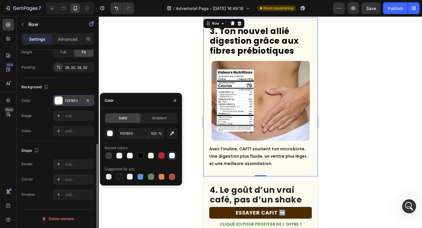
click at [173, 156] on div at bounding box center [172, 156] width 6 height 6
click at [171, 178] on div at bounding box center [172, 177] width 6 height 6
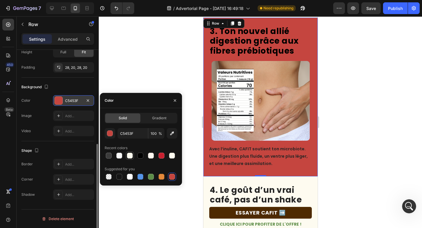
click at [130, 154] on div at bounding box center [130, 156] width 6 height 6
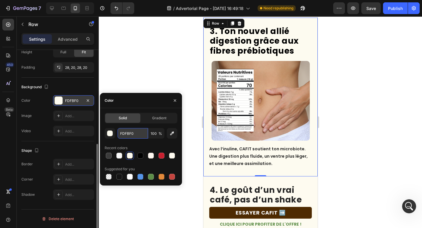
click at [129, 135] on input "FDFBF0" at bounding box center [133, 133] width 30 height 11
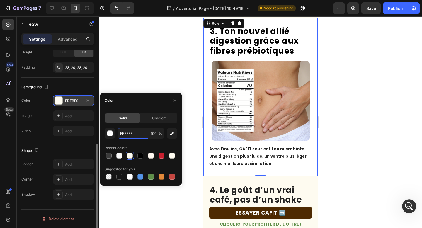
type input "FFFFFF"
click at [149, 107] on div "Color" at bounding box center [141, 100] width 82 height 15
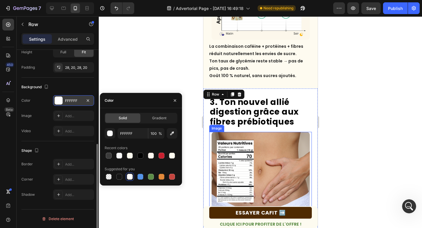
scroll to position [460, 0]
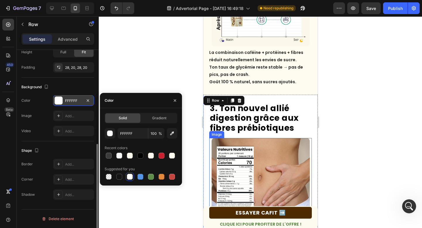
click at [253, 65] on p "La combinaison caféine + protéines + fibres réduit naturellement les envies de …" at bounding box center [260, 67] width 102 height 37
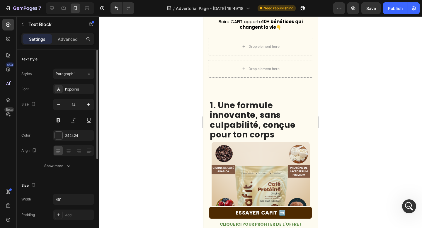
scroll to position [0, 0]
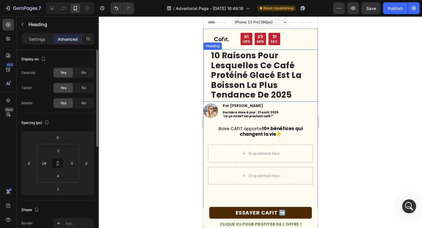
click at [306, 79] on h1 "10 raisons pour lesquelles ce café protéiné glacé est la boisson la plus tendan…" at bounding box center [263, 75] width 107 height 50
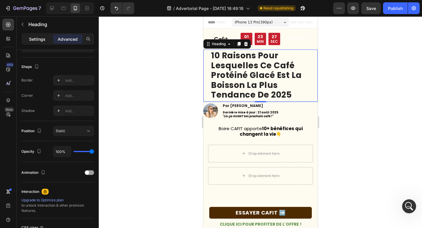
click at [30, 39] on p "Settings" at bounding box center [37, 39] width 16 height 6
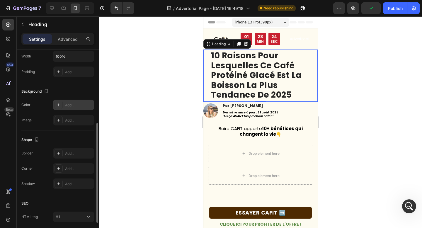
click at [59, 103] on icon at bounding box center [58, 105] width 5 height 5
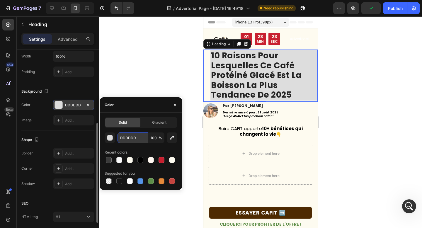
click at [133, 137] on input "DDDDDD" at bounding box center [133, 138] width 30 height 11
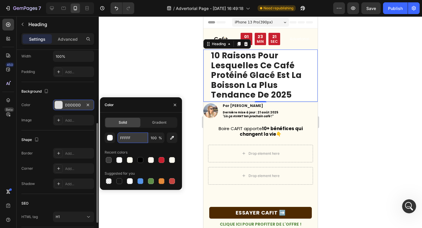
type input "FFFFFF"
click at [148, 82] on div at bounding box center [260, 122] width 323 height 212
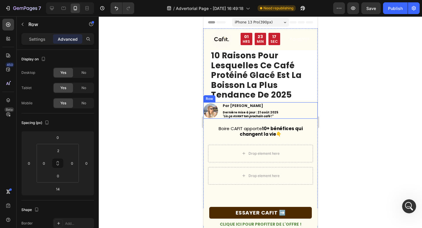
click at [296, 111] on div "Image Par [PERSON_NAME] Heading Dernière mise à jour : [DATE] "Lis ça AVANT ton…" at bounding box center [260, 110] width 114 height 16
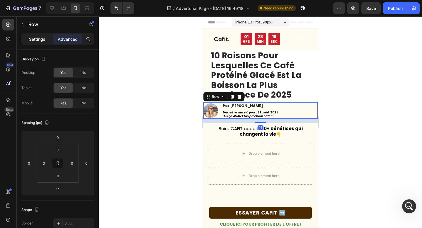
click at [34, 36] on p "Settings" at bounding box center [37, 39] width 16 height 6
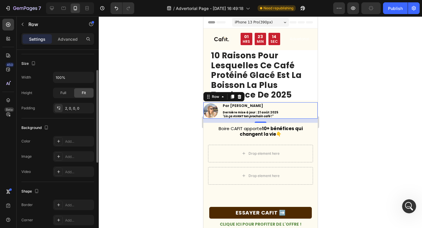
scroll to position [150, 0]
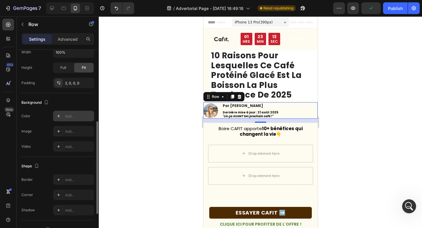
click at [56, 117] on icon at bounding box center [58, 116] width 5 height 5
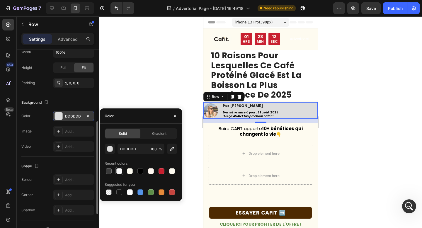
click at [119, 168] on div at bounding box center [119, 171] width 7 height 7
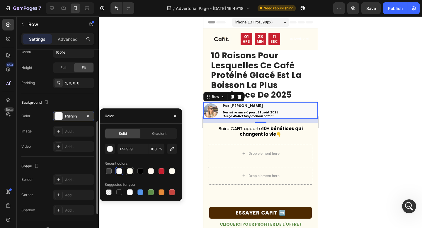
click at [128, 169] on div at bounding box center [130, 171] width 6 height 6
click at [130, 149] on input "FDFBF0" at bounding box center [133, 149] width 30 height 11
type input "FFFFFF"
click at [161, 87] on div at bounding box center [260, 122] width 323 height 212
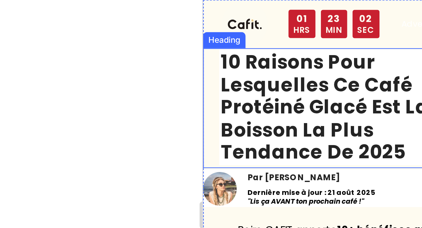
click at [207, 23] on div "10 raisons pour lesquelles ce café protéiné glacé est la boisson la plus tendan…" at bounding box center [260, 31] width 114 height 52
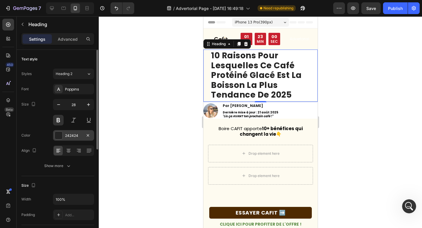
click at [58, 136] on div at bounding box center [59, 136] width 8 height 8
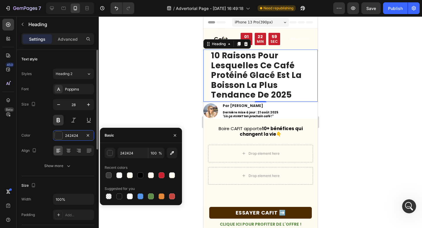
click at [43, 131] on div "Color 242424" at bounding box center [57, 135] width 73 height 11
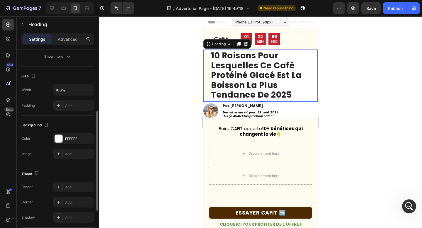
scroll to position [115, 0]
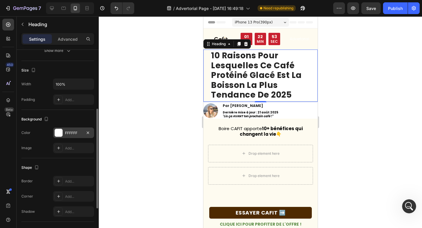
click at [58, 134] on div at bounding box center [59, 133] width 8 height 8
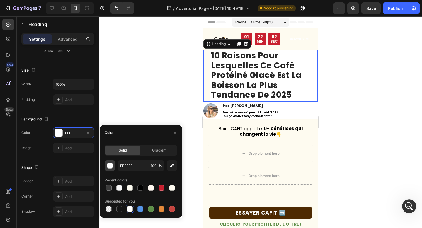
click at [108, 166] on div "button" at bounding box center [110, 166] width 6 height 6
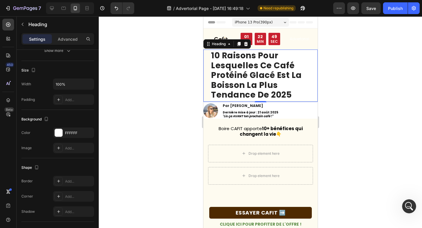
click at [208, 76] on div "10 raisons pour lesquelles ce café protéiné glacé est la boisson la plus tendan…" at bounding box center [260, 76] width 114 height 52
click at [206, 77] on div "10 raisons pour lesquelles ce café protéiné glacé est la boisson la plus tendan…" at bounding box center [260, 76] width 114 height 52
click at [189, 110] on div at bounding box center [260, 122] width 323 height 212
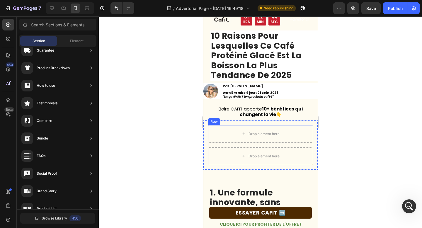
scroll to position [0, 0]
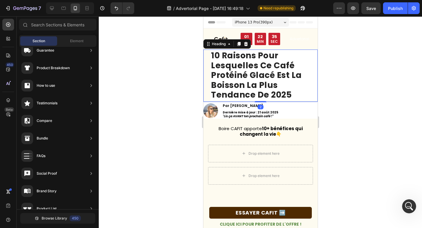
click at [206, 75] on div "⁠⁠⁠⁠⁠⁠⁠ 10 raisons pour lesquelles ce café protéiné glacé est la boisson la plu…" at bounding box center [260, 76] width 114 height 52
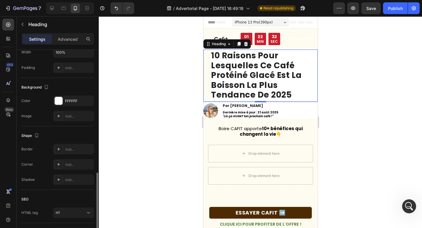
scroll to position [186, 0]
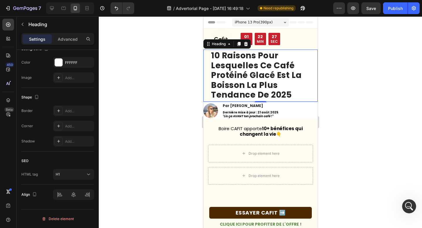
click at [207, 83] on div "10 raisons pour lesquelles ce café protéiné glacé est la boisson la plus tendan…" at bounding box center [260, 76] width 114 height 52
click at [57, 62] on div at bounding box center [59, 63] width 8 height 8
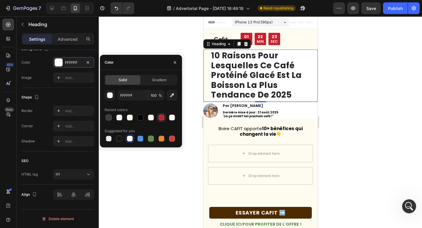
click at [162, 115] on div at bounding box center [162, 118] width 6 height 6
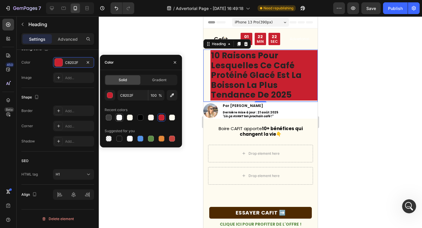
click at [116, 117] on div at bounding box center [119, 117] width 7 height 7
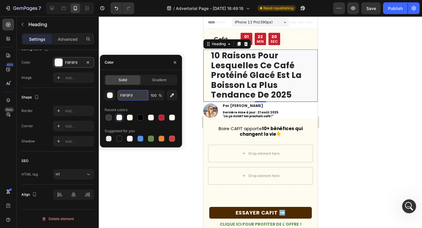
click at [129, 97] on input "F9F9F9" at bounding box center [133, 95] width 30 height 11
type input "FFFFFF"
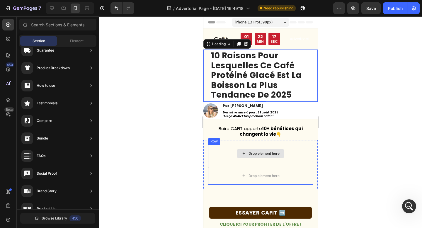
click at [237, 150] on div "Drop element here" at bounding box center [260, 153] width 47 height 9
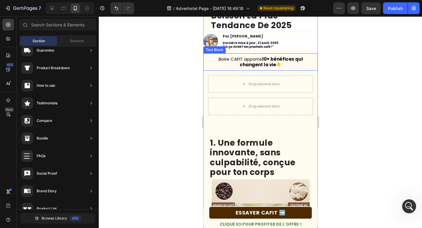
scroll to position [65, 0]
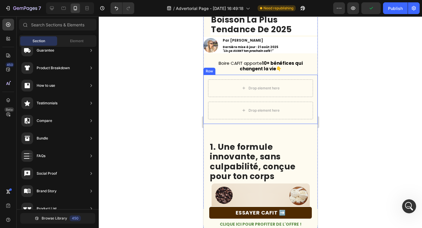
click at [207, 94] on div "Drop element here Drop element here Row Row" at bounding box center [260, 99] width 114 height 49
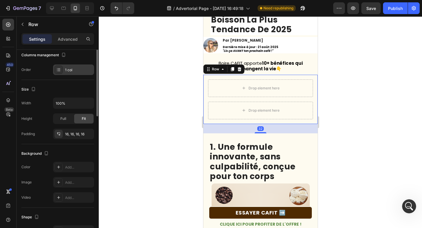
scroll to position [105, 0]
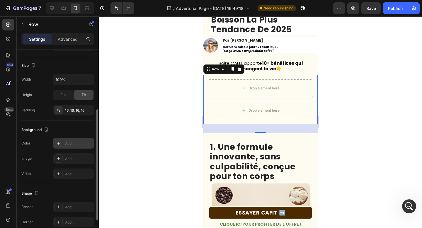
click at [74, 144] on div "Add..." at bounding box center [79, 143] width 28 height 5
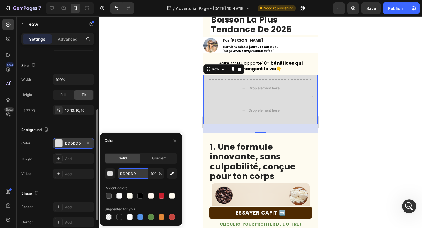
click at [135, 174] on input "DDDDDD" at bounding box center [133, 173] width 30 height 11
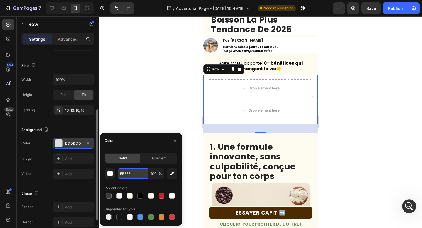
type input "FFFFFF"
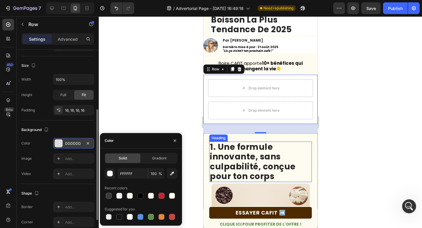
click at [245, 142] on h2 "1. Une formule innovante, sans culpabilité, conçue pour ton corps" at bounding box center [260, 162] width 103 height 40
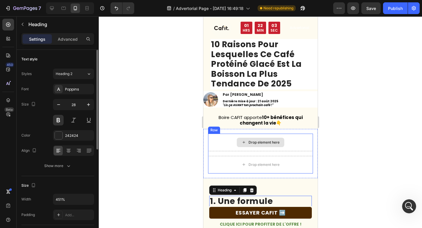
scroll to position [0, 0]
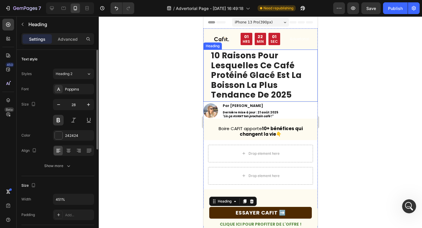
click at [210, 72] on div "⁠⁠⁠⁠⁠⁠⁠ 10 raisons pour lesquelles ce café protéiné glacé est la boisson la plu…" at bounding box center [260, 76] width 114 height 52
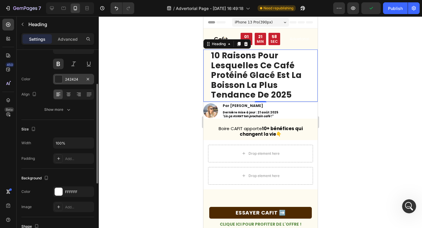
scroll to position [124, 0]
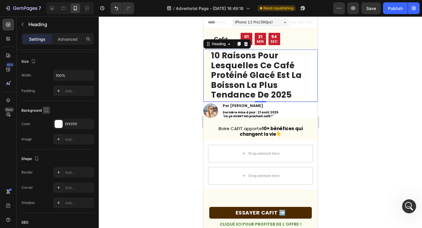
click at [46, 113] on icon "button" at bounding box center [46, 110] width 6 height 6
click at [47, 120] on icon "button" at bounding box center [48, 120] width 4 height 4
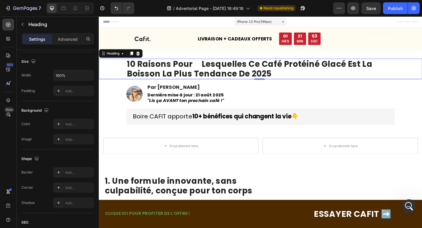
type input "30"
type input "996"
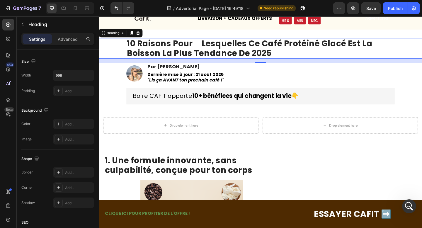
scroll to position [26, 0]
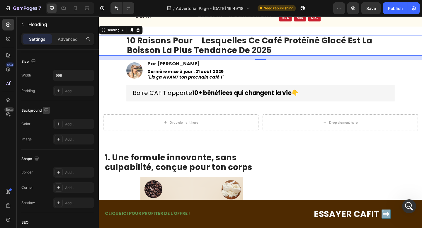
click at [46, 109] on icon "button" at bounding box center [46, 110] width 6 height 6
click at [47, 143] on icon "button" at bounding box center [48, 141] width 6 height 6
type input "28"
type input "100%"
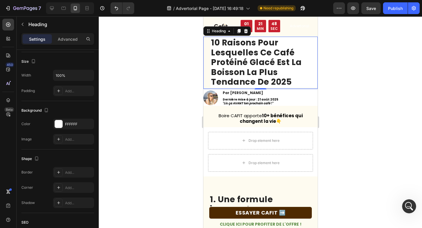
scroll to position [13, 0]
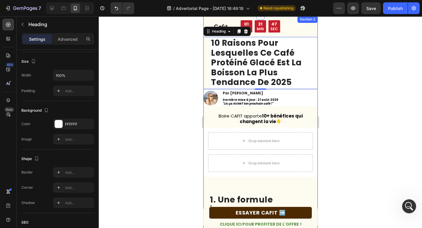
click at [225, 115] on p "Boire CAFIT apporte 10+ bénéfices qui changent la vie 👇" at bounding box center [260, 118] width 97 height 11
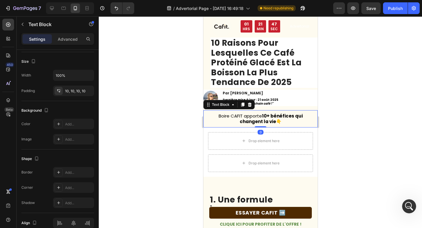
scroll to position [0, 0]
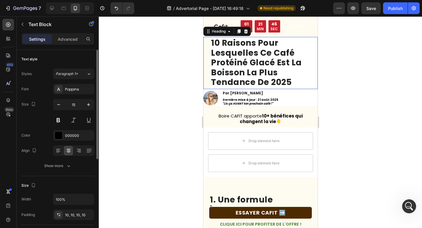
click at [262, 58] on strong "10 raisons pour lesquelles ce café protéiné glacé est la boisson la plus tendan…" at bounding box center [256, 62] width 91 height 51
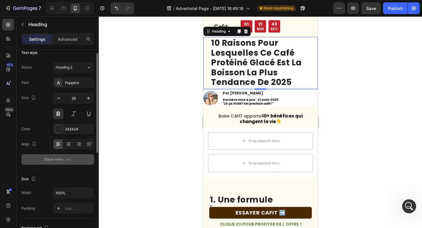
click at [60, 162] on div "Show more" at bounding box center [57, 160] width 27 height 6
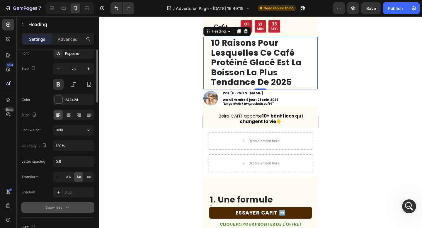
scroll to position [0, 0]
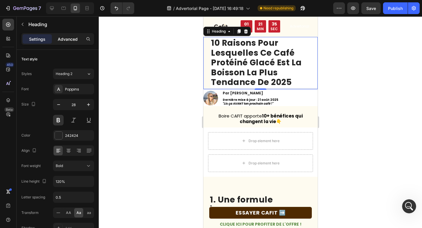
click at [62, 42] on p "Advanced" at bounding box center [68, 39] width 20 height 6
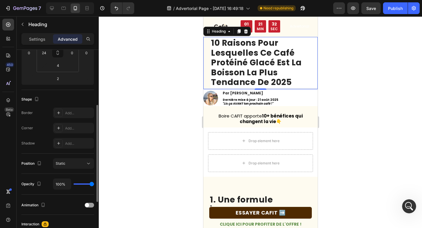
scroll to position [62, 0]
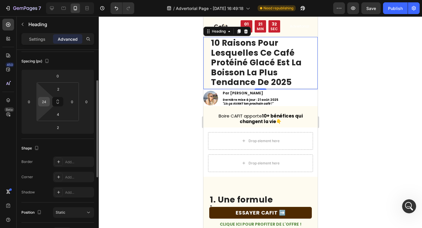
click at [46, 103] on input "24" at bounding box center [44, 101] width 9 height 9
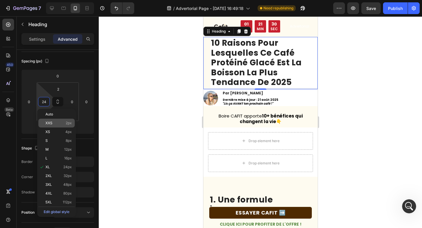
click at [58, 120] on div "XXS 2px" at bounding box center [56, 123] width 36 height 9
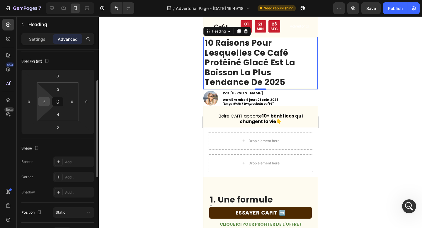
click at [45, 105] on input "2" at bounding box center [44, 101] width 9 height 9
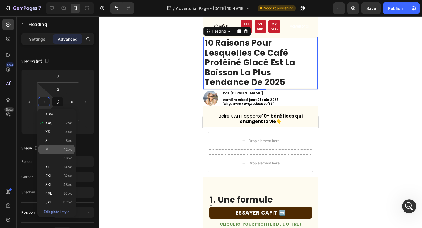
click at [57, 147] on p "M 12px" at bounding box center [58, 149] width 26 height 4
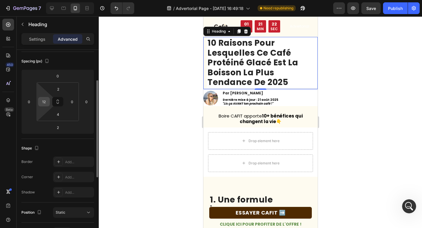
click at [41, 103] on input "12" at bounding box center [44, 101] width 9 height 9
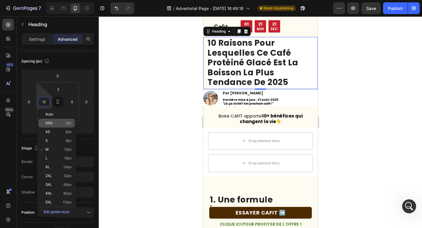
click at [55, 121] on div "XXS 2px" at bounding box center [56, 123] width 36 height 9
type input "2"
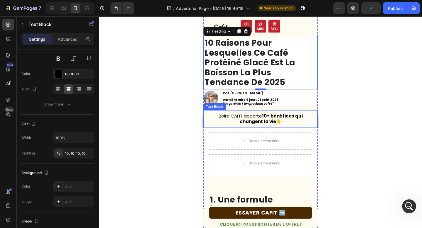
click at [221, 118] on p "Boire CAFIT apporte 10+ bénéfices qui changent la vie 👇" at bounding box center [260, 118] width 97 height 11
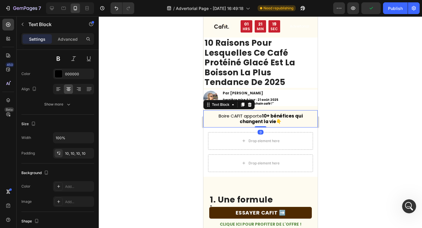
scroll to position [0, 0]
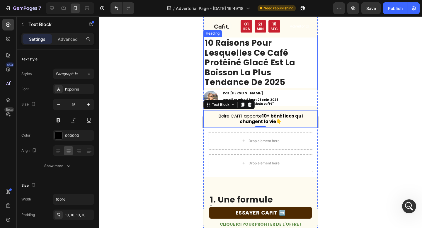
click at [223, 61] on strong "10 raisons pour lesquelles ce café protéiné glacé est la boisson la plus tendan…" at bounding box center [249, 62] width 91 height 51
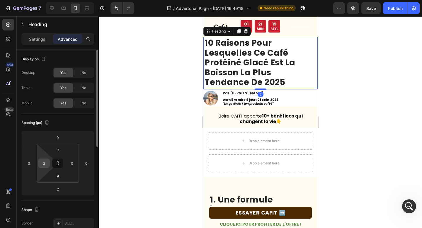
click at [43, 165] on input "2" at bounding box center [44, 163] width 9 height 9
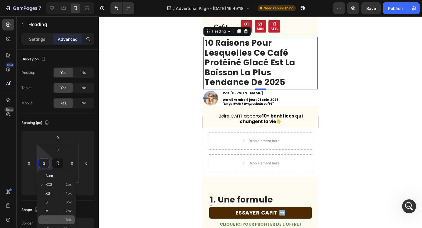
click at [56, 222] on div "L 16px" at bounding box center [56, 219] width 36 height 9
type input "16"
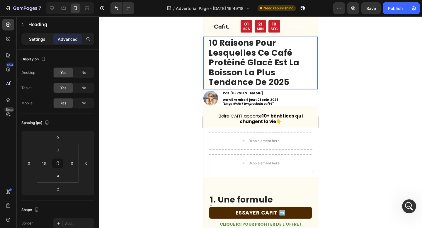
click at [37, 37] on p "Settings" at bounding box center [37, 39] width 16 height 6
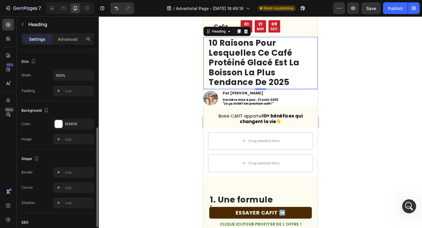
scroll to position [133, 0]
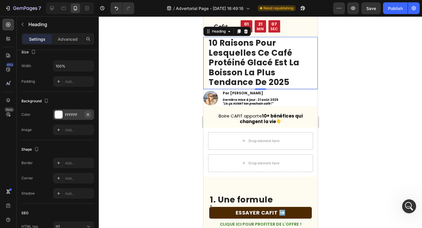
click at [88, 113] on icon "button" at bounding box center [88, 114] width 5 height 5
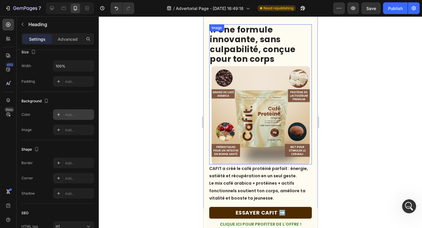
scroll to position [146, 0]
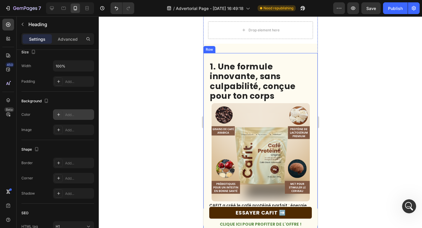
click at [299, 56] on div "1. Une formule innovante, sans culpabilité, conçue pour ton corps Heading Image…" at bounding box center [260, 150] width 114 height 195
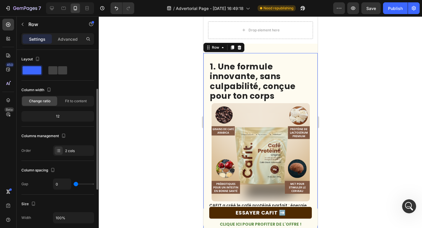
scroll to position [118, 0]
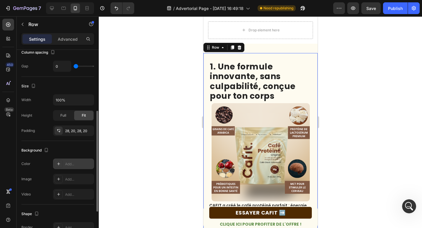
click at [60, 160] on div at bounding box center [59, 164] width 8 height 8
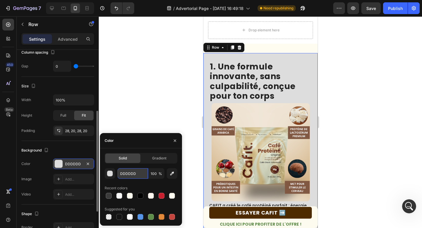
click at [130, 175] on input "DDDDDD" at bounding box center [133, 173] width 30 height 11
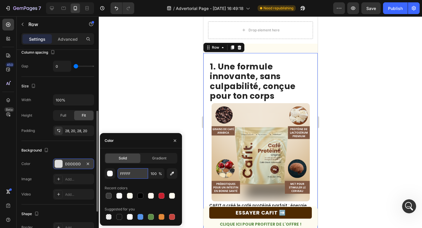
type input "FFFFFF"
click at [142, 101] on div at bounding box center [260, 122] width 323 height 212
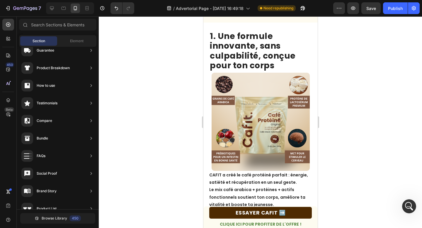
scroll to position [0, 0]
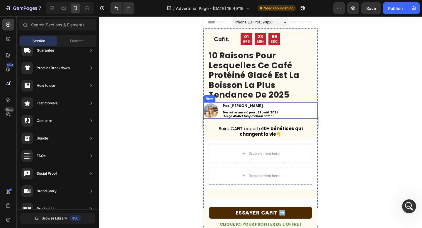
click at [303, 110] on div "Image Par [PERSON_NAME] Heading Dernière mise à jour : [DATE] "Lis ça AVANT ton…" at bounding box center [260, 110] width 114 height 16
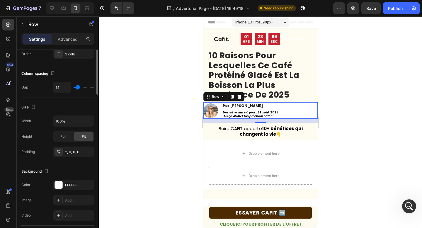
scroll to position [101, 0]
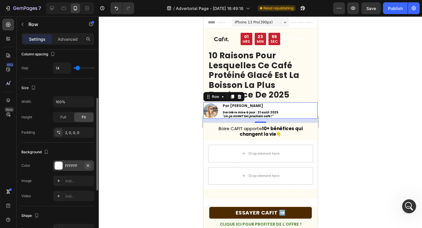
click at [89, 165] on icon "button" at bounding box center [88, 165] width 5 height 5
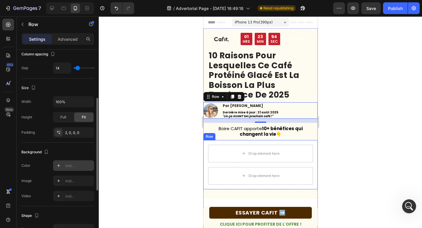
click at [215, 141] on div "Row" at bounding box center [214, 141] width 10 height 5
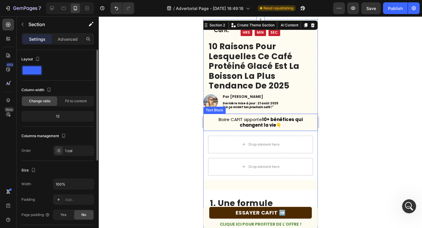
scroll to position [0, 0]
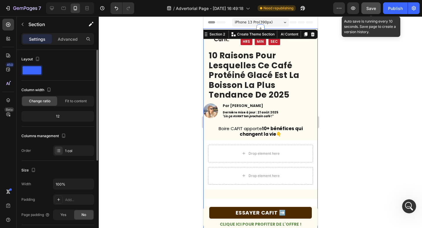
click at [368, 8] on span "Save" at bounding box center [371, 8] width 10 height 5
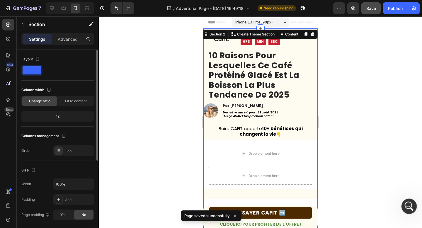
click at [407, 206] on icon "Ouvrir le Messenger Intercom" at bounding box center [409, 206] width 10 height 10
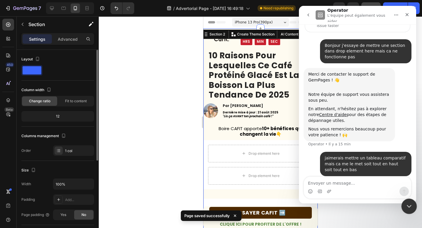
scroll to position [21, 0]
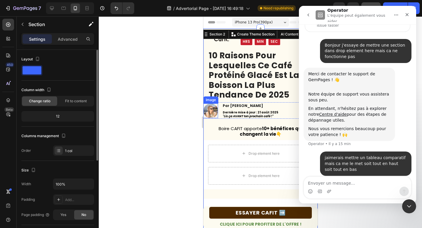
click at [191, 117] on div at bounding box center [260, 122] width 323 height 212
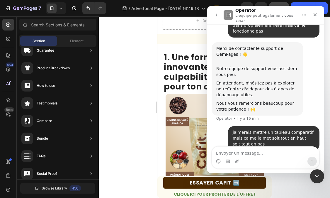
scroll to position [52, 0]
